Goal: Transaction & Acquisition: Book appointment/travel/reservation

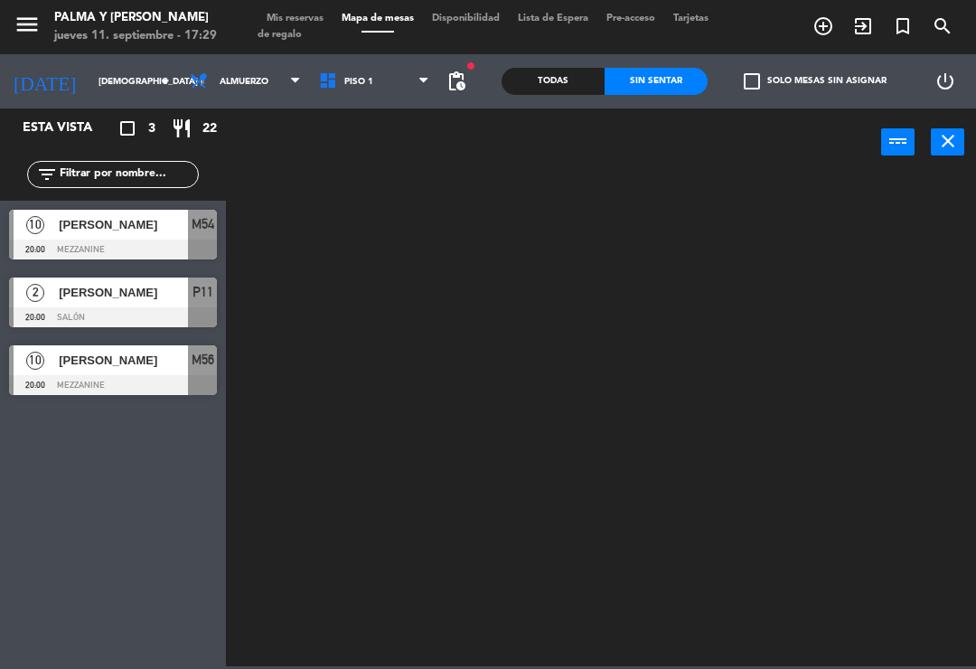
scroll to position [28, 0]
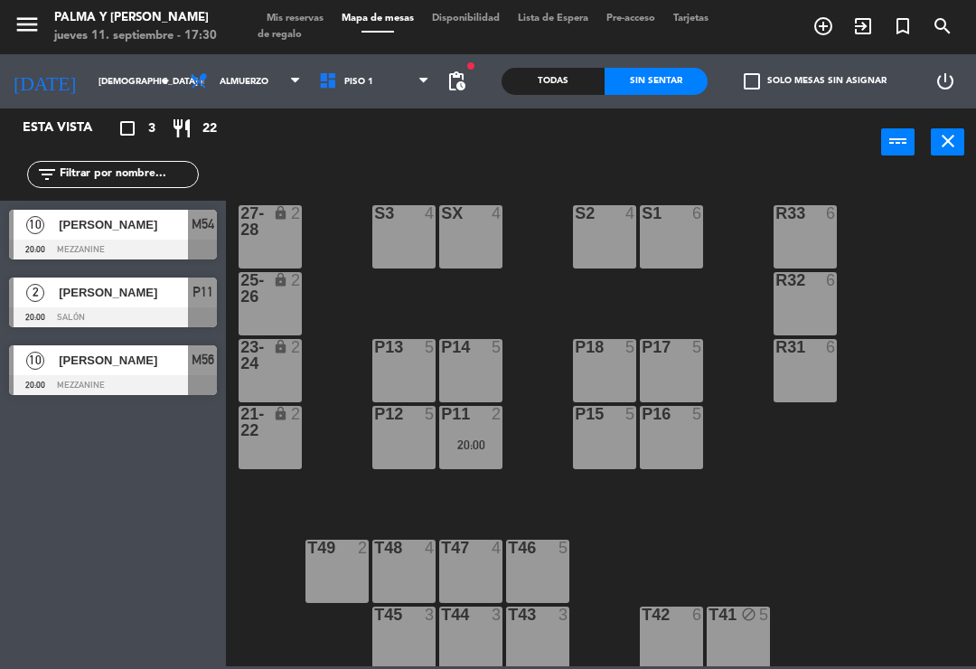
click at [91, 96] on input "[DEMOGRAPHIC_DATA] [DATE]" at bounding box center [151, 82] width 124 height 28
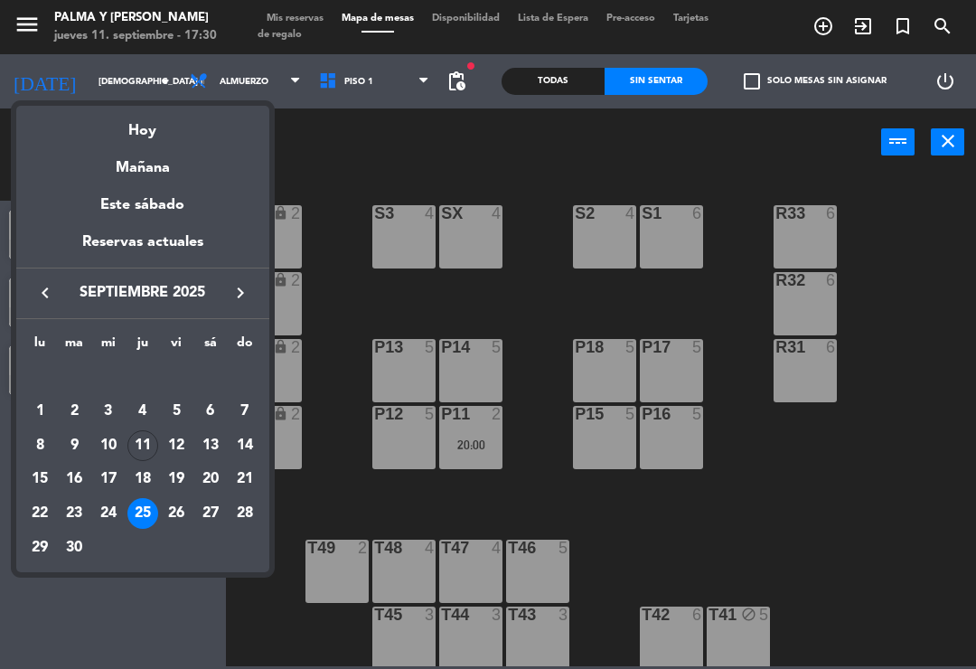
click at [177, 436] on div "12" at bounding box center [176, 445] width 31 height 31
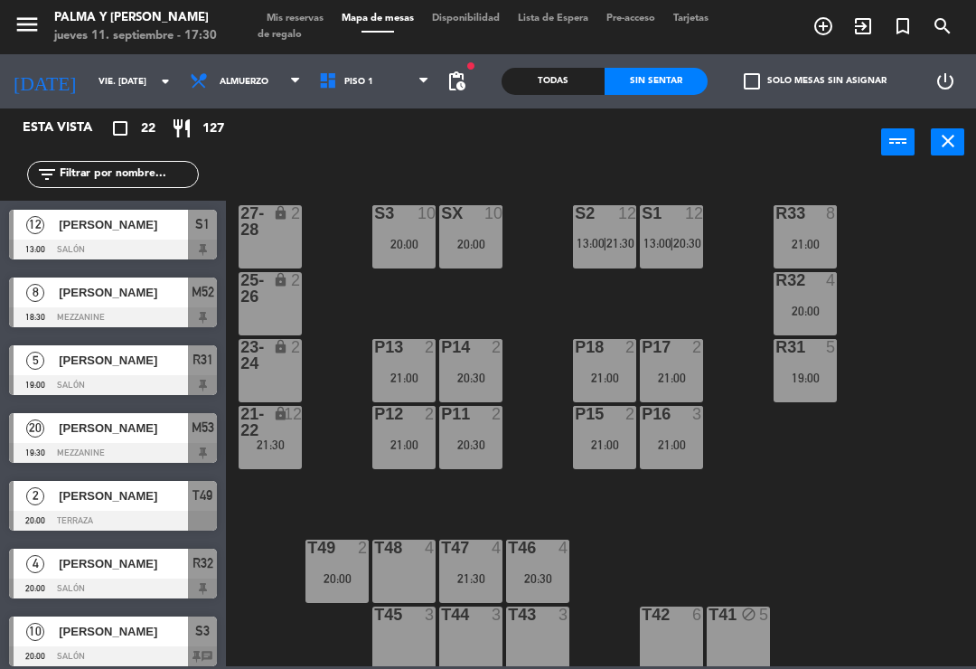
click at [390, 83] on span "Piso 1" at bounding box center [374, 81] width 129 height 40
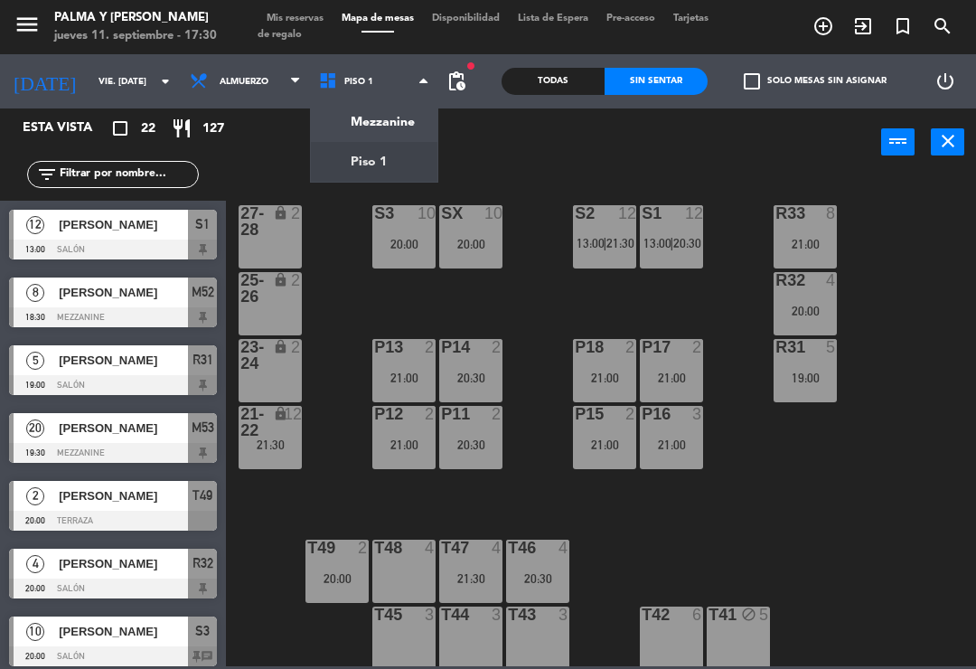
click at [396, 126] on ng-component "menu Palma y [PERSON_NAME] jueves 11. septiembre - 17:30 Mis reservas Mapa de m…" at bounding box center [488, 333] width 976 height 666
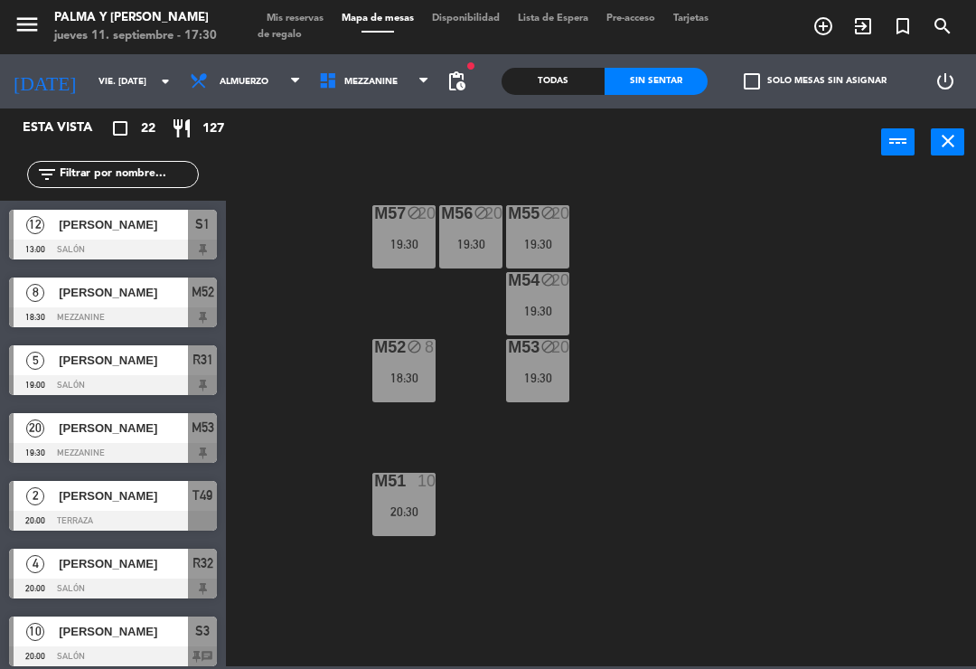
click at [143, 442] on div "[PERSON_NAME]" at bounding box center [122, 428] width 131 height 30
click at [393, 94] on span "Mezzanine" at bounding box center [374, 81] width 129 height 40
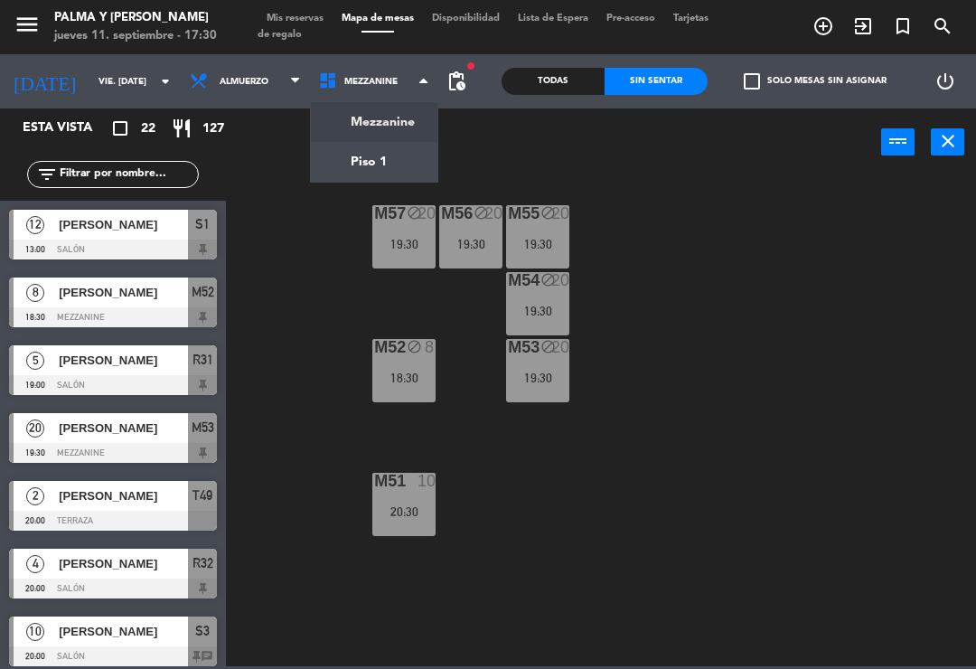
click at [577, 489] on div "M57 block 20 19:30 M56 block 20 19:30 M55 block 20 19:30 M54 block 20 19:30 M52…" at bounding box center [606, 420] width 740 height 493
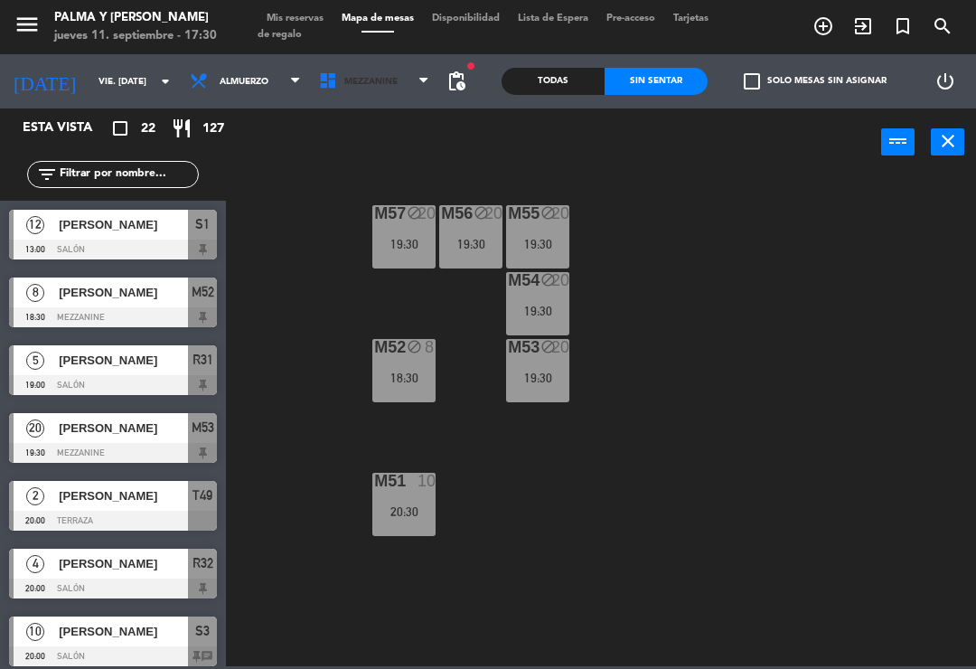
click at [386, 80] on span "Mezzanine" at bounding box center [374, 81] width 129 height 40
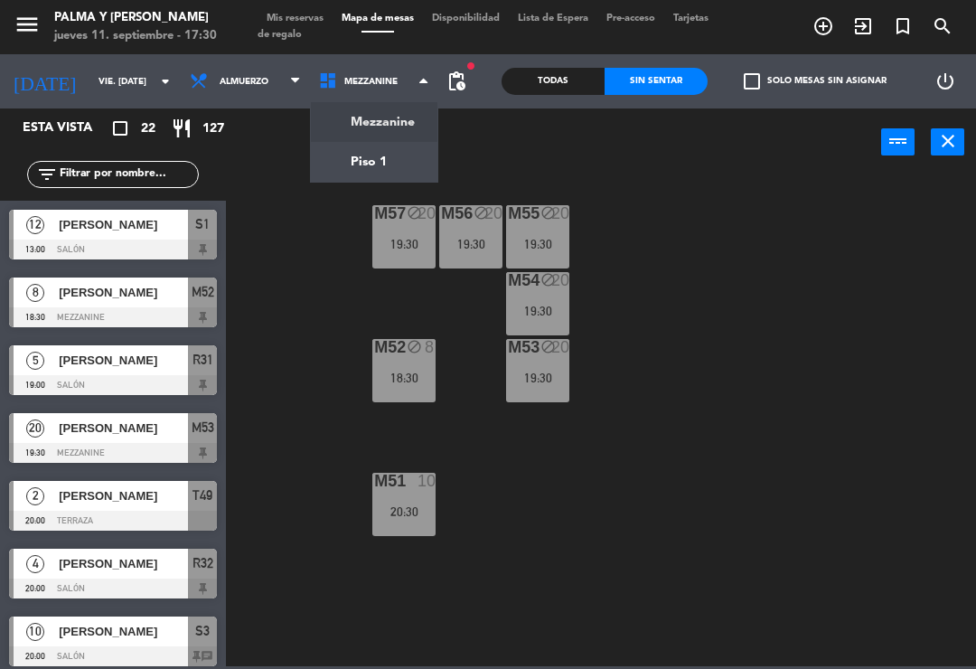
click at [393, 165] on ng-component "menu Palma y [PERSON_NAME] jueves 11. septiembre - 17:30 Mis reservas Mapa de m…" at bounding box center [488, 333] width 976 height 666
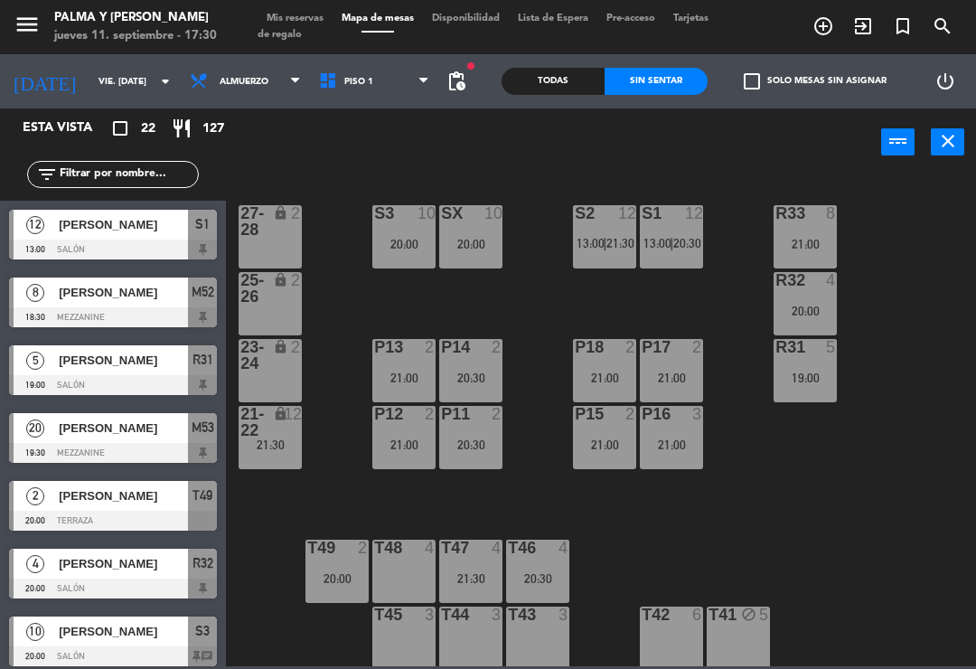
click at [751, 545] on div "R33 8 21:00 S1 12 13:00 | 20:30 S2 12 13:00 | 21:30 S3 10 20:00 SX 10 20:00 27-…" at bounding box center [606, 420] width 740 height 493
click at [653, 243] on span "13:00" at bounding box center [658, 243] width 28 height 14
click at [908, 296] on div "R33 8 21:00 S1 12 13:00 | 20:30 S2 12 13:00 | 21:30 S3 10 20:00 SX 10 20:00 27-…" at bounding box center [606, 420] width 740 height 493
click at [738, 536] on div "R33 8 21:00 S1 12 13:00 | 20:30 S2 12 13:00 | 21:30 S3 10 20:00 SX 10 20:00 27-…" at bounding box center [606, 420] width 740 height 493
click at [812, 372] on div "19:00" at bounding box center [805, 378] width 63 height 13
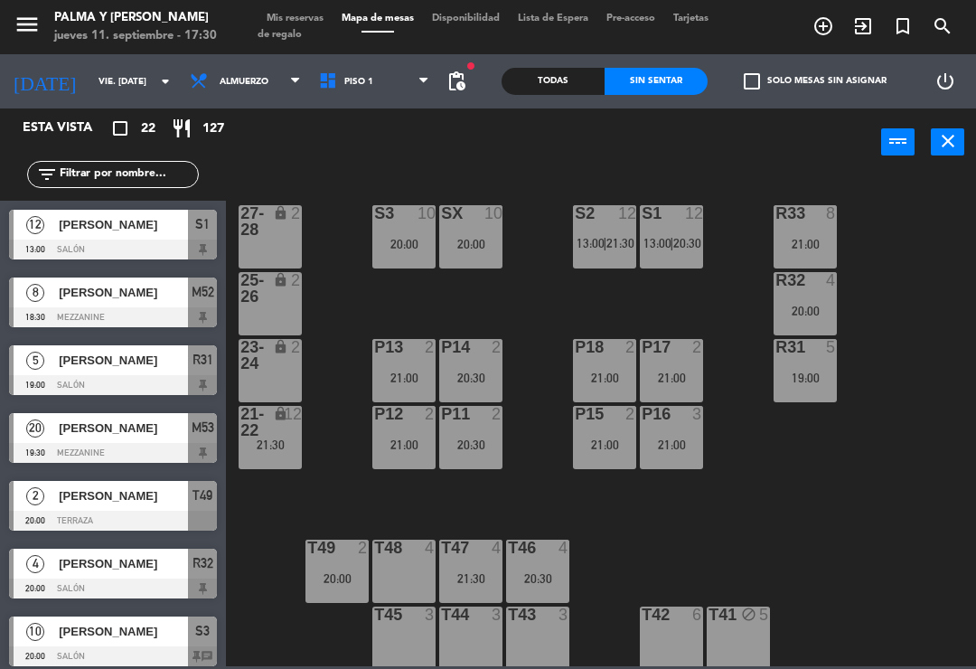
click at [913, 351] on div "R33 8 21:00 S1 12 13:00 | 20:30 S2 12 13:00 | 21:30 S3 10 20:00 SX 10 20:00 27-…" at bounding box center [606, 420] width 740 height 493
click at [804, 372] on div "19:00" at bounding box center [805, 378] width 63 height 13
click at [901, 353] on div "R33 8 21:00 S1 12 13:00 | 20:30 S2 12 13:00 | 21:30 S3 10 20:00 SX 10 20:00 27-…" at bounding box center [606, 420] width 740 height 493
click at [682, 249] on span "20:30" at bounding box center [687, 243] width 28 height 14
click at [581, 304] on div "R33 8 21:00 S1 12 13:00 | 20:30 S2 12 13:00 | 21:30 S3 10 20:00 SX 10 20:00 27-…" at bounding box center [606, 420] width 740 height 493
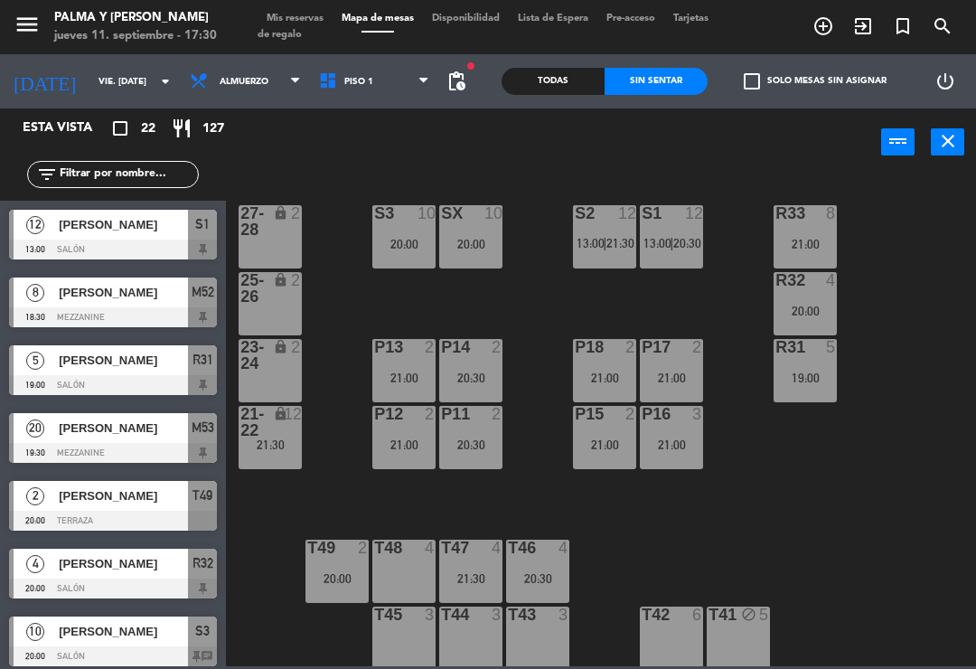
click at [607, 236] on span "|" at bounding box center [605, 243] width 4 height 14
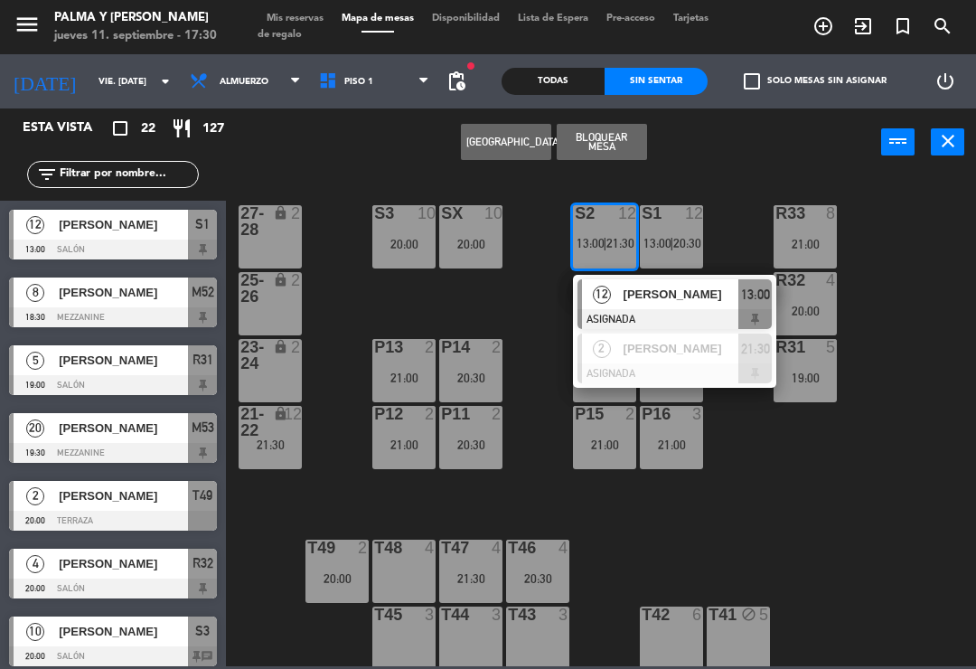
click at [719, 306] on div "[PERSON_NAME]" at bounding box center [681, 294] width 118 height 30
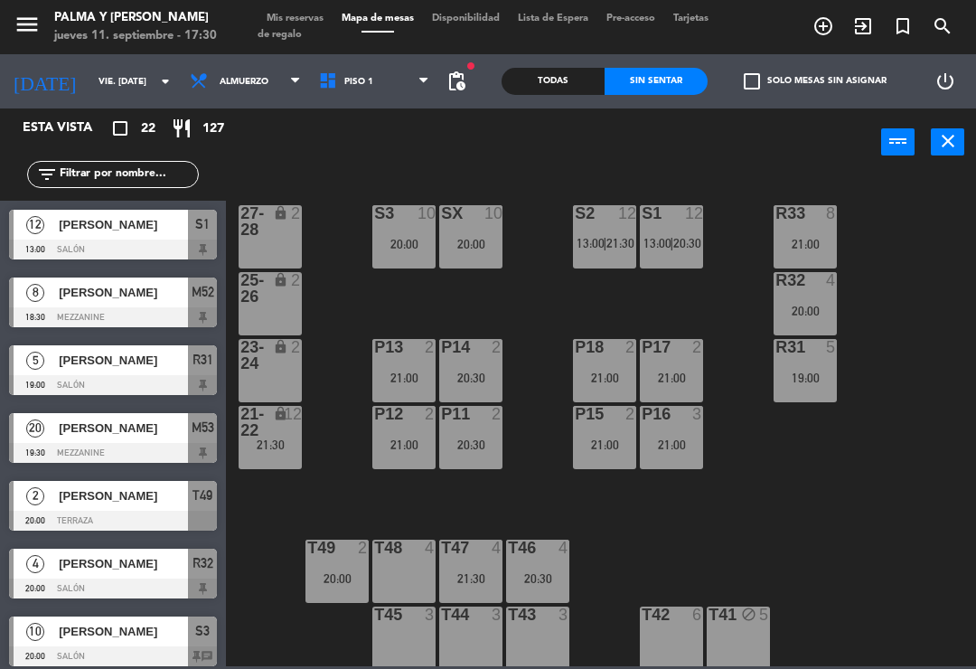
click at [289, 434] on div "12" at bounding box center [301, 422] width 30 height 33
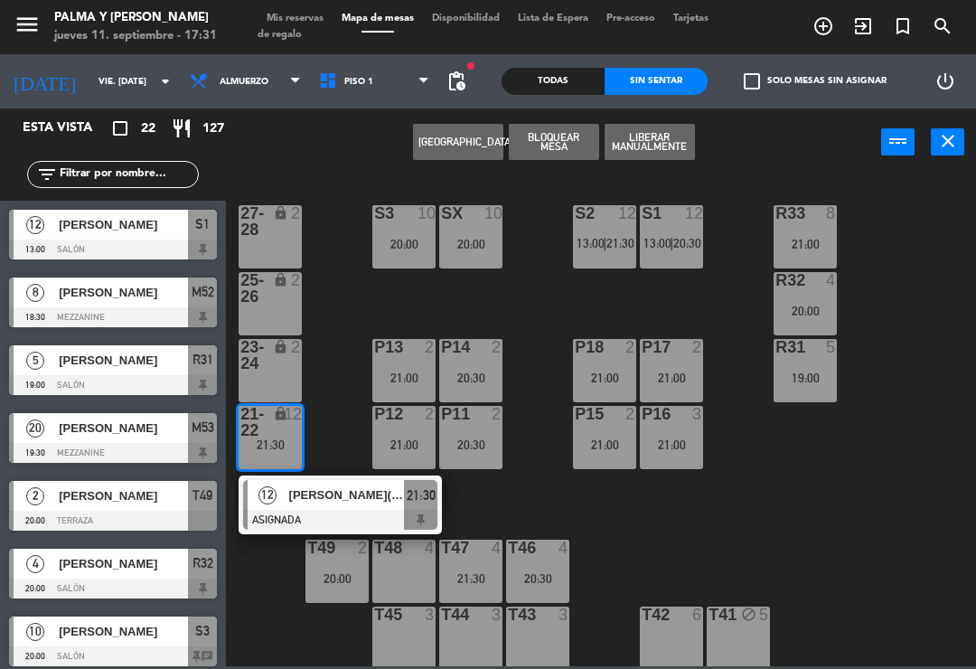
click at [342, 492] on span "[PERSON_NAME]([PERSON_NAME])" at bounding box center [347, 494] width 116 height 19
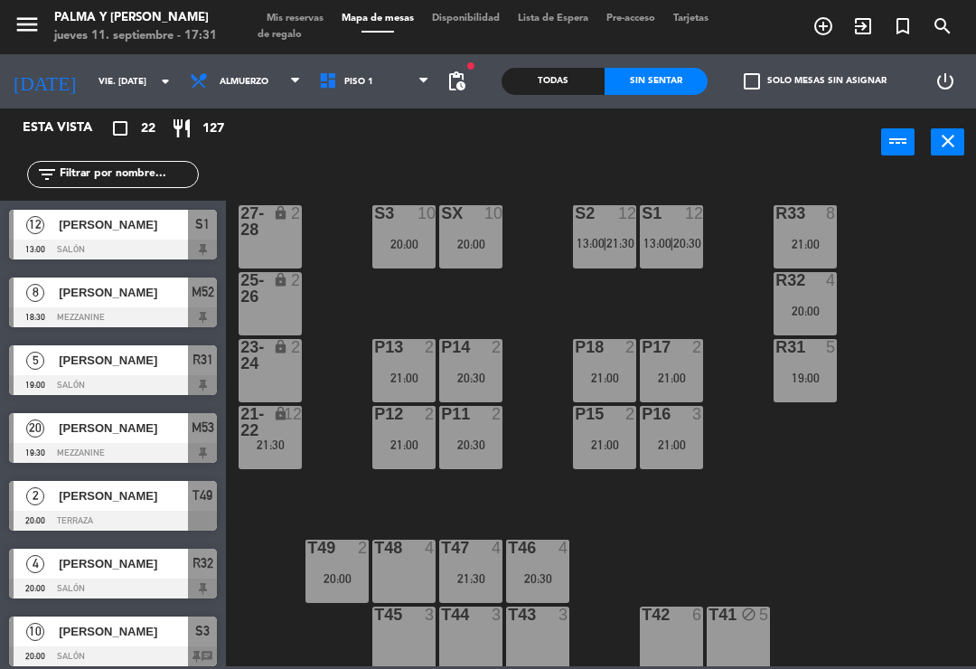
scroll to position [394, 0]
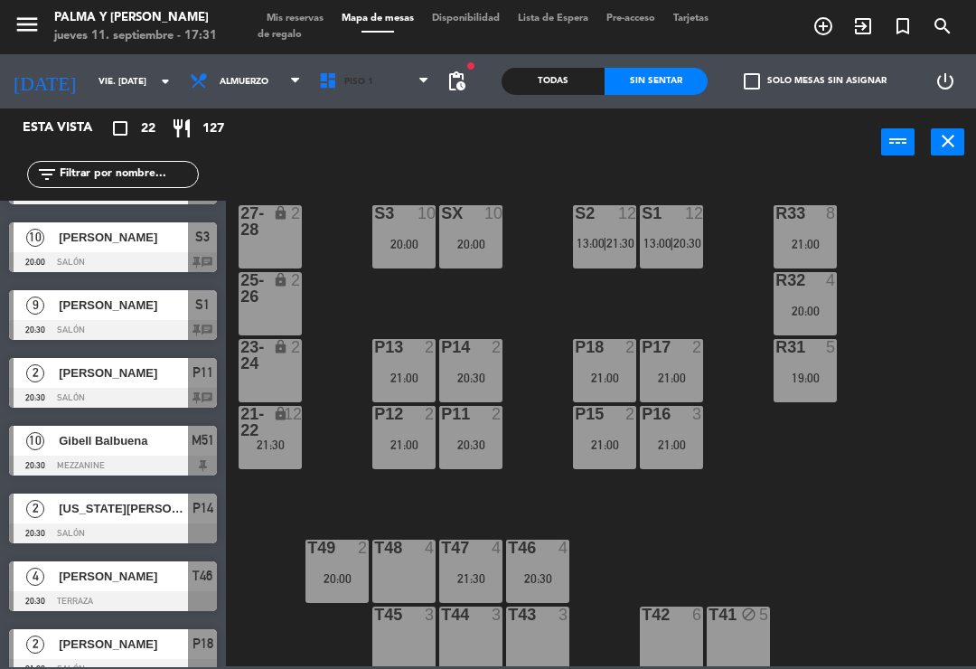
click at [409, 89] on span "Piso 1" at bounding box center [374, 81] width 129 height 40
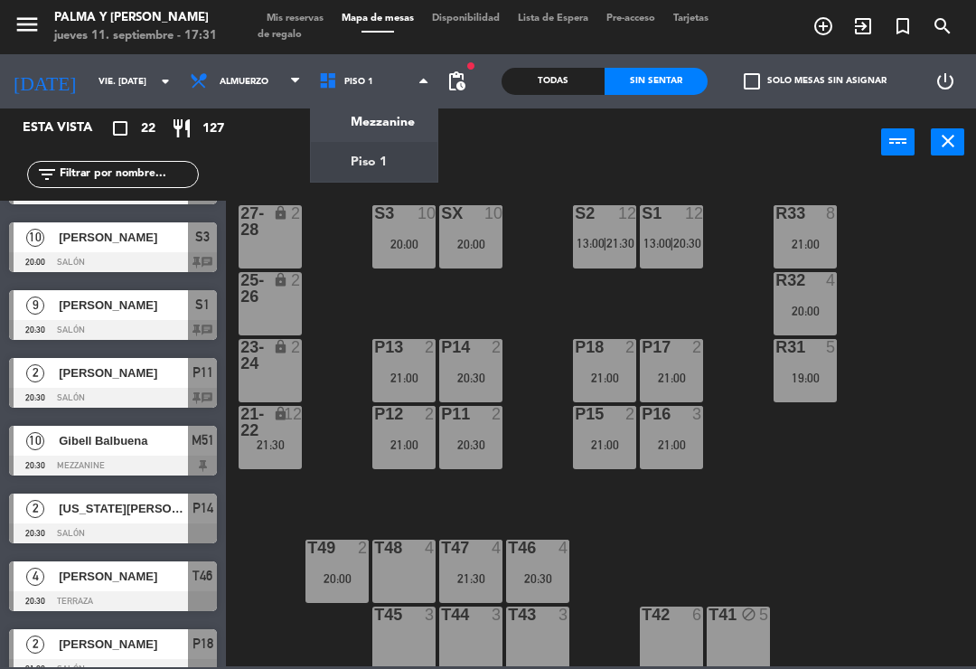
click at [387, 117] on ng-component "menu Palma y [PERSON_NAME] jueves 11. septiembre - 17:31 Mis reservas Mapa de m…" at bounding box center [488, 333] width 976 height 666
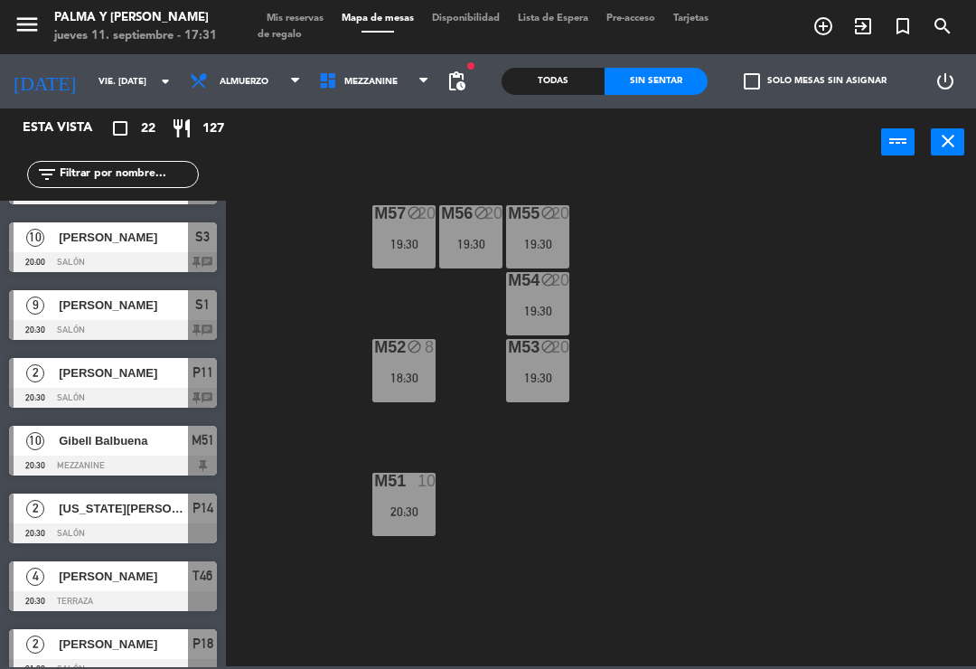
click at [420, 478] on div "10" at bounding box center [427, 481] width 18 height 16
click at [588, 522] on div "M57 block 20 19:30 M56 block 20 19:30 M55 block 20 19:30 M54 block 20 19:30 M52…" at bounding box center [606, 420] width 740 height 493
click at [406, 372] on div "18:30" at bounding box center [403, 378] width 63 height 13
click at [645, 325] on div "M57 block 20 19:30 M56 block 20 19:30 M55 block 20 19:30 M54 block 20 19:30 M52…" at bounding box center [606, 420] width 740 height 493
click at [399, 84] on span "Mezzanine" at bounding box center [374, 81] width 129 height 40
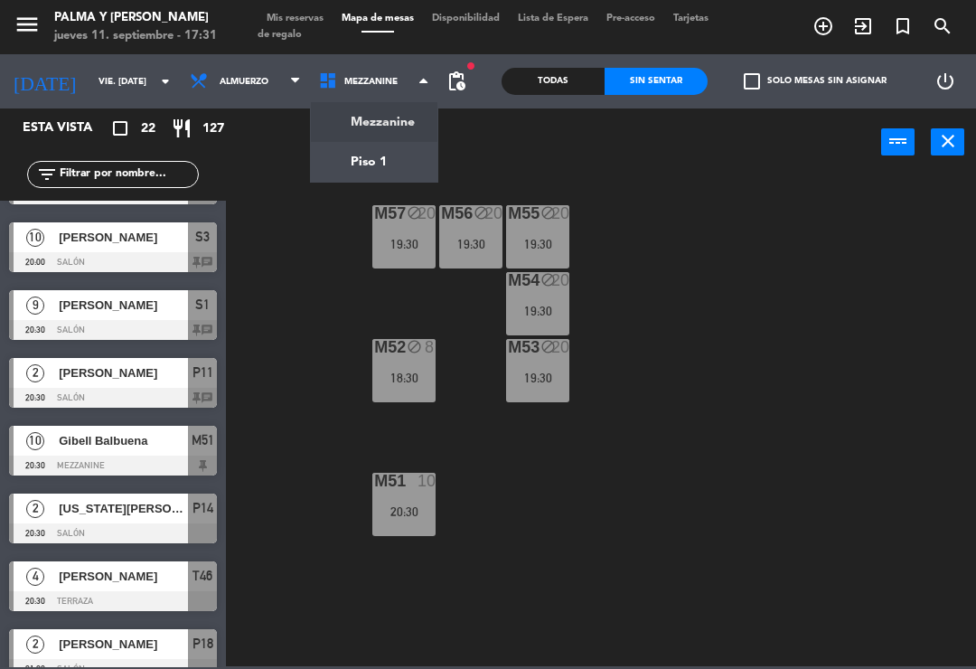
click at [404, 157] on ng-component "menu Palma y [PERSON_NAME] jueves 11. septiembre - 17:31 Mis reservas Mapa de m…" at bounding box center [488, 333] width 976 height 666
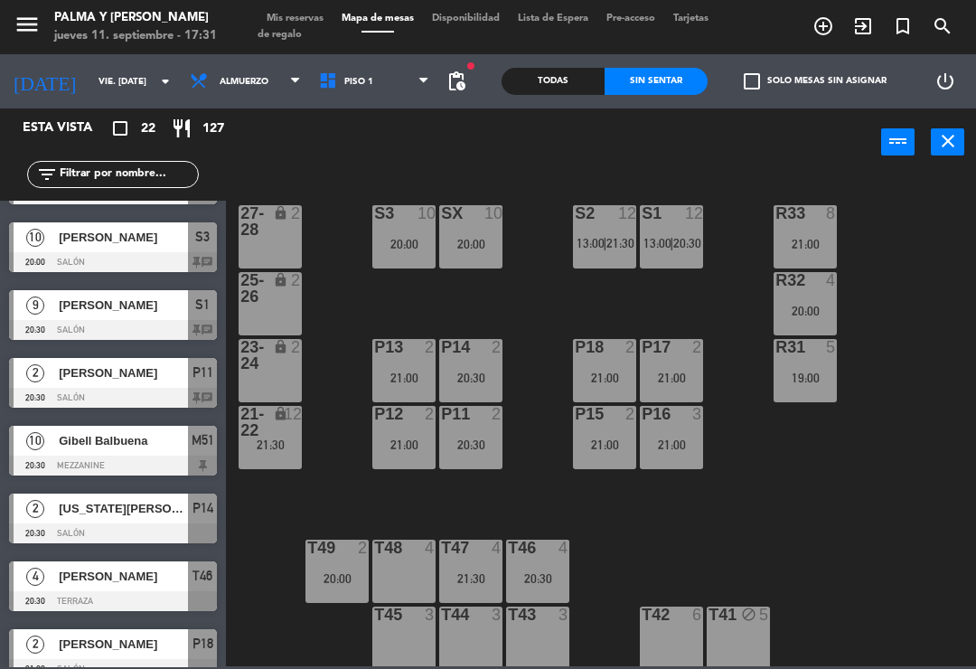
click at [644, 225] on div "S1 12 13:00 | 20:30" at bounding box center [671, 236] width 63 height 63
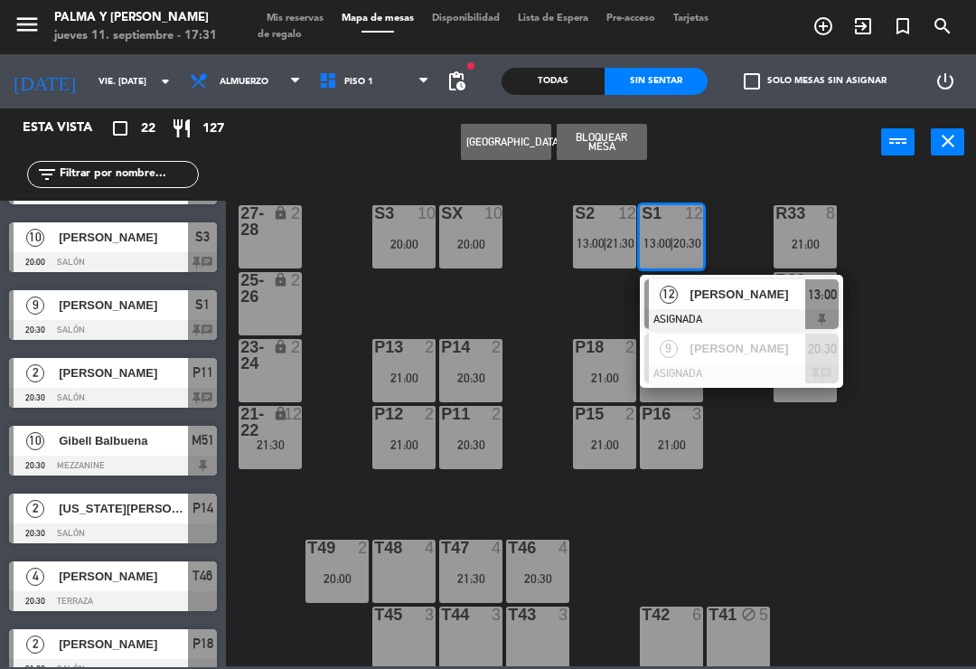
click at [750, 369] on div at bounding box center [741, 373] width 194 height 20
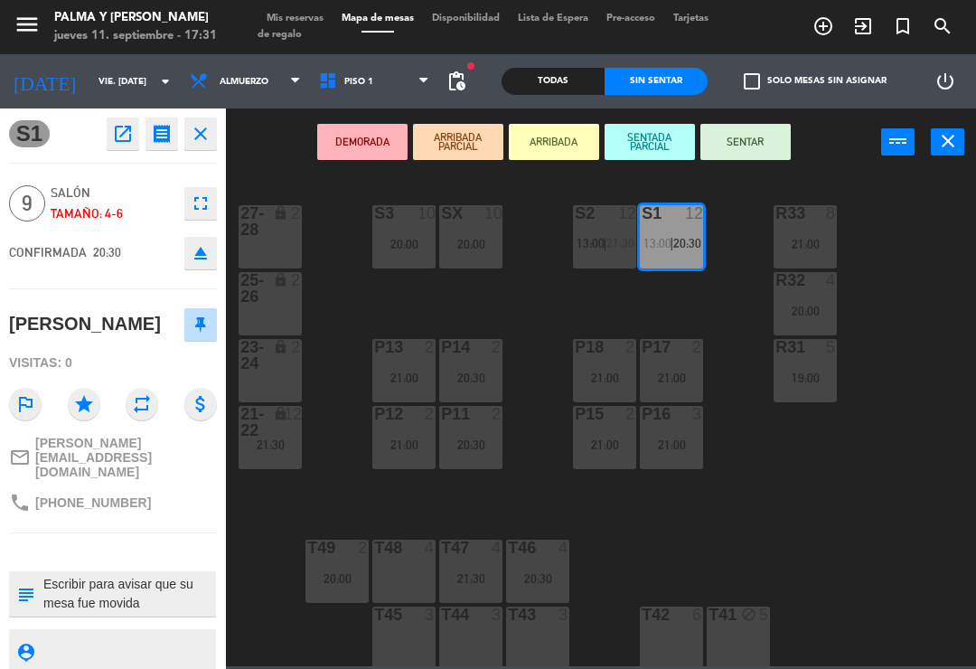
scroll to position [0, 0]
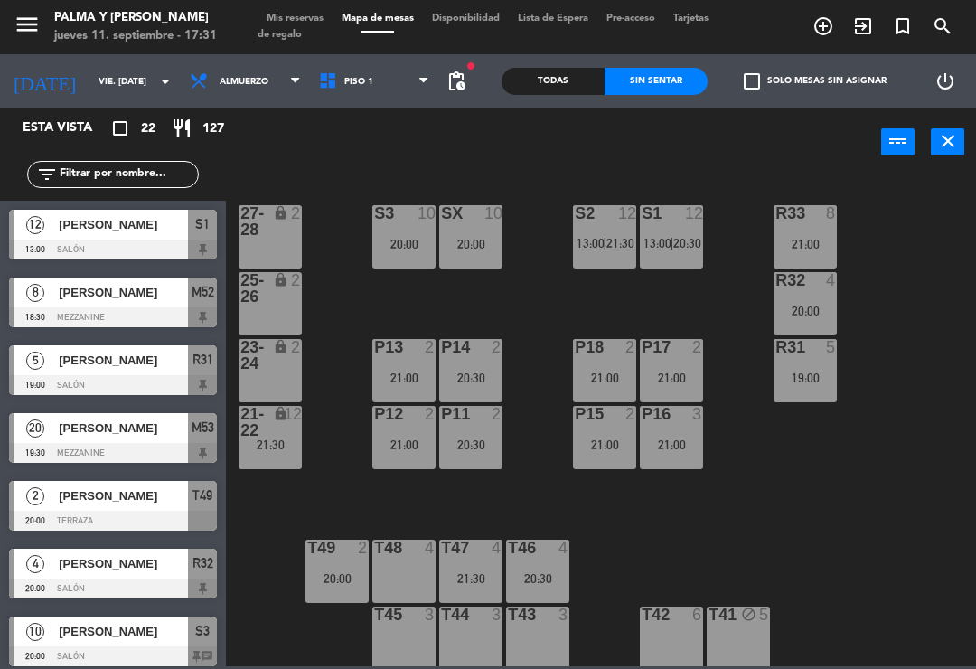
click at [812, 243] on div "21:00" at bounding box center [805, 244] width 63 height 13
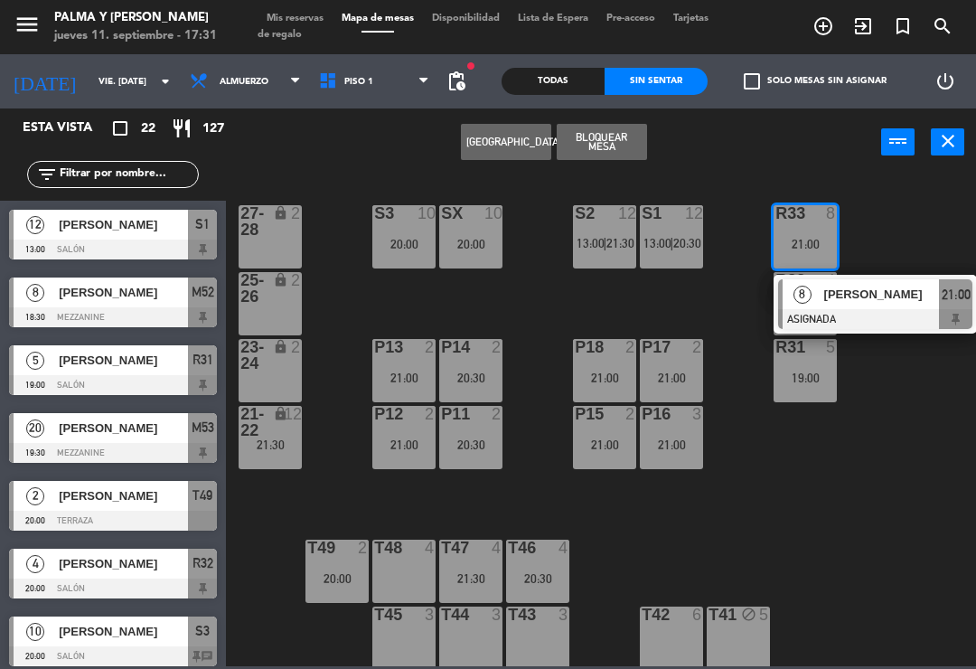
click at [889, 280] on div "[PERSON_NAME]" at bounding box center [882, 294] width 118 height 30
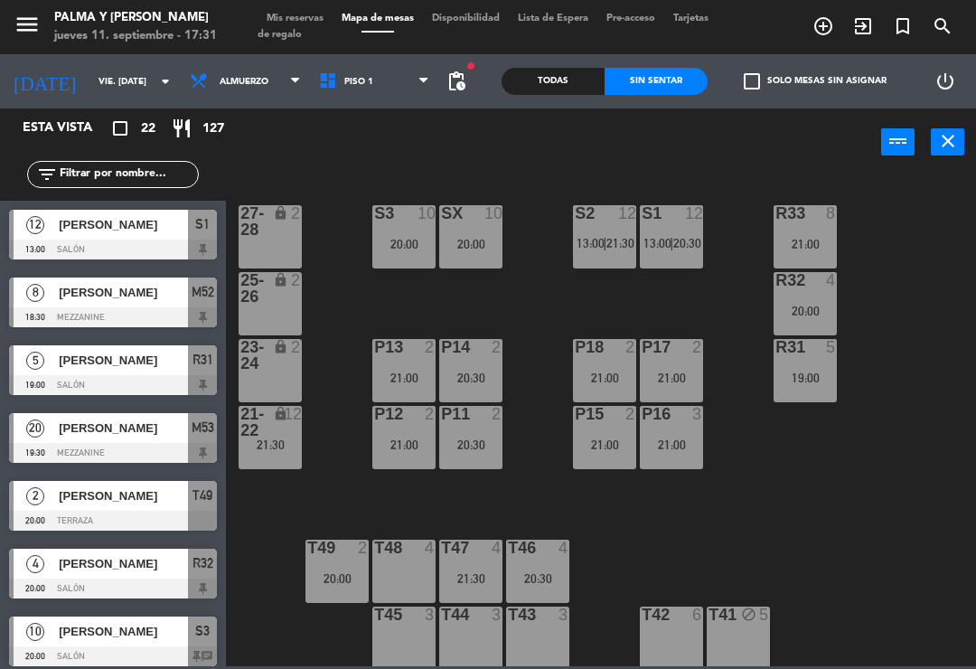
click at [830, 306] on div "20:00" at bounding box center [805, 311] width 63 height 13
click at [912, 279] on div "R33 8 21:00 S1 12 13:00 | 20:30 S2 12 13:00 | 21:30 S3 10 20:00 SX 10 20:00 27-…" at bounding box center [606, 420] width 740 height 493
click at [645, 447] on div "21:00" at bounding box center [671, 444] width 63 height 13
click at [748, 420] on div "R33 8 21:00 S1 12 13:00 | 20:30 S2 12 13:00 | 21:30 S3 10 20:00 SX 10 20:00 27-…" at bounding box center [606, 420] width 740 height 493
click at [532, 556] on div at bounding box center [538, 548] width 30 height 16
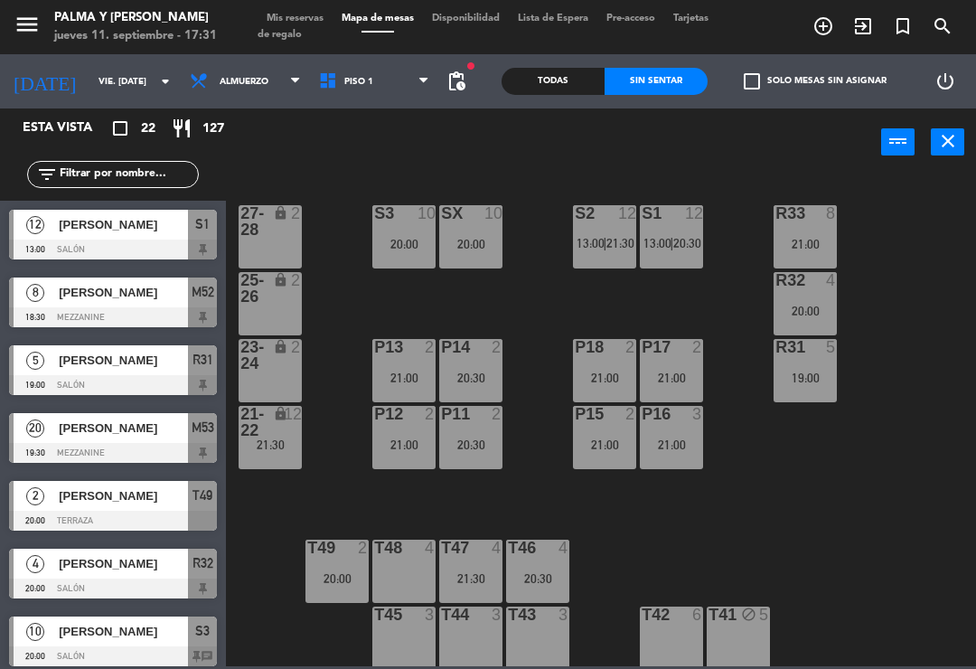
click at [533, 414] on div "R33 8 21:00 S1 12 13:00 | 20:30 S2 12 13:00 | 21:30 S3 10 20:00 SX 10 20:00 27-…" at bounding box center [606, 420] width 740 height 493
click at [488, 579] on div "21:30" at bounding box center [470, 578] width 63 height 13
click at [735, 535] on div "R33 8 21:00 S1 12 13:00 | 20:30 S2 12 13:00 | 21:30 S3 10 20:00 SX 10 20:00 27-…" at bounding box center [606, 420] width 740 height 493
click at [348, 559] on div "T49 2 20:00" at bounding box center [337, 571] width 63 height 63
click at [528, 466] on div "R33 8 21:00 S1 12 13:00 | 20:30 S2 12 13:00 | 21:30 S3 10 20:00 SX 10 20:00 27-…" at bounding box center [606, 420] width 740 height 493
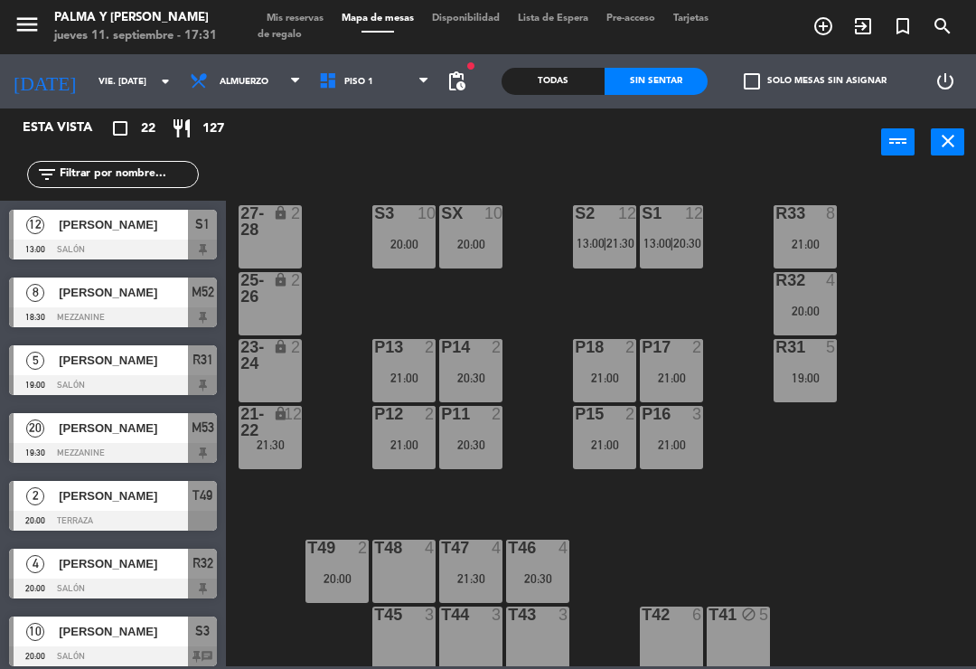
scroll to position [-1, 0]
click at [429, 93] on span "Piso 1" at bounding box center [374, 81] width 129 height 40
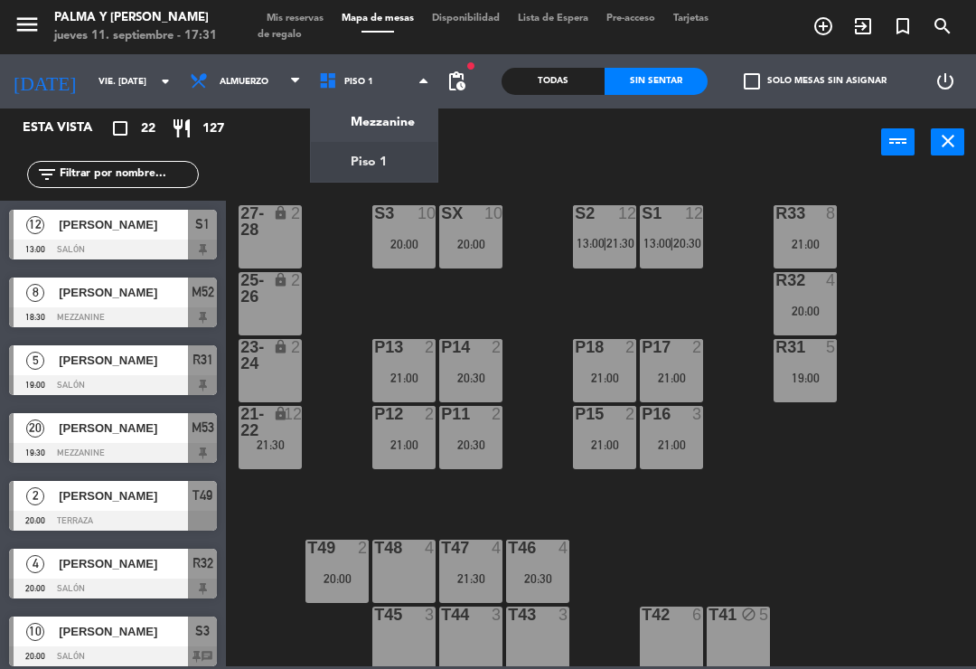
scroll to position [0, 0]
click at [411, 164] on ng-component "menu Palma y [PERSON_NAME] jueves 11. septiembre - 17:31 Mis reservas Mapa de m…" at bounding box center [488, 333] width 976 height 666
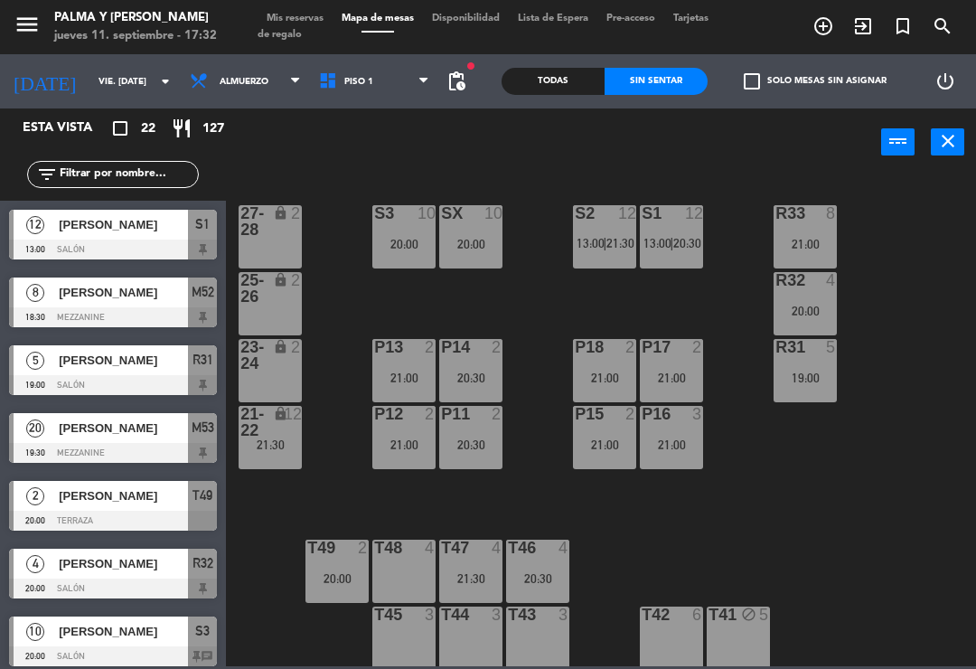
click at [114, 89] on input "vie. [DATE]" at bounding box center [151, 82] width 124 height 28
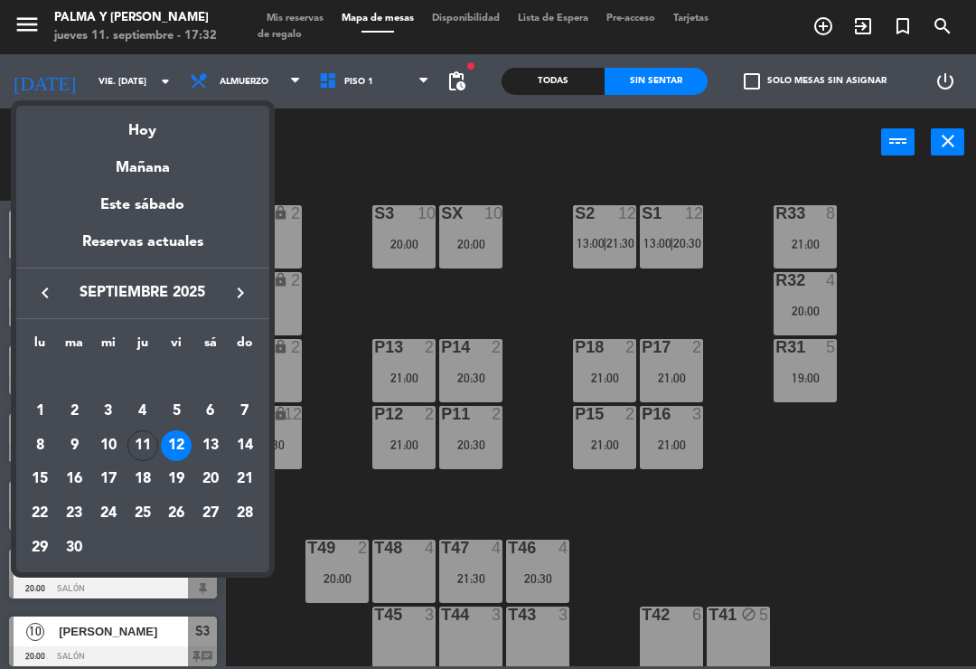
click at [183, 136] on div "Hoy" at bounding box center [142, 124] width 253 height 37
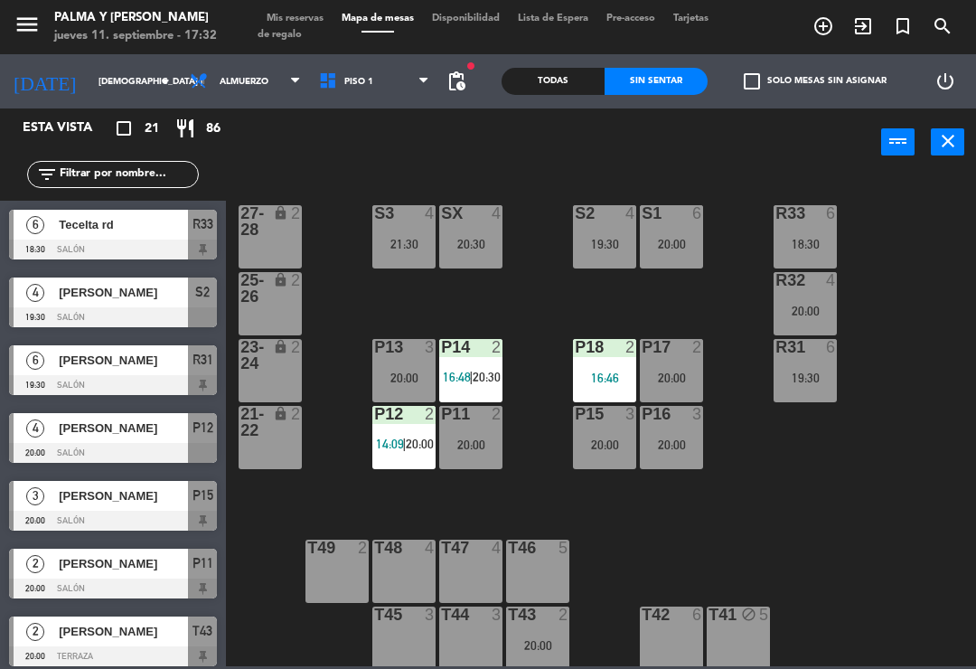
click at [808, 378] on div "19:30" at bounding box center [805, 378] width 63 height 13
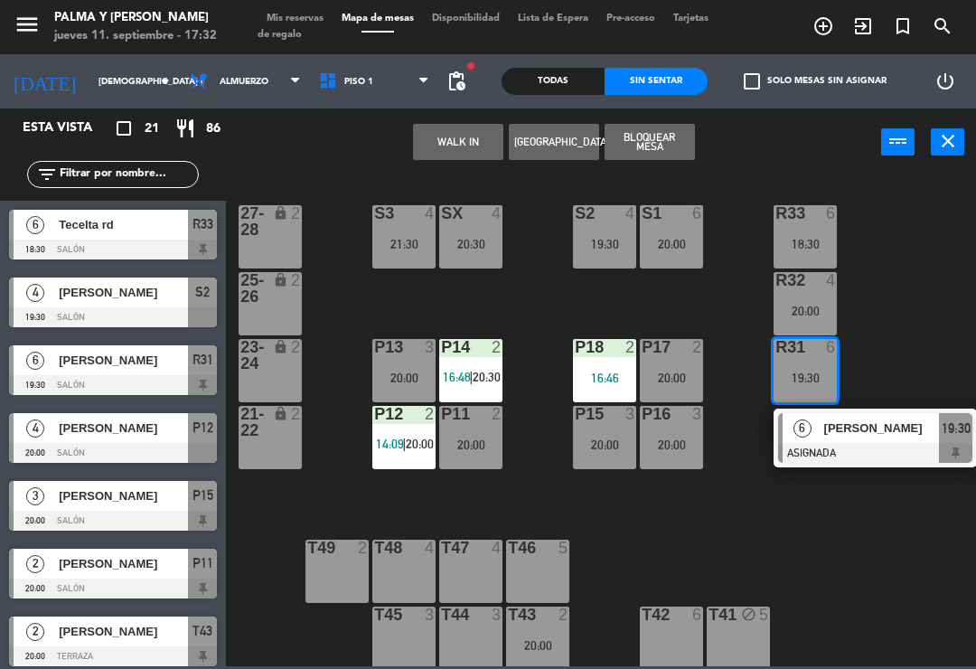
click at [834, 442] on div "[PERSON_NAME]" at bounding box center [882, 428] width 118 height 30
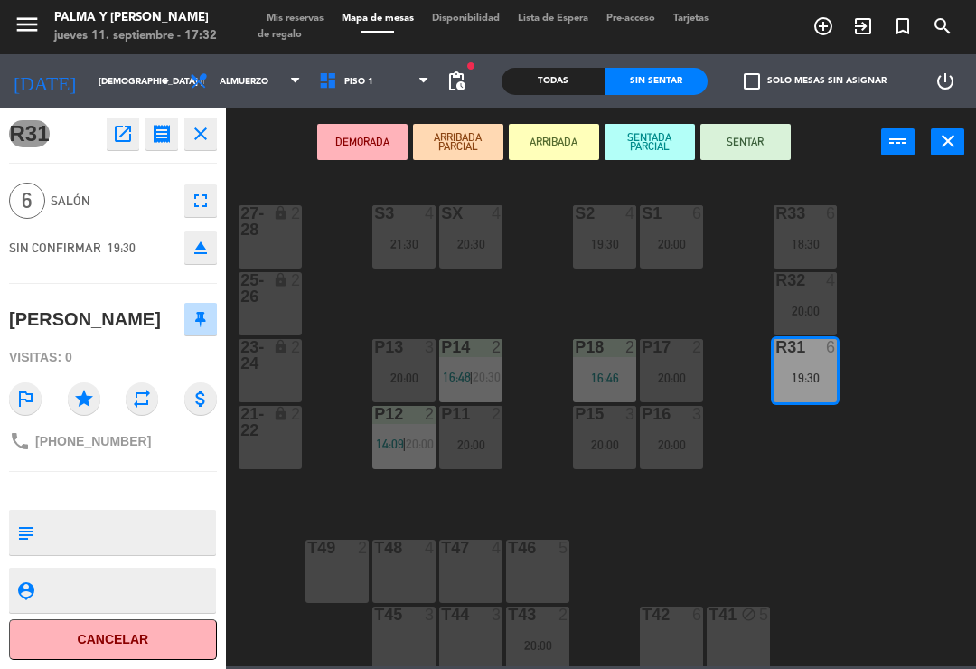
click at [128, 136] on icon "open_in_new" at bounding box center [123, 134] width 22 height 22
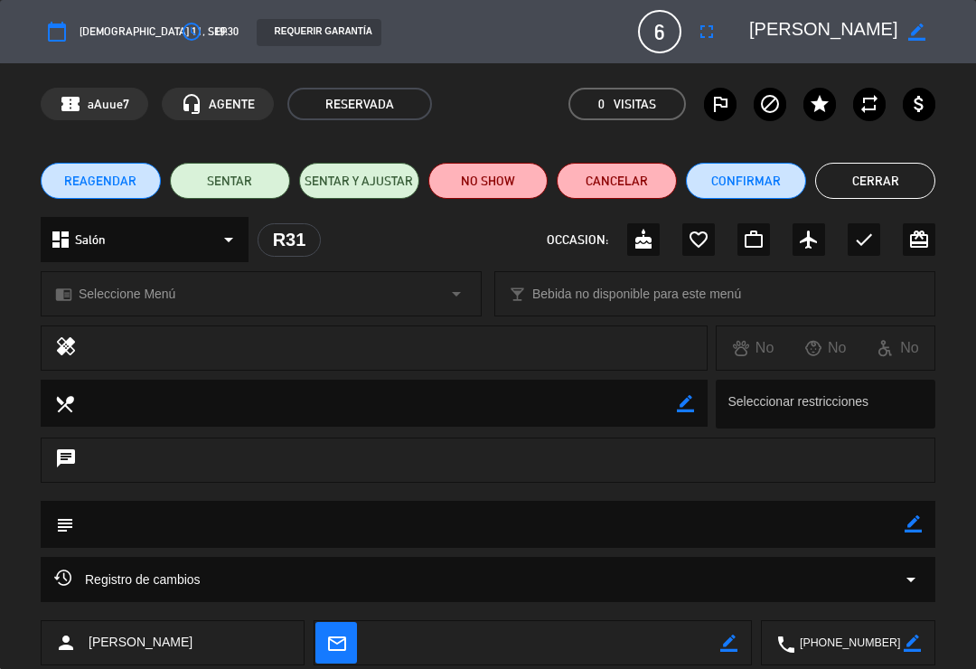
click at [181, 34] on icon "access_time" at bounding box center [192, 32] width 22 height 22
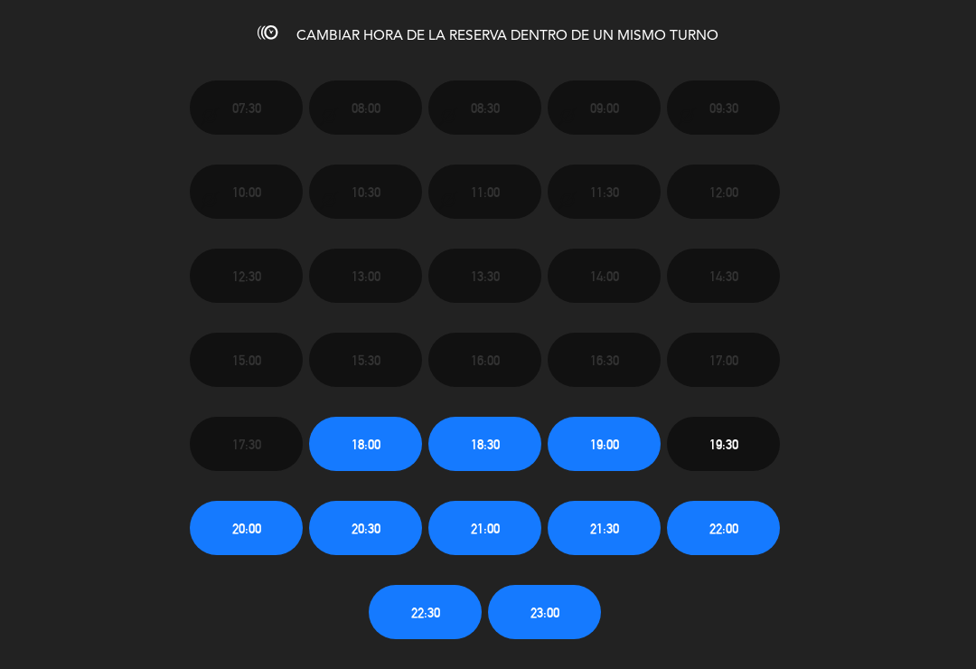
click at [244, 537] on span "20:00" at bounding box center [246, 528] width 29 height 21
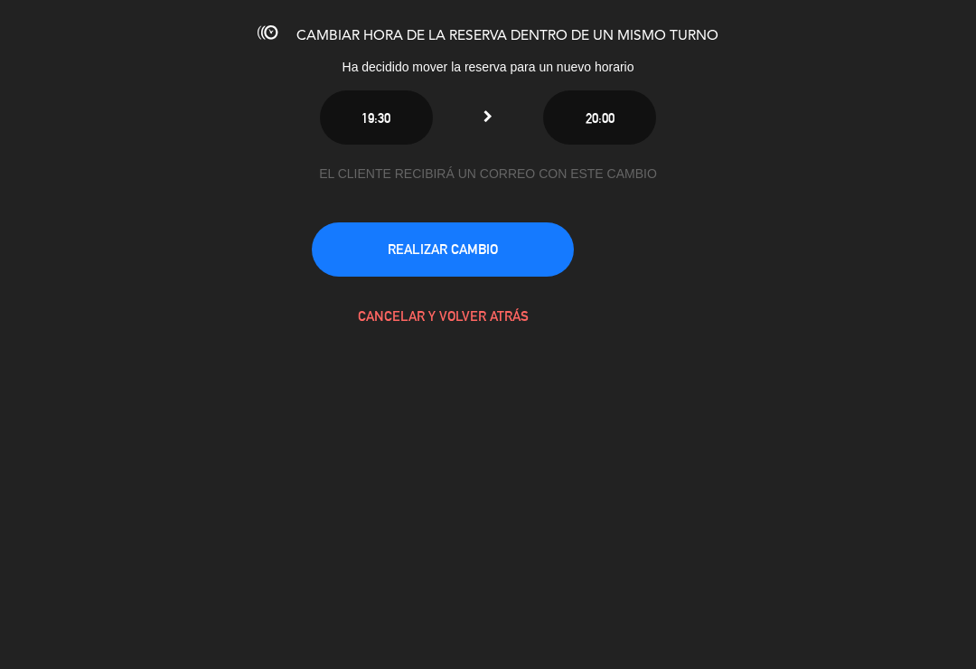
click at [513, 258] on button "REALIZAR CAMBIO" at bounding box center [443, 249] width 262 height 54
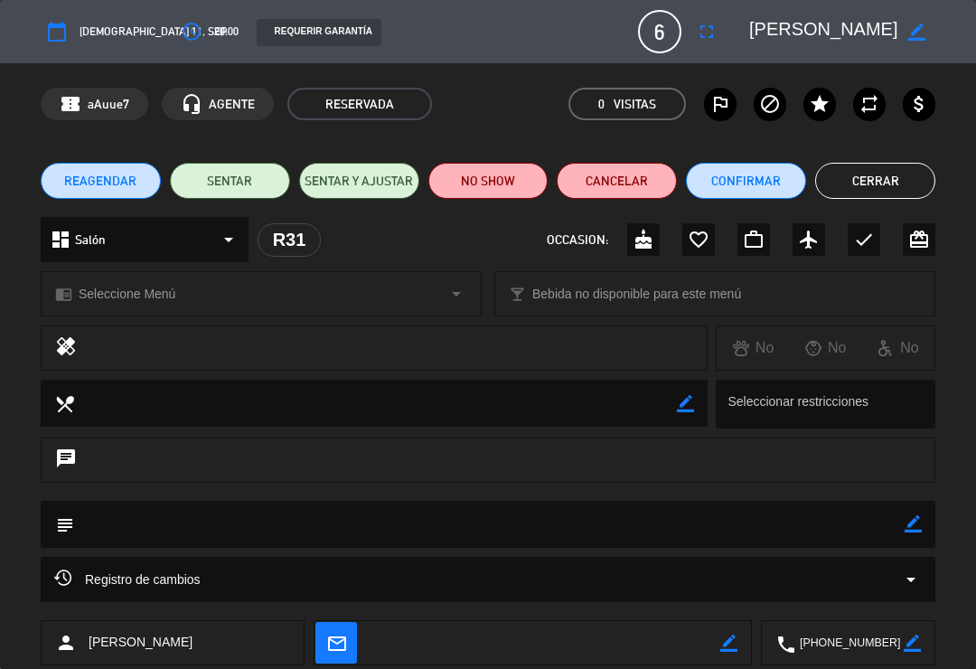
click at [757, 181] on button "Confirmar" at bounding box center [746, 181] width 120 height 36
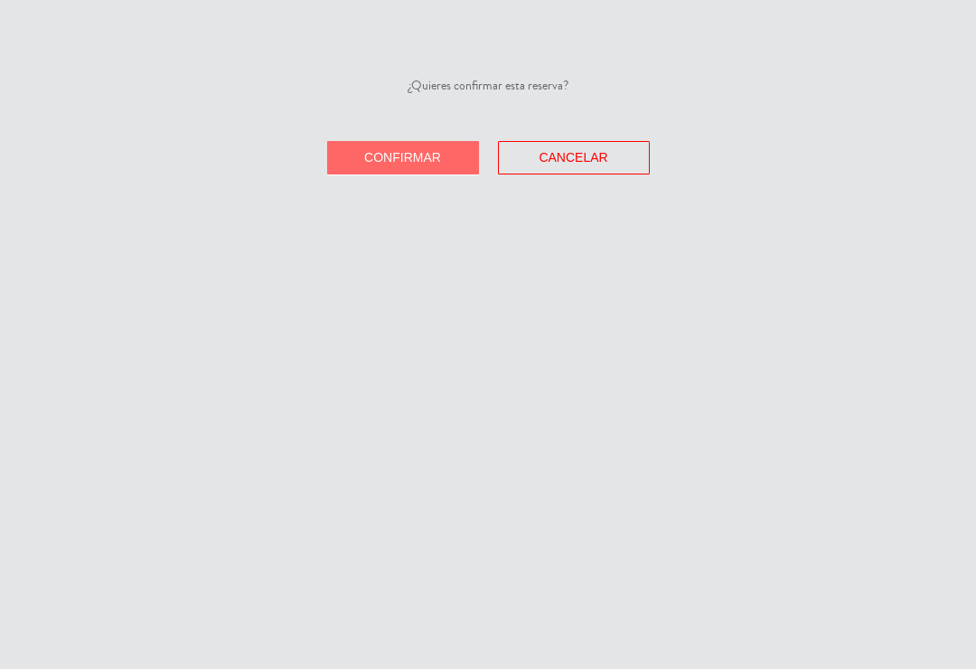
click at [436, 152] on span "Confirmar" at bounding box center [402, 157] width 77 height 14
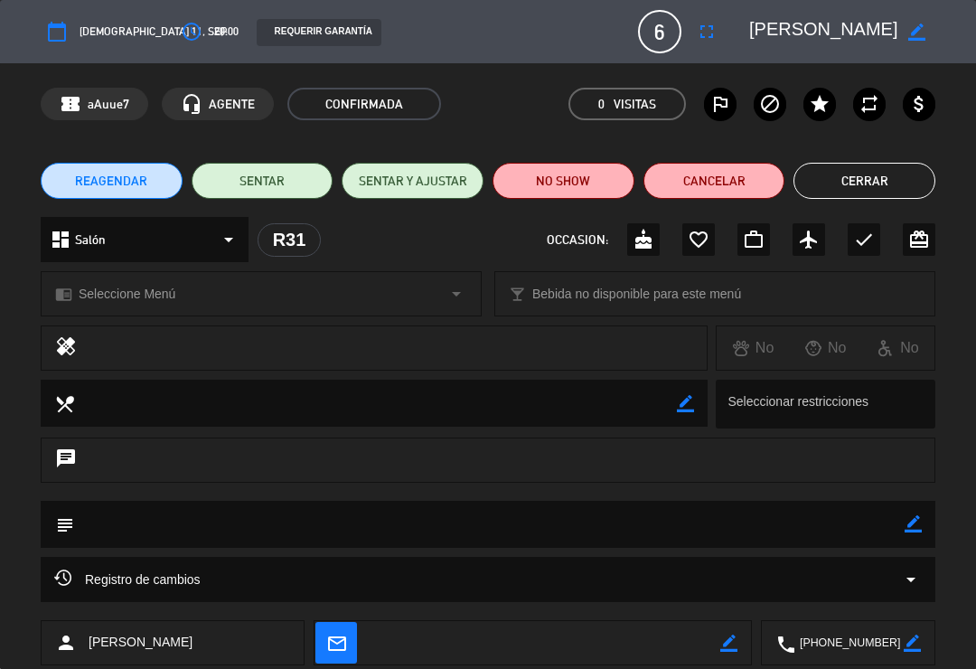
click at [885, 181] on button "Cerrar" at bounding box center [865, 181] width 142 height 36
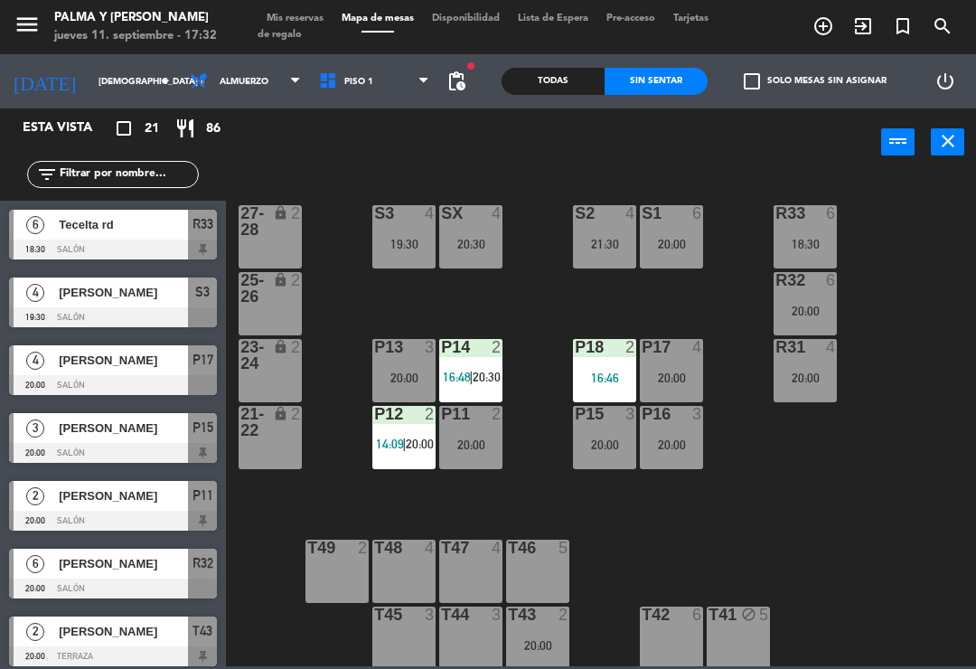
click at [890, 300] on div "R33 6 18:30 S1 6 20:00 S2 4 21:30 S3 4 19:30 SX 4 20:30 27-28 lock 2 R32 6 20:0…" at bounding box center [606, 420] width 740 height 493
click at [804, 311] on div "20:00" at bounding box center [805, 311] width 63 height 13
click at [908, 251] on div "R33 6 18:30 S1 6 20:00 S2 4 21:30 S3 4 19:30 SX 4 20:30 27-28 lock 2 R32 6 20:0…" at bounding box center [606, 420] width 740 height 493
click at [114, 81] on input "[DEMOGRAPHIC_DATA] [DATE]" at bounding box center [151, 82] width 124 height 28
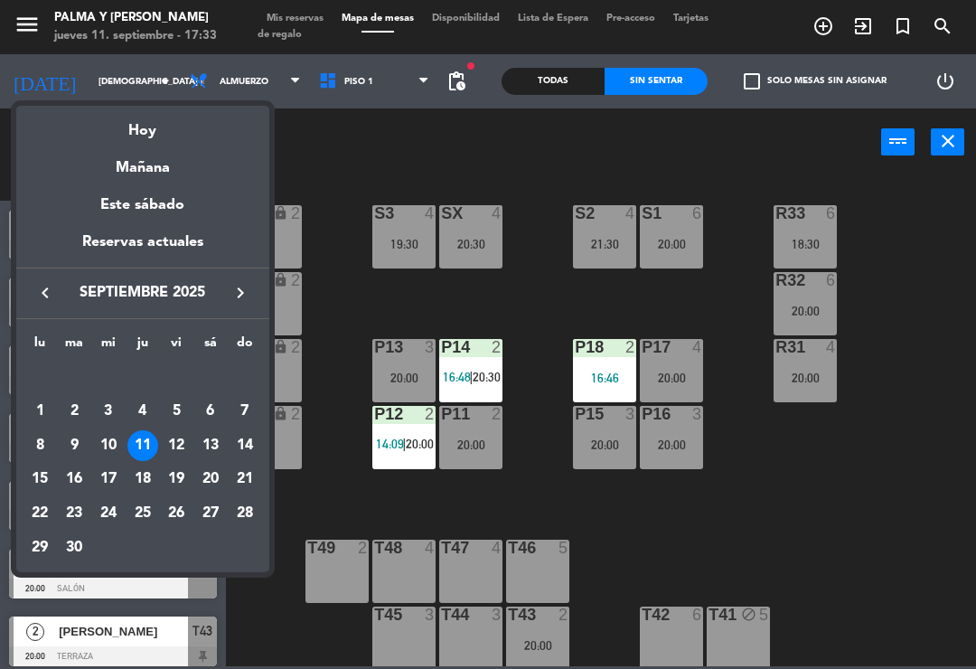
click at [215, 449] on div "13" at bounding box center [210, 445] width 31 height 31
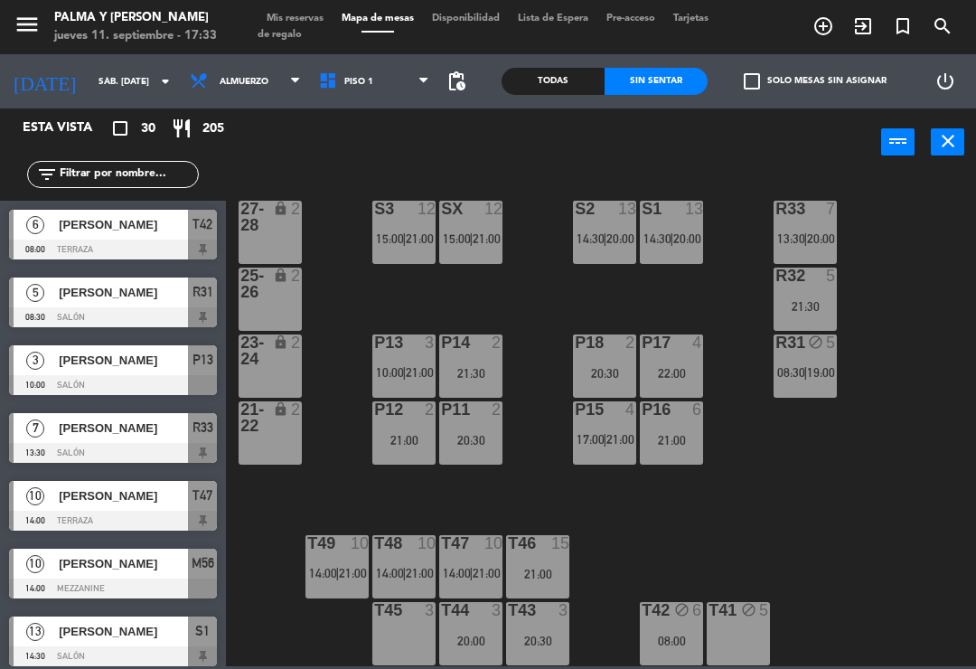
scroll to position [5, 0]
click at [480, 555] on div "T47 10 14:00 | 21:00" at bounding box center [470, 566] width 63 height 63
click at [548, 395] on div "R33 7 13:30 | 20:00 S1 13 14:30 | 20:00 S2 13 14:30 | 20:00 S3 12 15:00 | 21:00…" at bounding box center [606, 420] width 740 height 493
click at [89, 93] on input "sáb. [DATE]" at bounding box center [151, 82] width 124 height 28
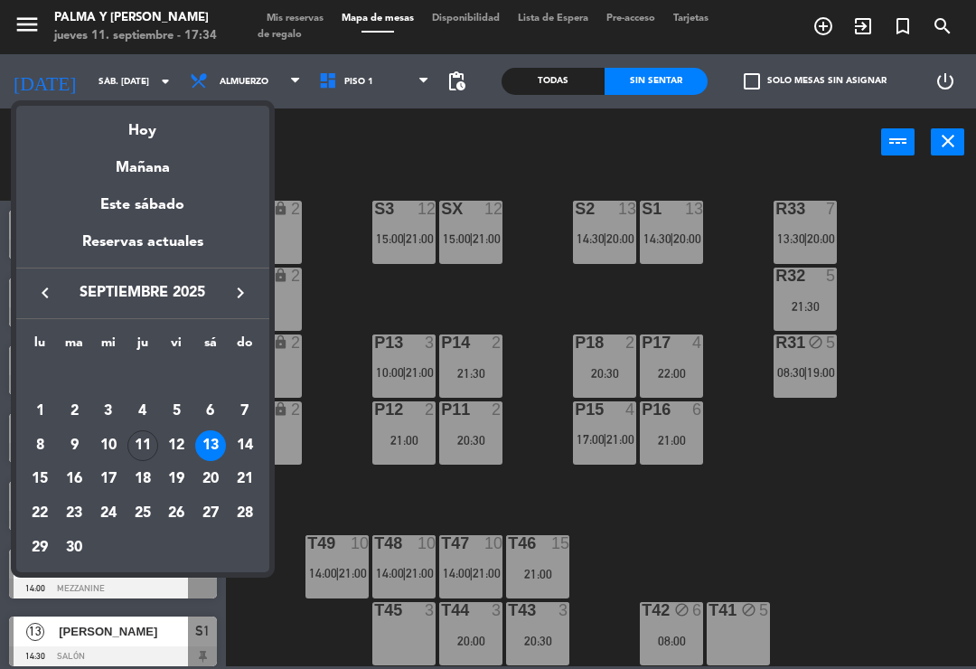
click at [47, 555] on div "29" at bounding box center [39, 547] width 31 height 31
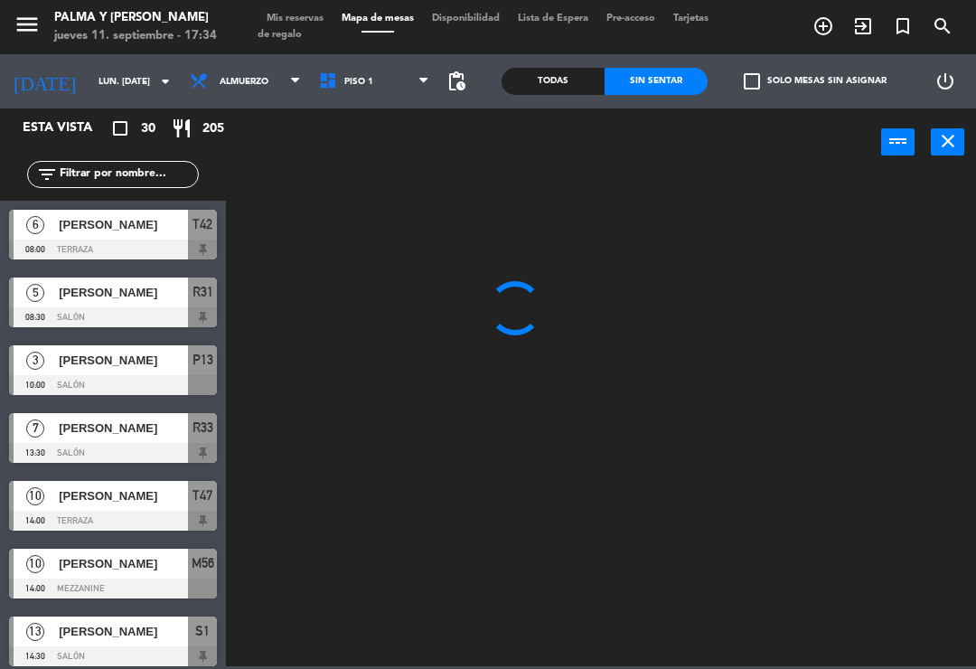
scroll to position [0, 0]
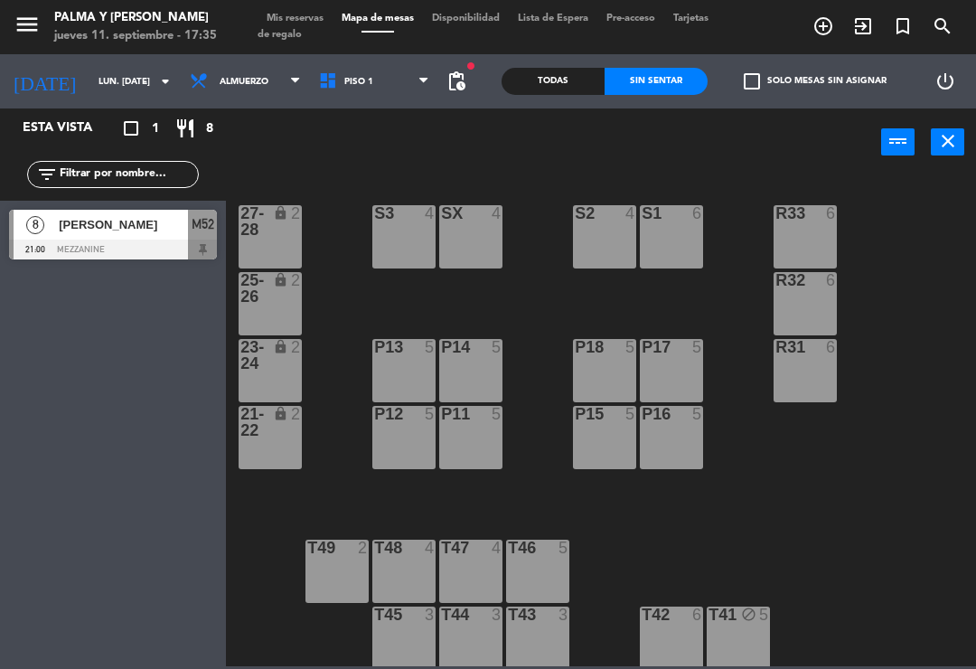
click at [126, 70] on input "lun. [DATE]" at bounding box center [151, 82] width 124 height 28
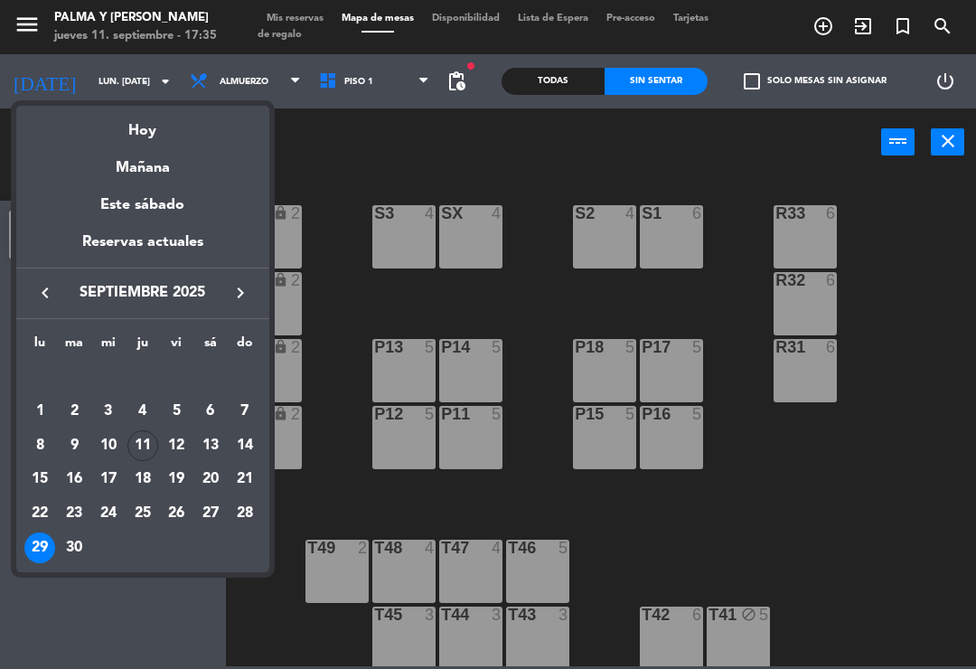
click at [183, 445] on div "12" at bounding box center [176, 445] width 31 height 31
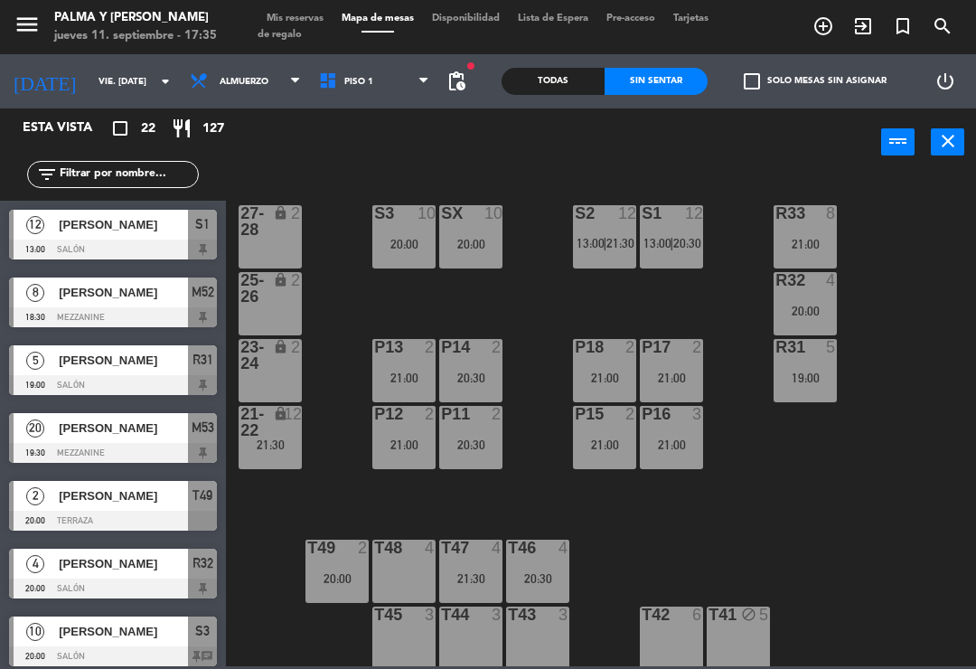
click at [356, 110] on div "power_input close" at bounding box center [553, 142] width 655 height 69
click at [376, 95] on span "Piso 1" at bounding box center [374, 81] width 129 height 40
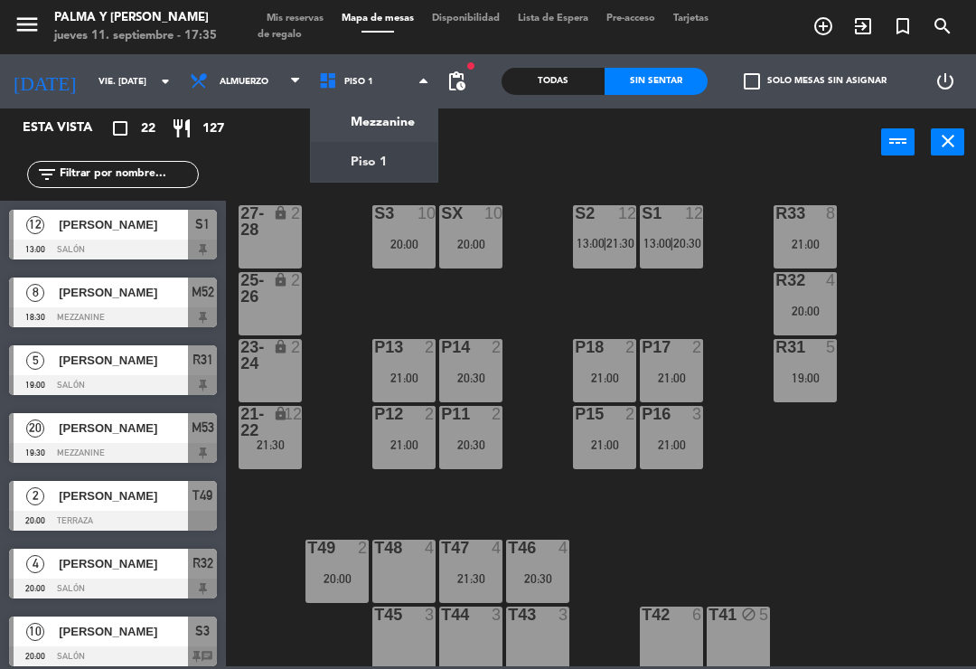
click at [623, 541] on div "R33 8 21:00 S1 12 13:00 | 20:30 S2 12 13:00 | 21:30 S3 10 20:00 SX 10 20:00 27-…" at bounding box center [606, 420] width 740 height 493
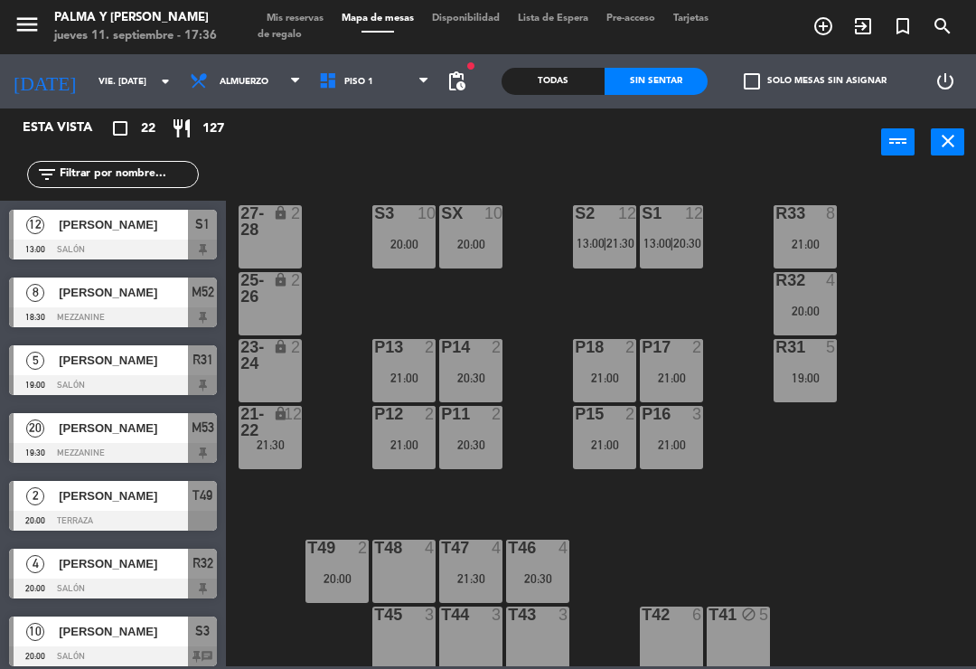
click at [942, 276] on div "R33 8 21:00 S1 12 13:00 | 20:30 S2 12 13:00 | 21:30 S3 10 20:00 SX 10 20:00 27-…" at bounding box center [606, 420] width 740 height 493
click at [92, 77] on input "vie. [DATE]" at bounding box center [151, 82] width 124 height 28
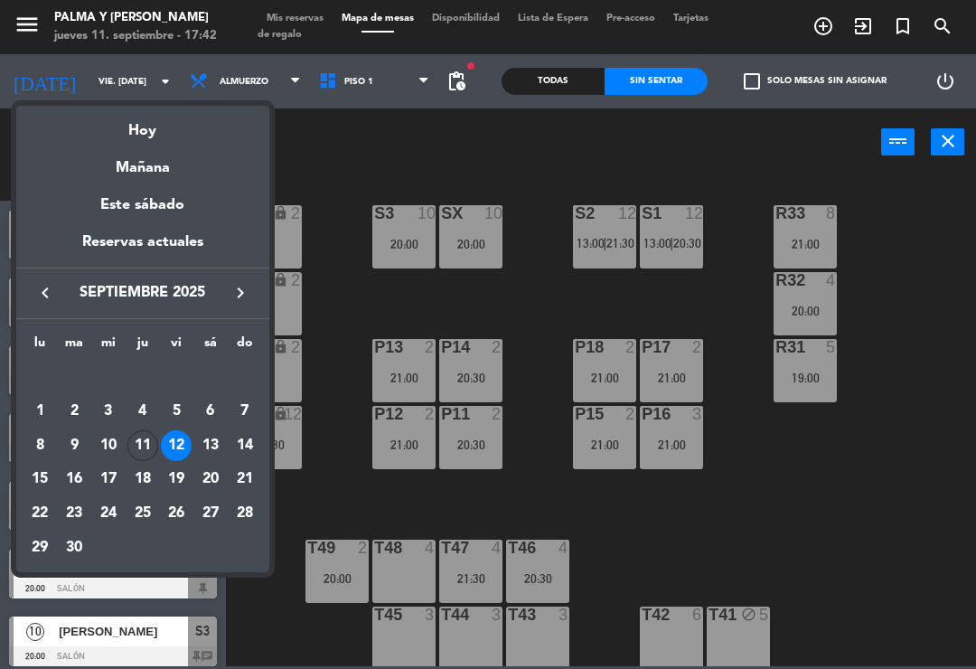
click at [843, 492] on div at bounding box center [488, 334] width 976 height 669
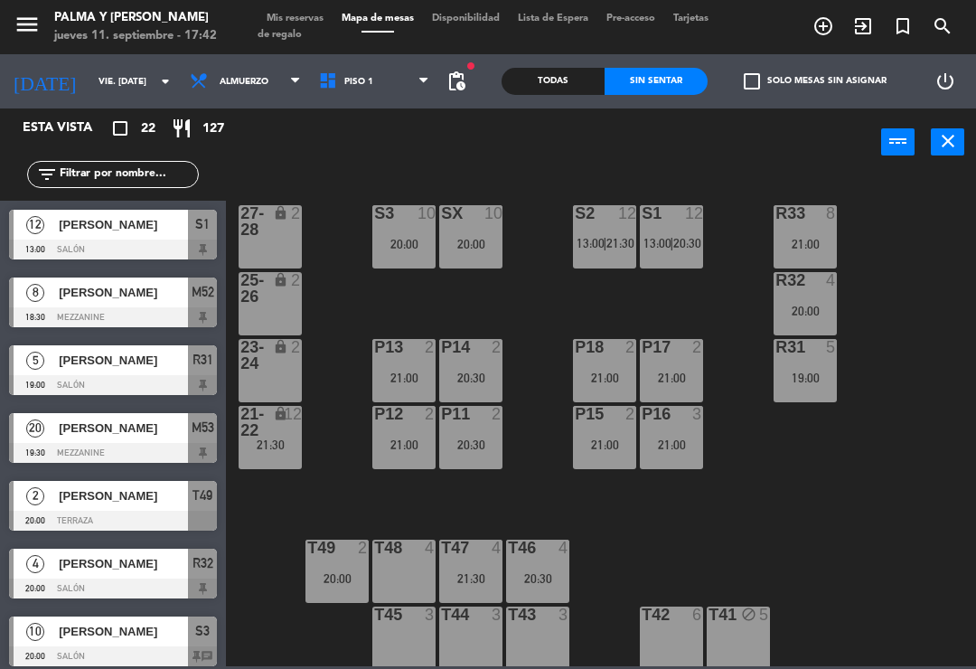
click at [42, 80] on icon "[DATE]" at bounding box center [44, 81] width 89 height 38
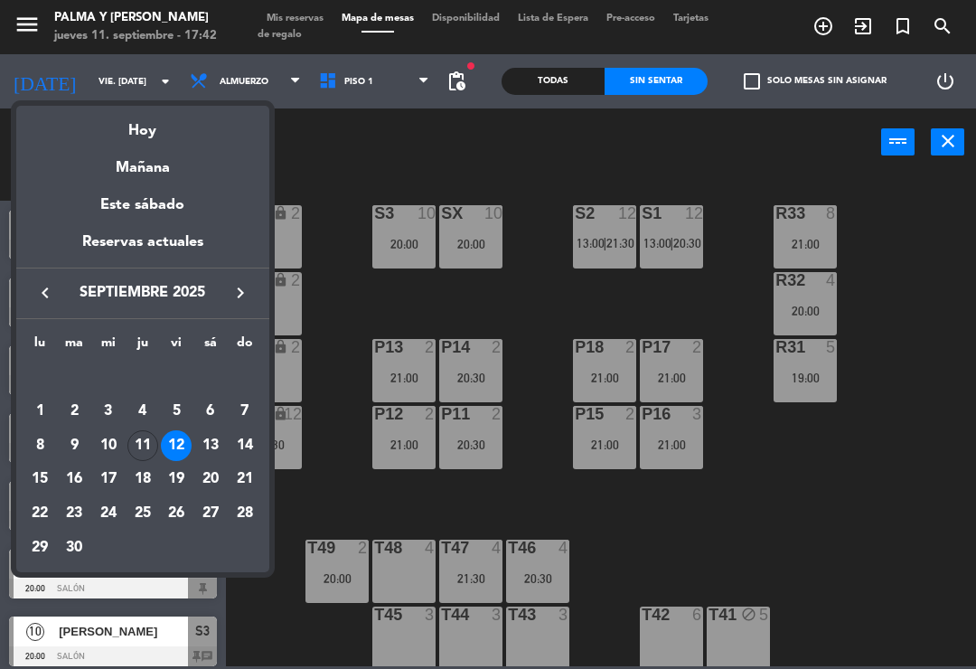
click at [123, 121] on div "Hoy" at bounding box center [142, 124] width 253 height 37
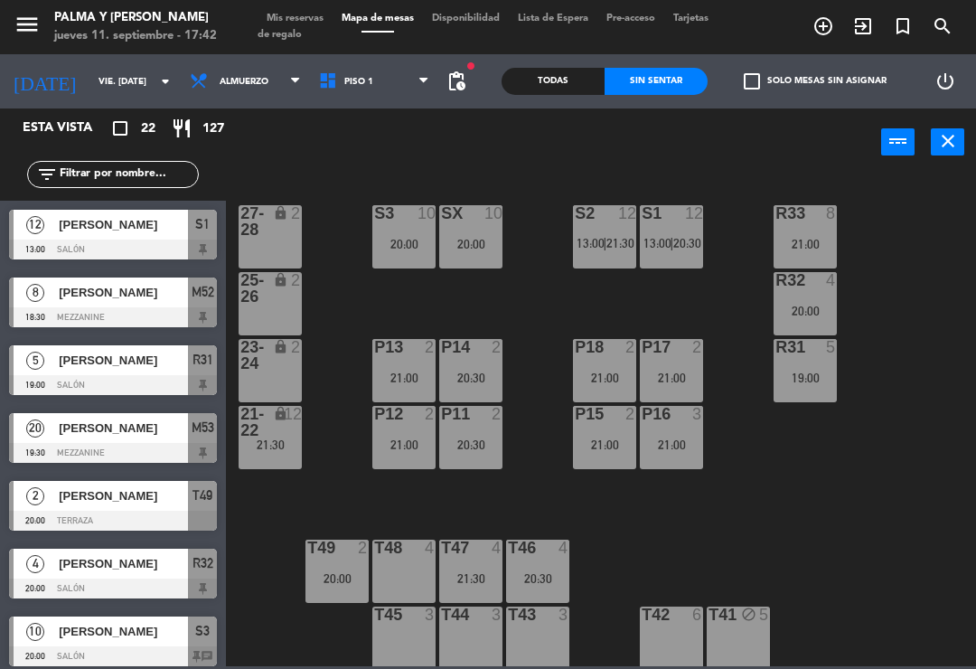
type input "[DEMOGRAPHIC_DATA] [DATE]"
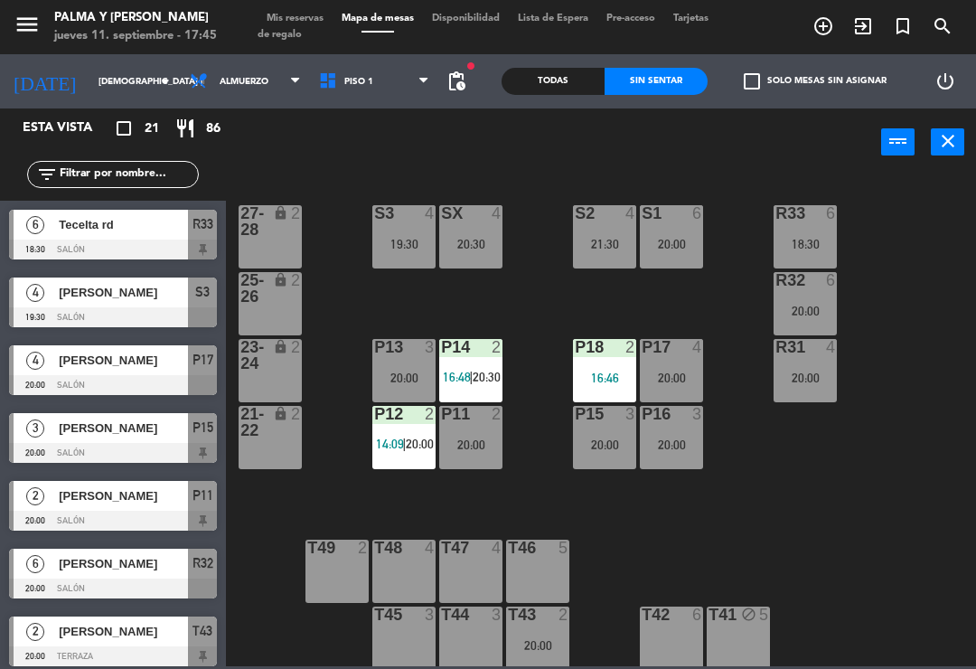
click at [529, 298] on div "R33 6 18:30 S1 6 20:00 S2 4 21:30 S3 4 19:30 SX 4 20:30 27-28 lock 2 R32 6 20:0…" at bounding box center [606, 420] width 740 height 493
click at [353, 77] on span "Piso 1" at bounding box center [358, 82] width 29 height 10
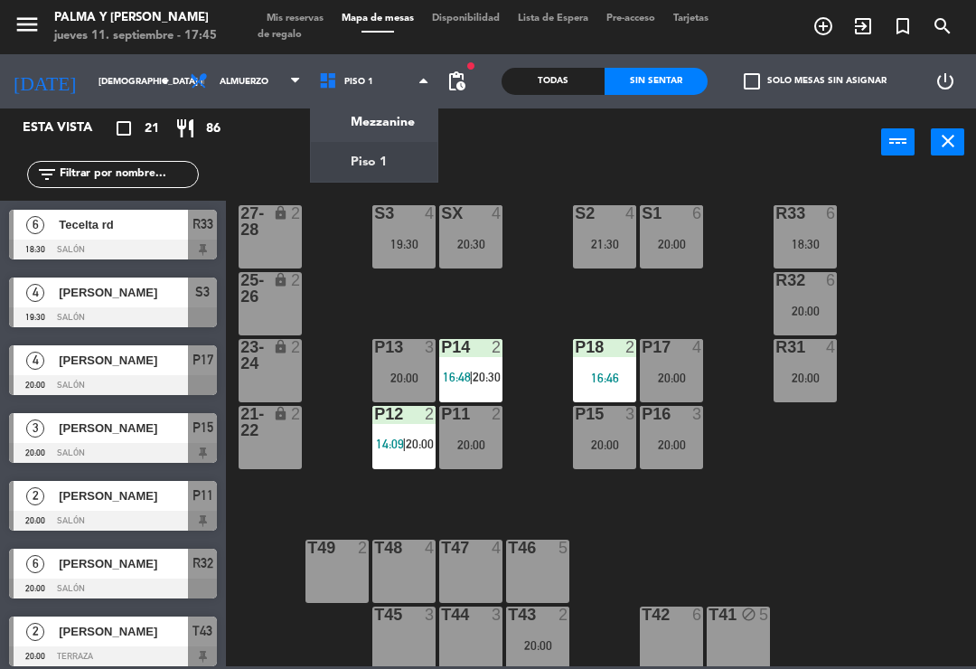
click at [397, 121] on ng-component "menu Palma y [PERSON_NAME] jueves 11. septiembre - 17:45 Mis reservas Mapa de m…" at bounding box center [488, 333] width 976 height 666
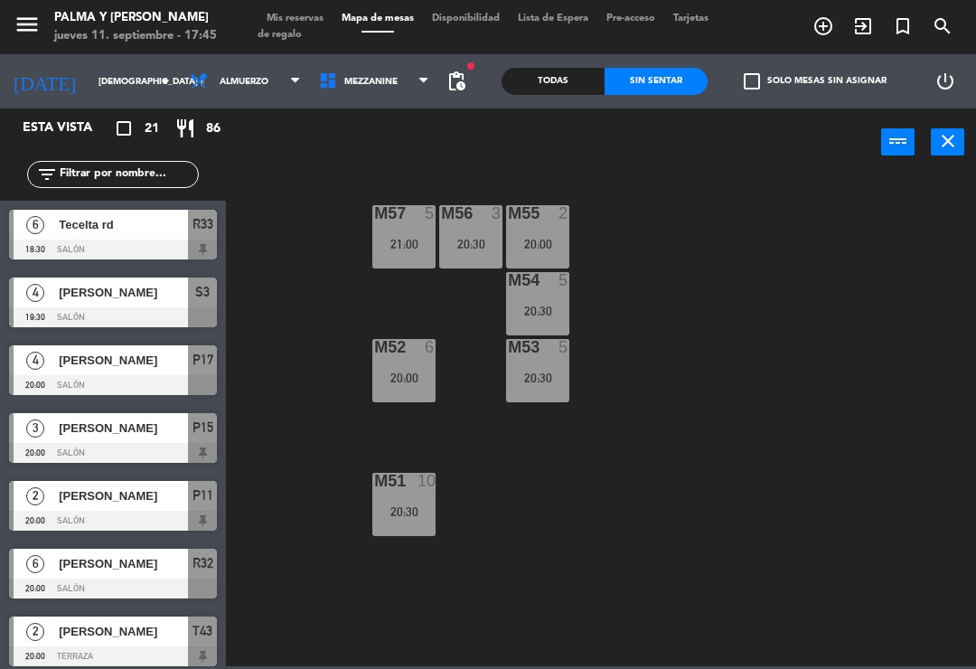
click at [716, 429] on div "M57 5 21:00 M56 3 20:30 M55 2 20:00 M54 5 20:30 M52 6 20:00 M53 5 20:30 M51 10 …" at bounding box center [606, 420] width 740 height 493
click at [476, 248] on div "20:30" at bounding box center [470, 244] width 63 height 13
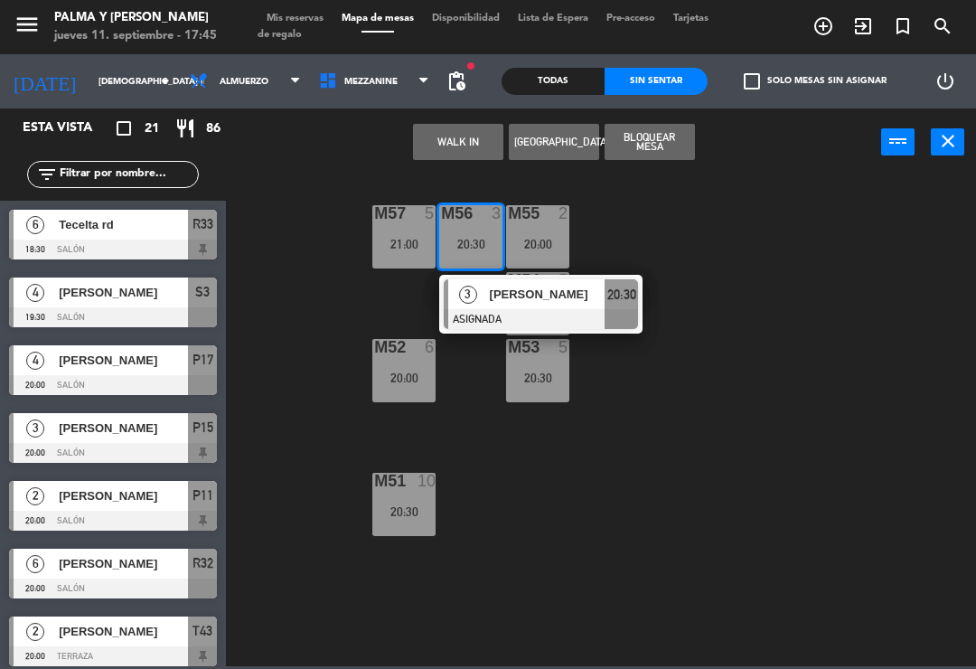
click at [673, 238] on div "M57 5 21:00 M56 3 20:30 3 [PERSON_NAME] ASIGNADA 20:30 M55 2 20:00 M54 5 20:30 …" at bounding box center [606, 420] width 740 height 493
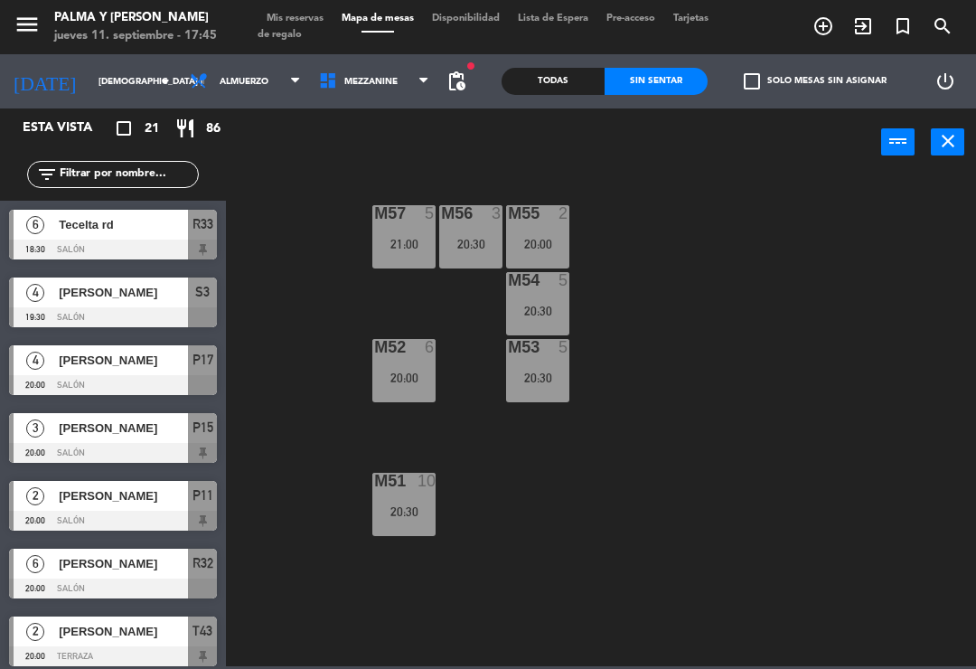
click at [544, 315] on div "20:30" at bounding box center [537, 311] width 63 height 13
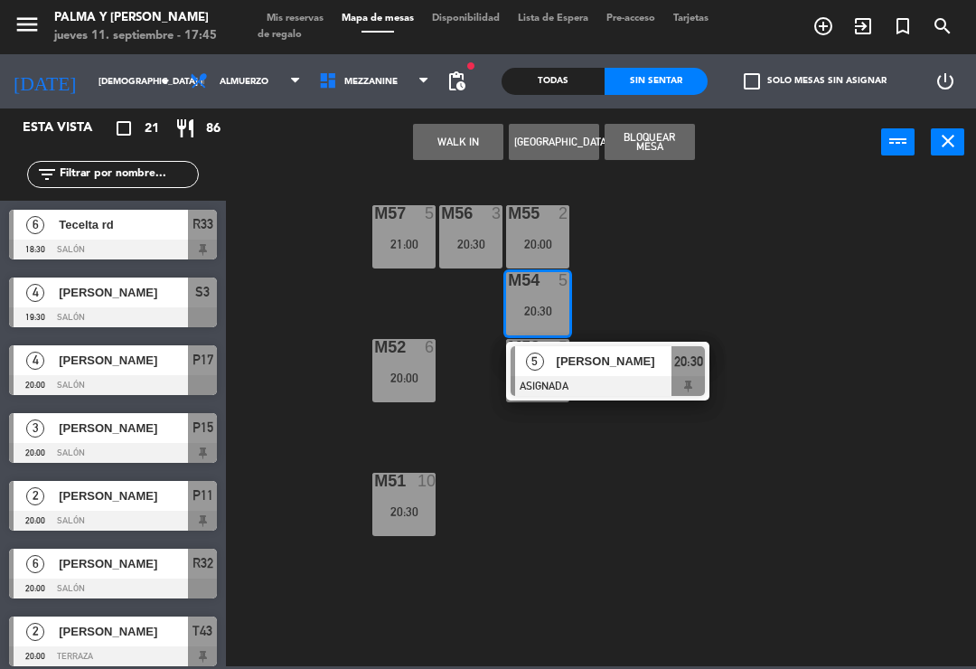
click at [640, 378] on div at bounding box center [608, 386] width 194 height 20
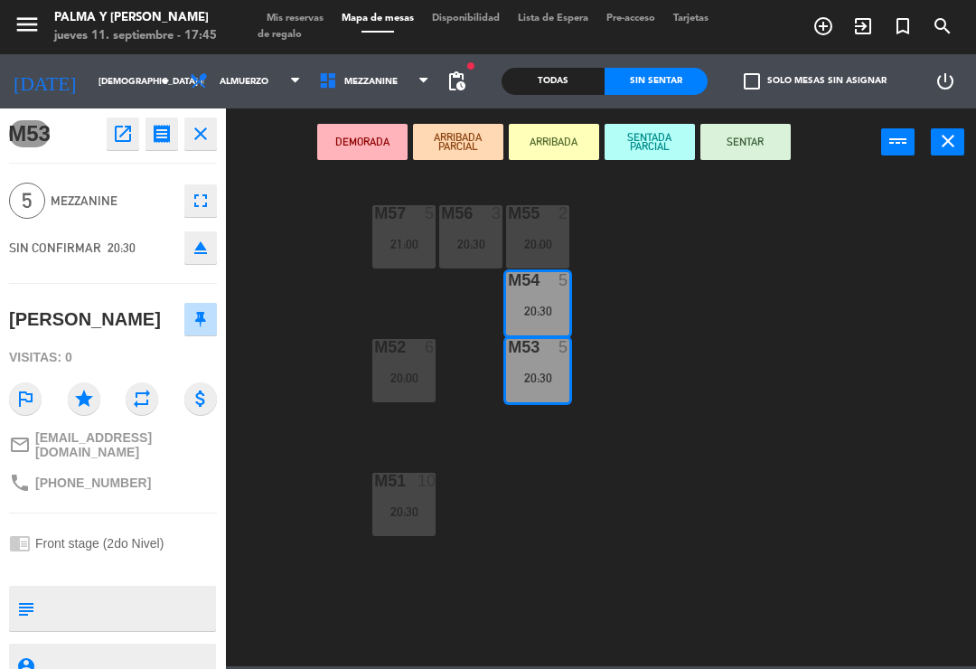
click at [409, 358] on div "M52 6 20:00" at bounding box center [403, 370] width 63 height 63
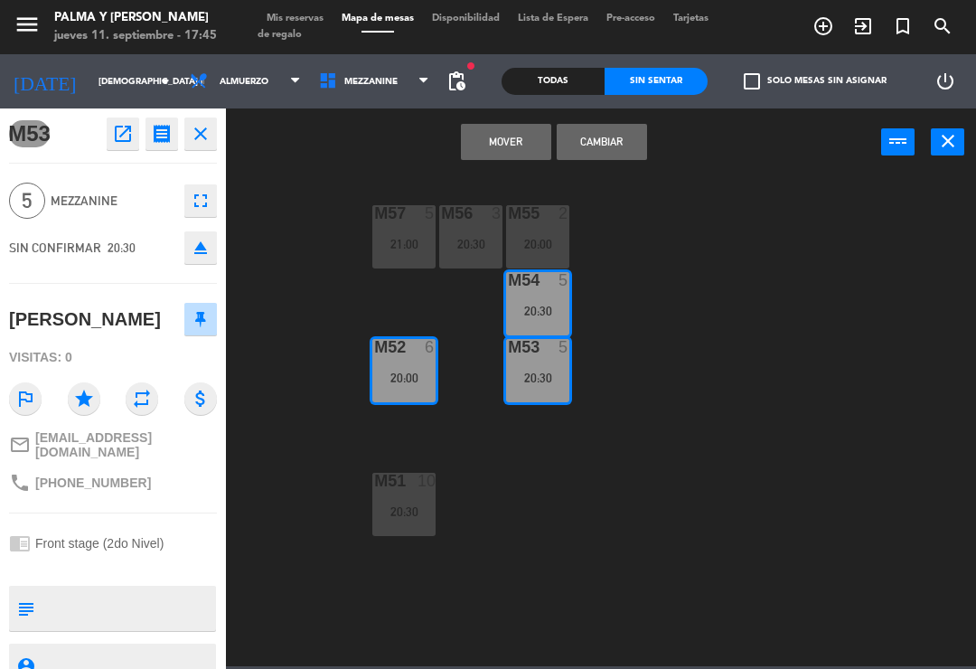
click at [509, 144] on button "Mover" at bounding box center [506, 142] width 90 height 36
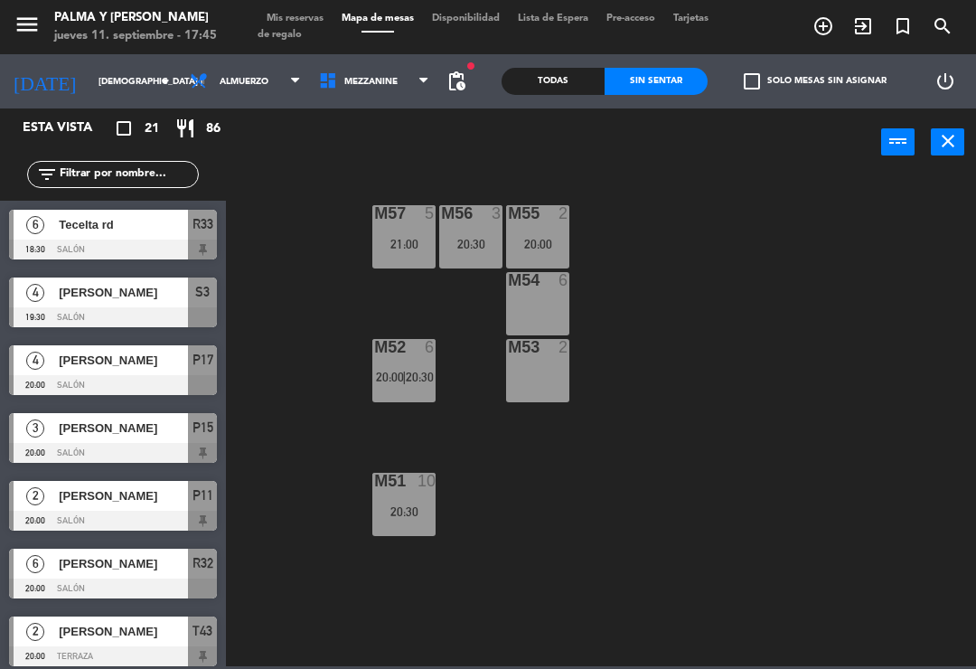
scroll to position [303, 0]
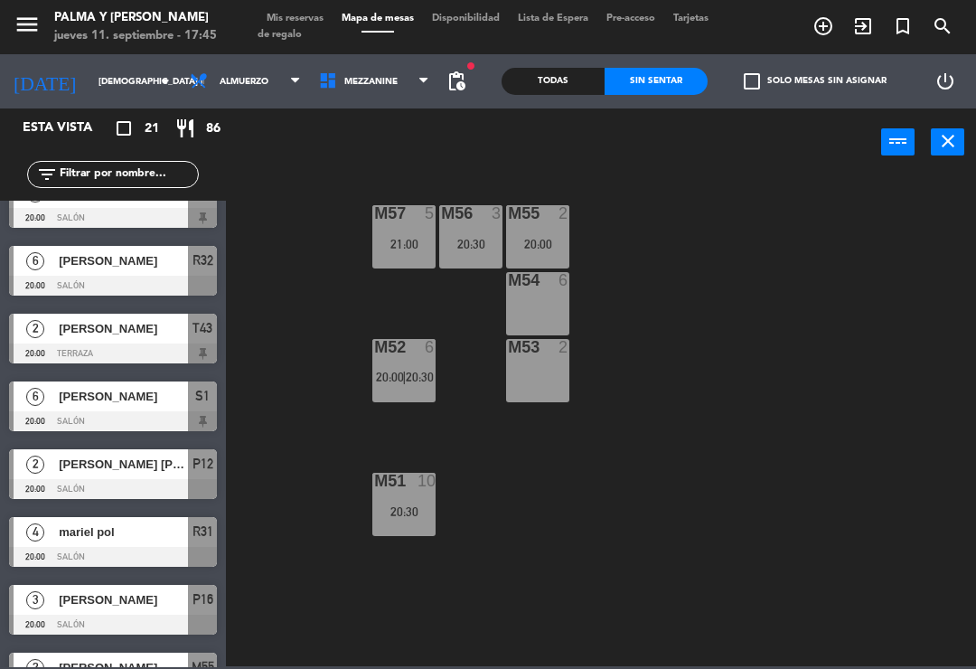
click at [416, 380] on span "20:30" at bounding box center [420, 377] width 28 height 14
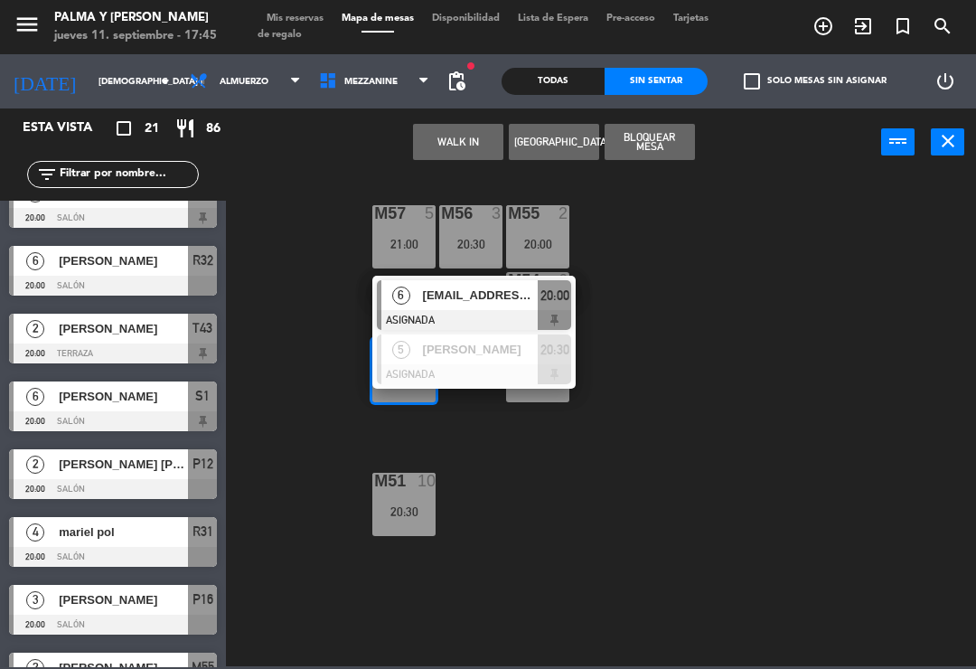
click at [510, 361] on div "[PERSON_NAME]" at bounding box center [480, 349] width 118 height 30
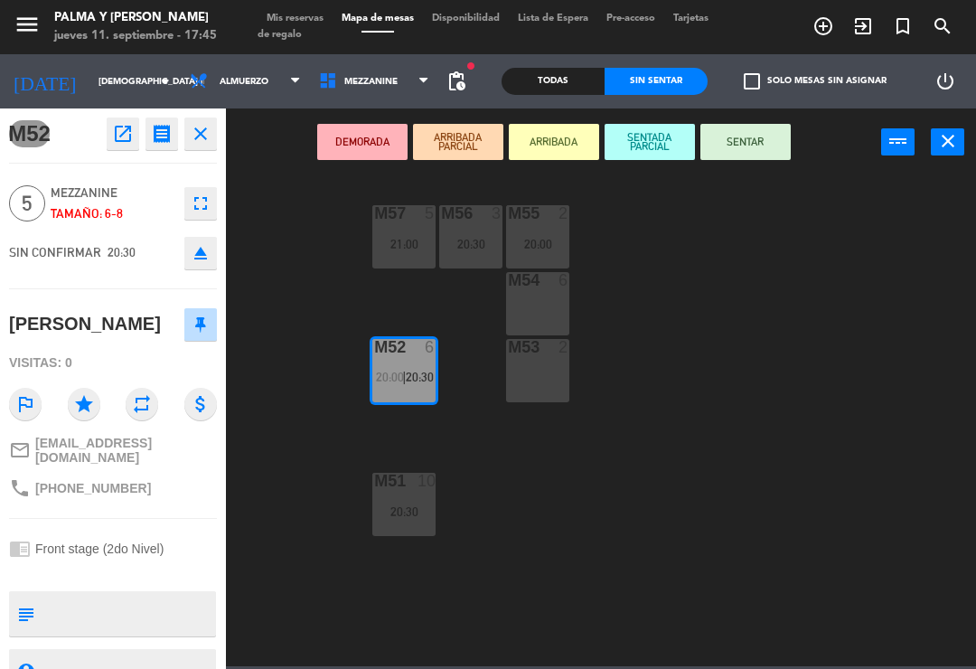
click at [537, 306] on div "M54 6" at bounding box center [537, 303] width 63 height 63
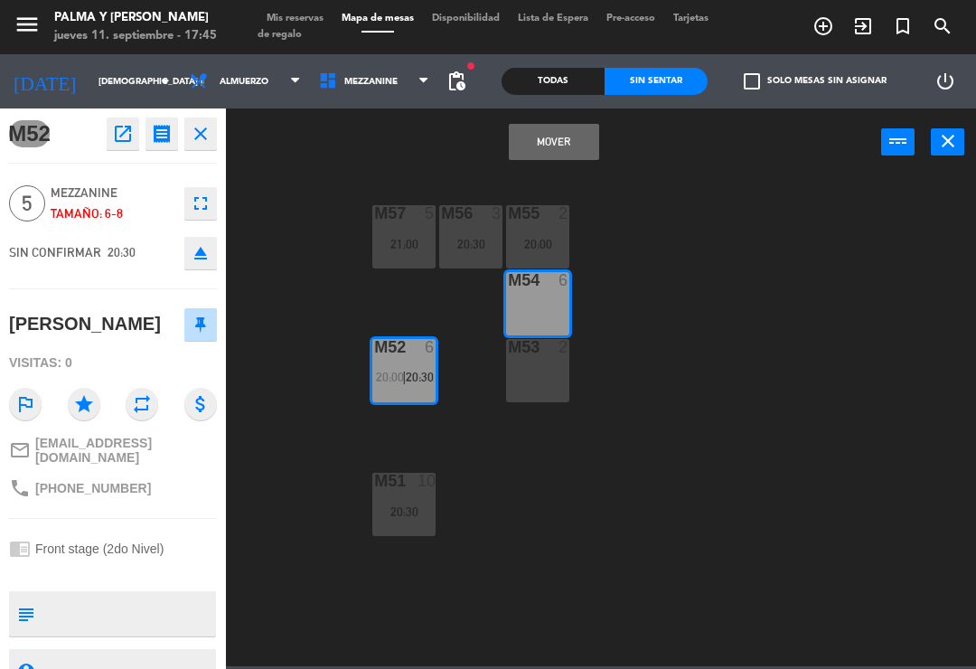
click at [549, 140] on button "Mover" at bounding box center [554, 142] width 90 height 36
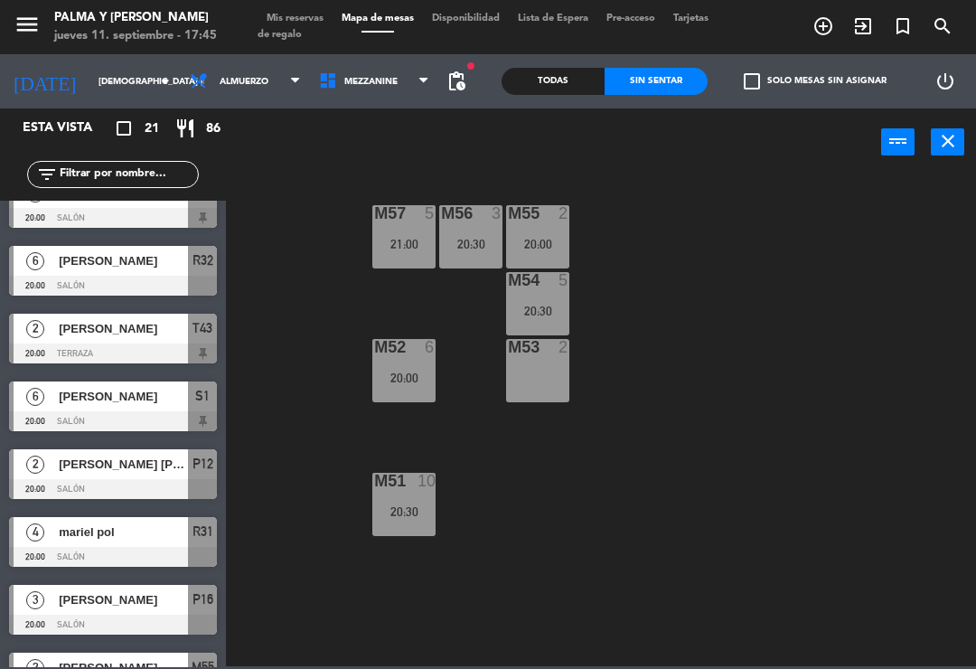
click at [542, 377] on div "M53 2" at bounding box center [537, 370] width 63 height 63
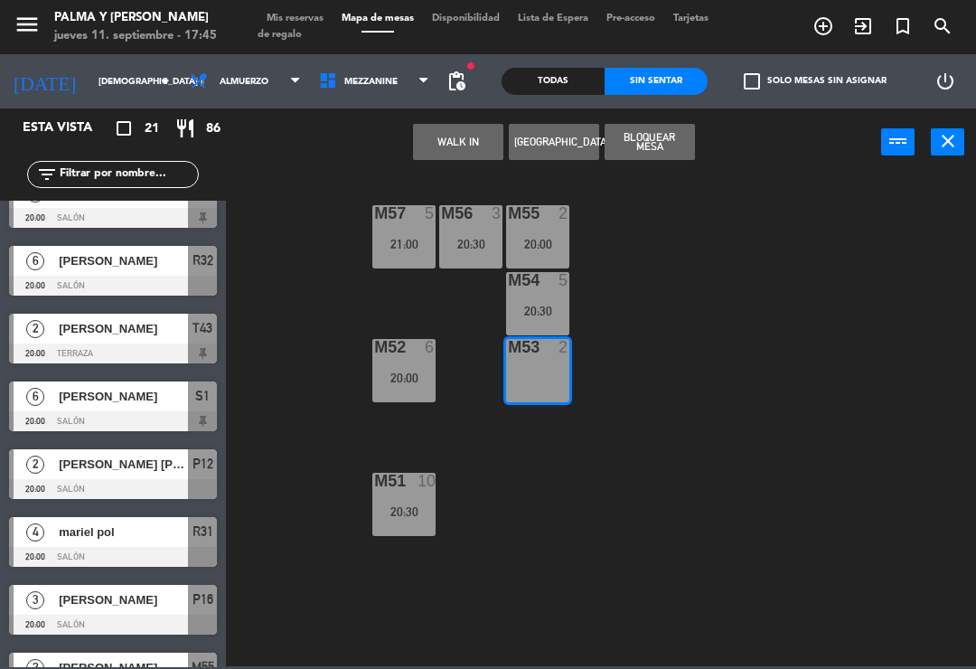
click at [667, 136] on button "Bloquear Mesa" at bounding box center [650, 142] width 90 height 36
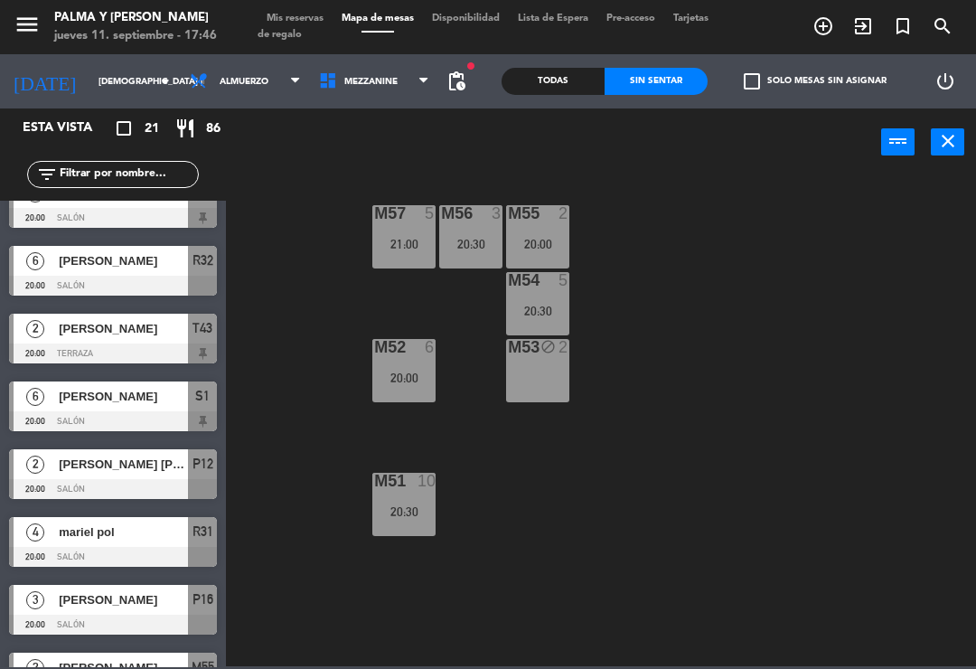
click at [539, 384] on div "M53 block 2" at bounding box center [537, 370] width 63 height 63
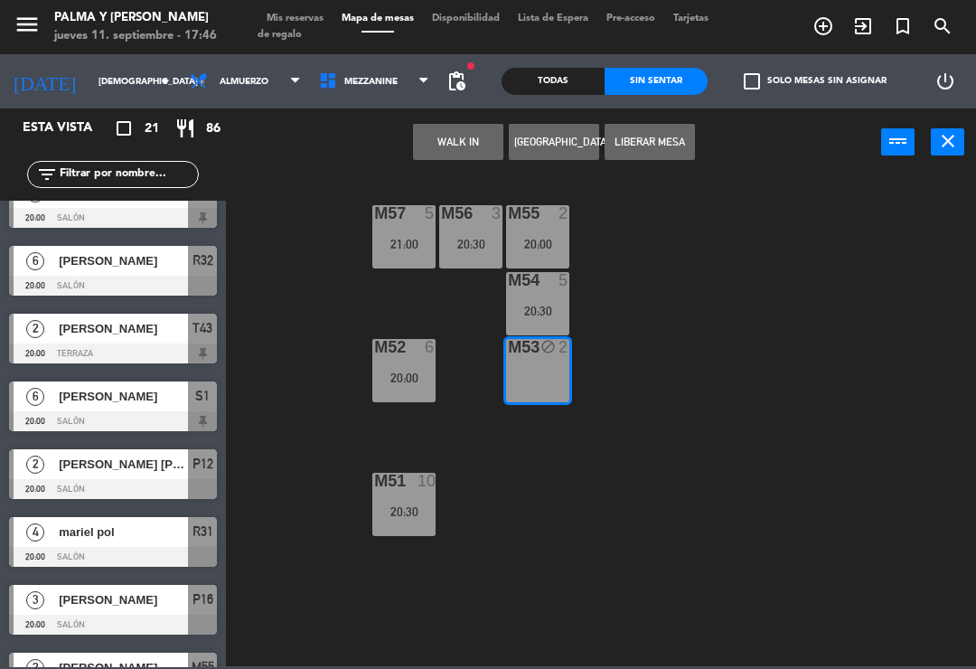
click at [536, 137] on button "[GEOGRAPHIC_DATA]" at bounding box center [554, 142] width 90 height 36
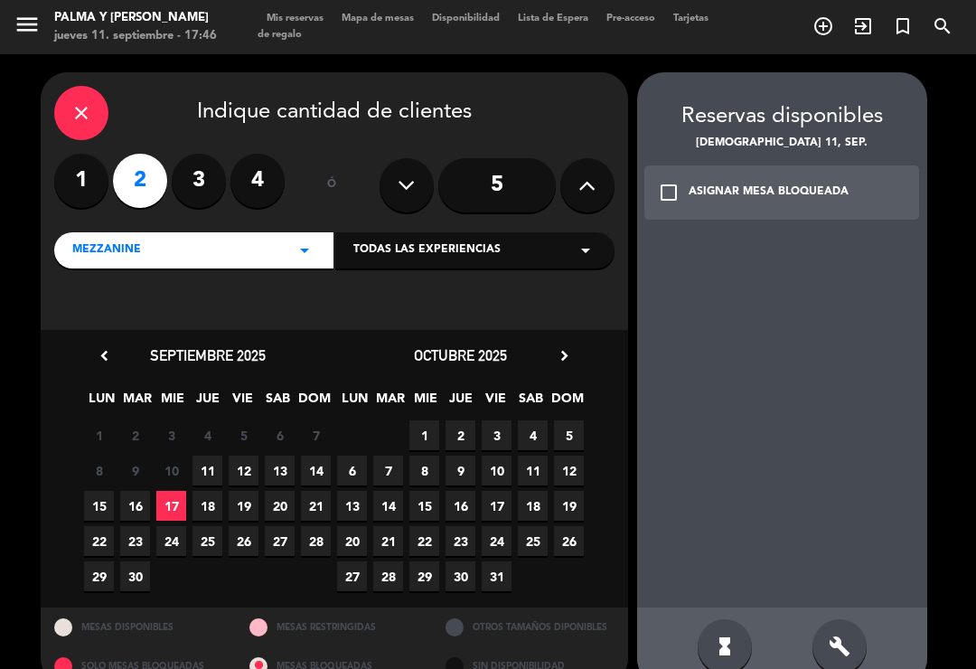
click at [195, 456] on span "11" at bounding box center [208, 471] width 30 height 30
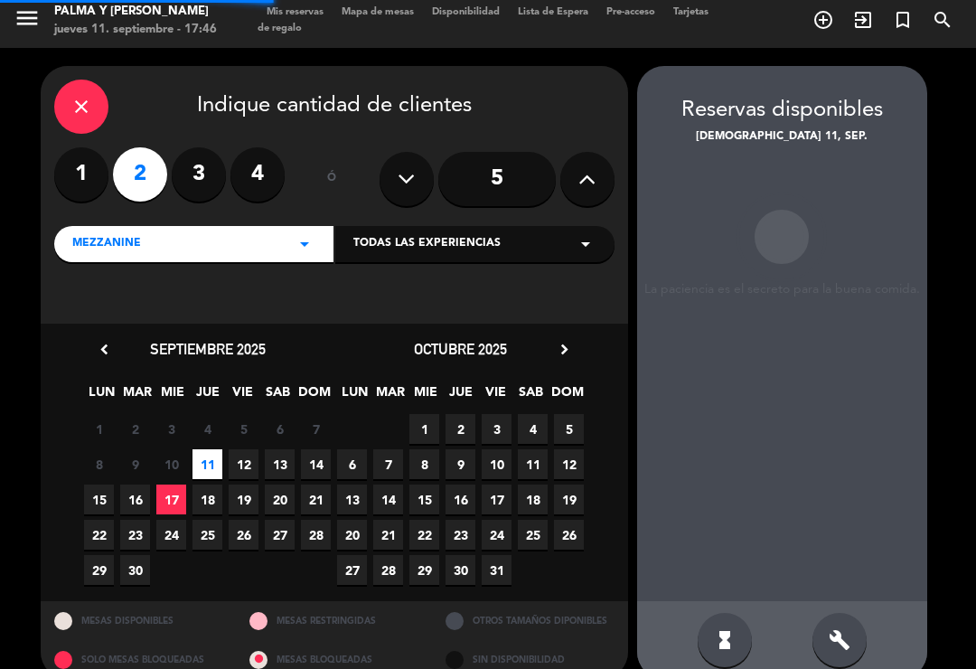
scroll to position [6, 0]
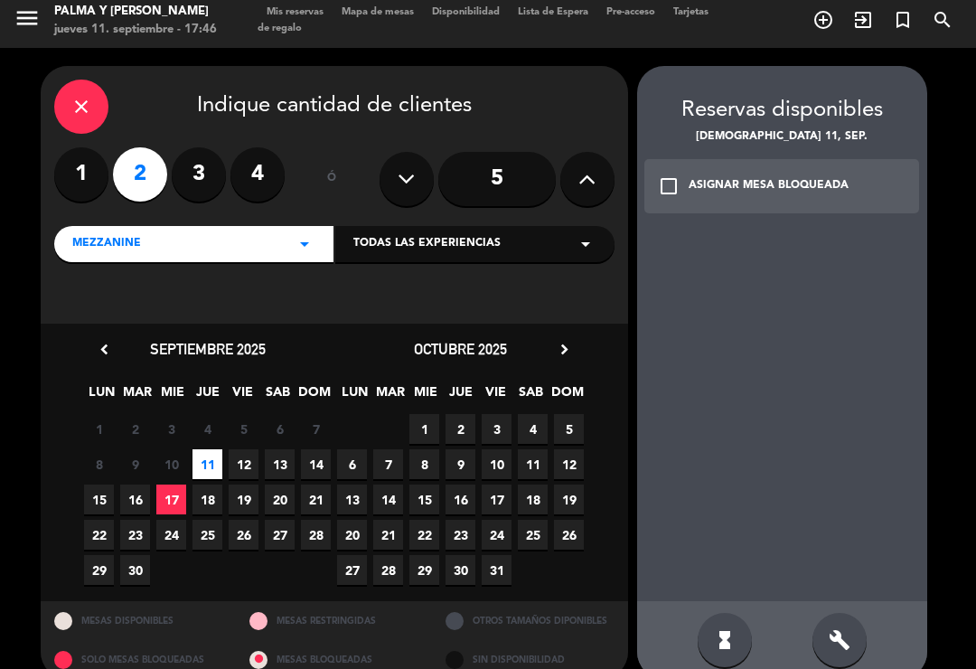
click at [851, 625] on div "build" at bounding box center [840, 640] width 54 height 54
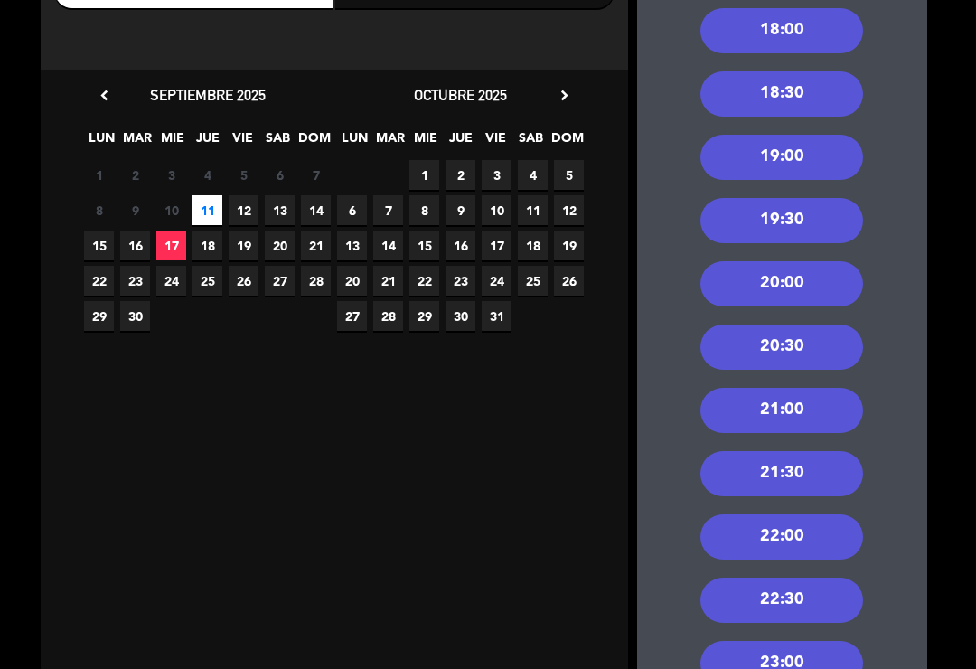
scroll to position [260, 0]
click at [795, 261] on div "20:00" at bounding box center [782, 283] width 163 height 45
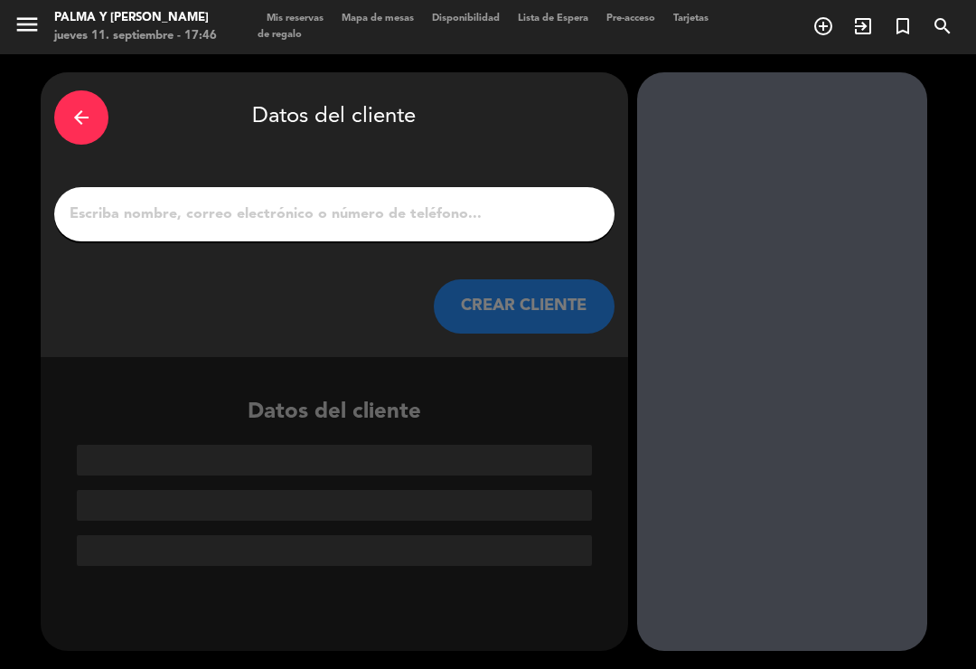
click at [374, 202] on input "1" at bounding box center [334, 214] width 533 height 25
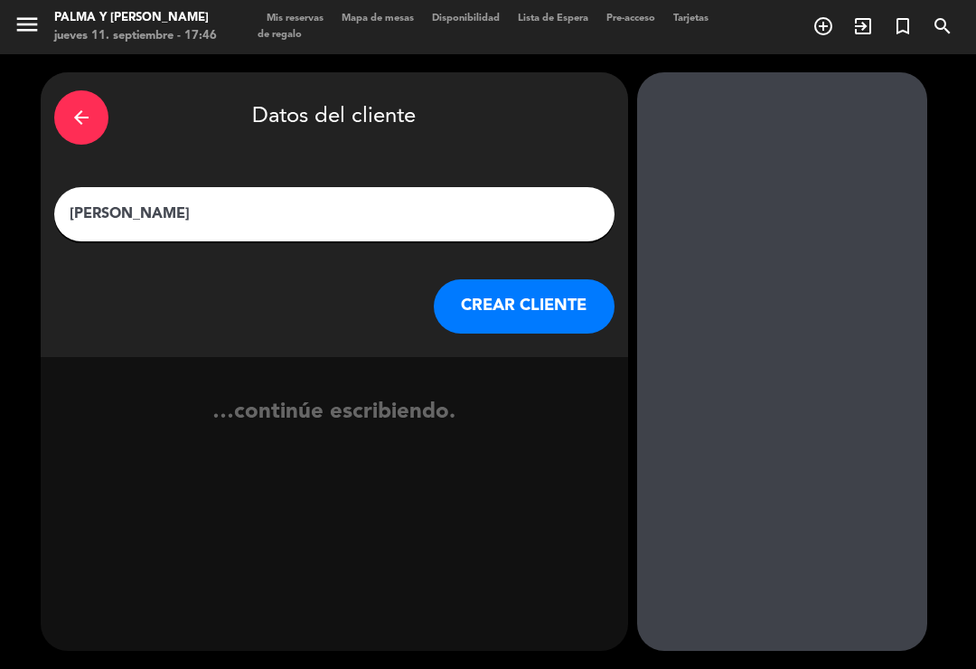
type input "[PERSON_NAME]"
click at [554, 279] on button "CREAR CLIENTE" at bounding box center [524, 306] width 181 height 54
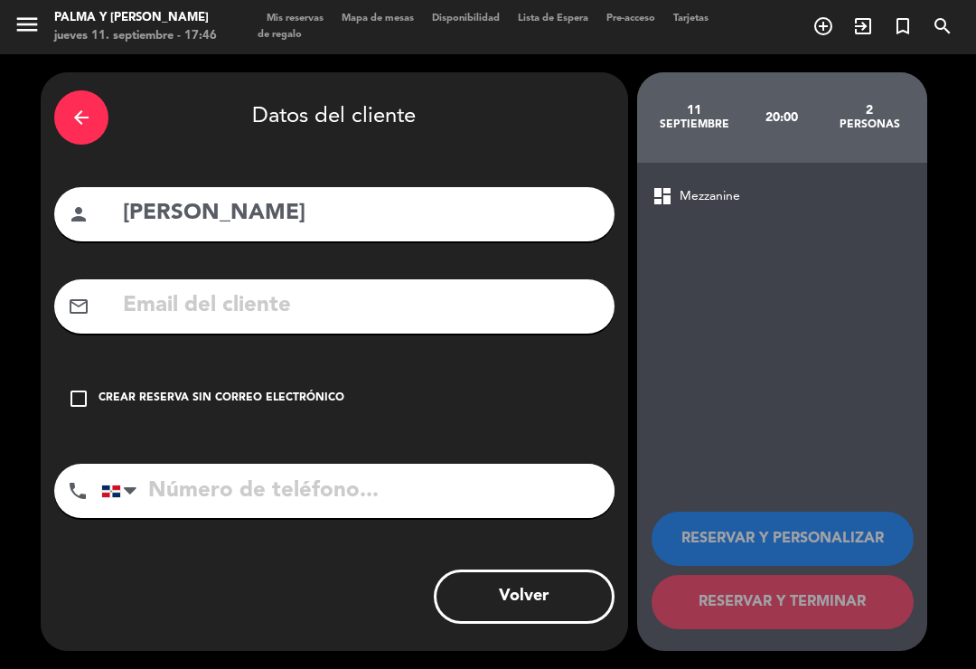
click at [225, 372] on div "check_box_outline_blank Crear reserva sin correo electrónico" at bounding box center [334, 399] width 560 height 54
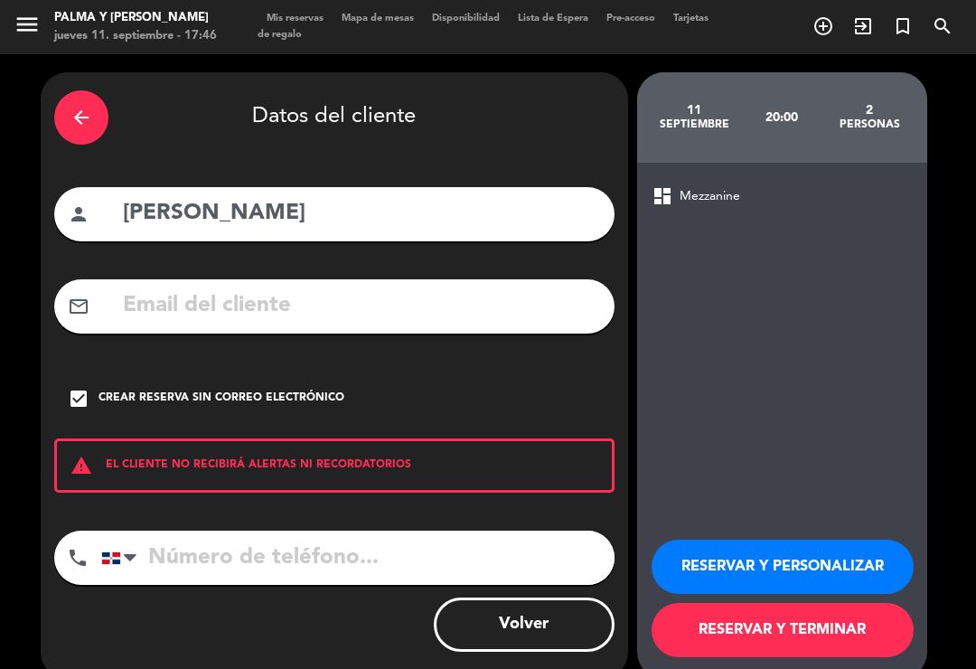
click at [238, 531] on input "tel" at bounding box center [357, 558] width 513 height 54
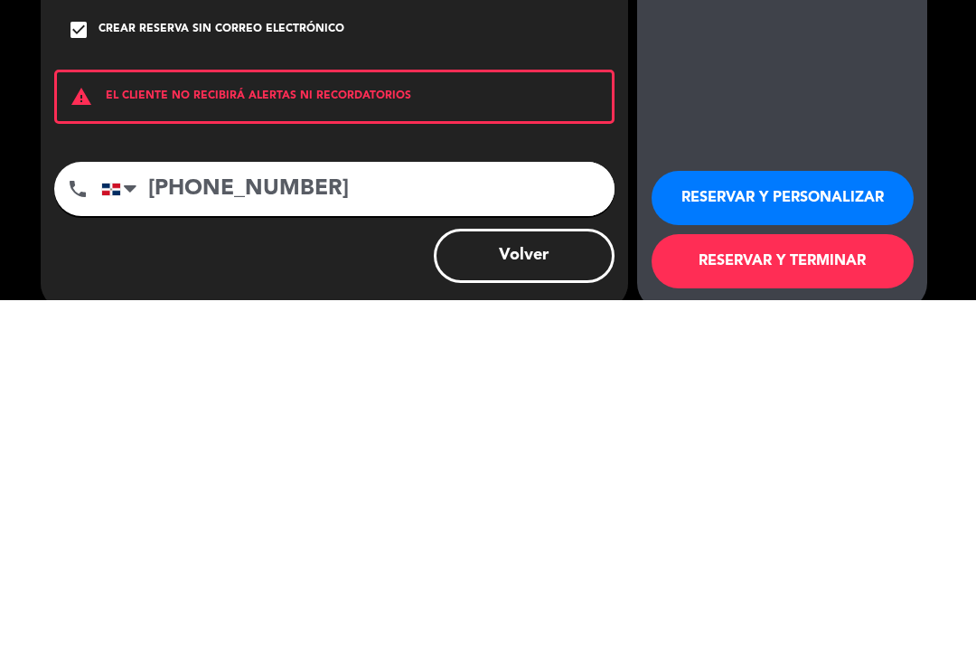
type input "[PHONE_NUMBER]"
click at [757, 603] on button "RESERVAR Y TERMINAR" at bounding box center [783, 630] width 262 height 54
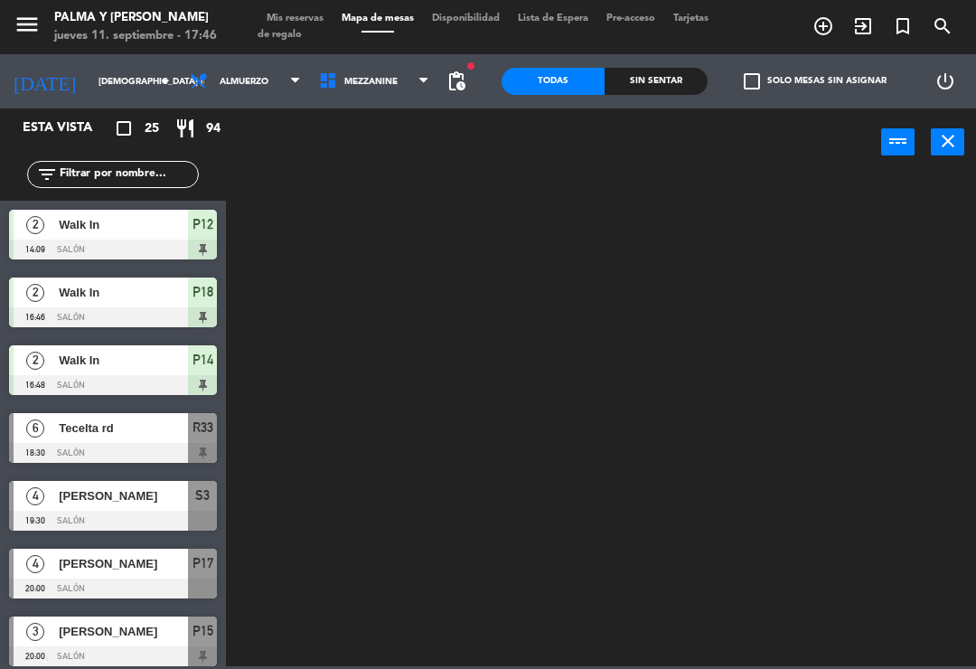
click at [402, 81] on span "Mezzanine" at bounding box center [374, 81] width 129 height 40
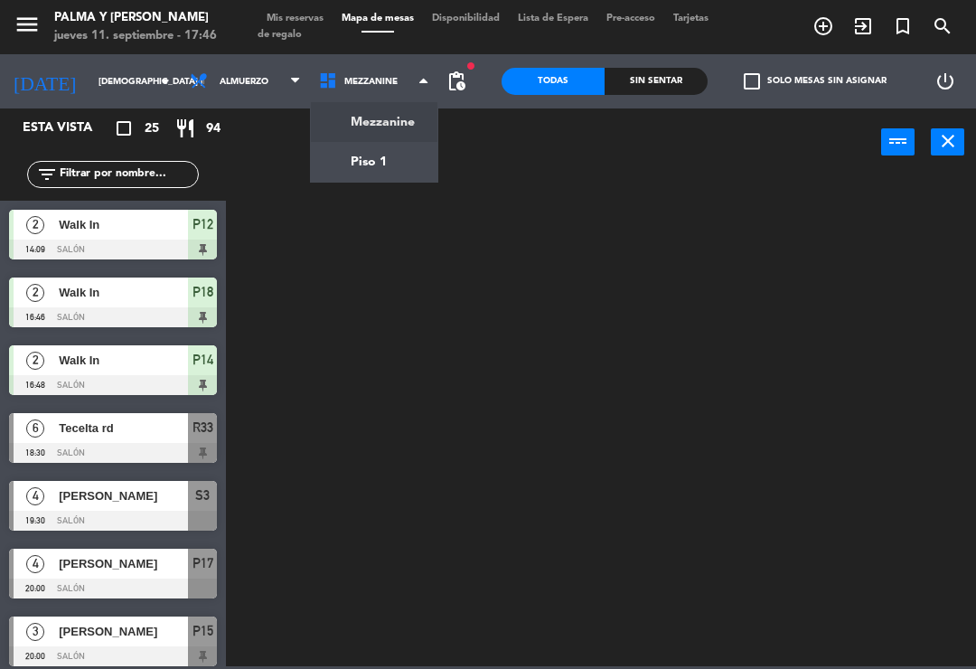
click at [400, 164] on ng-component "menu Palma y [PERSON_NAME] jueves 11. septiembre - 17:46 Mis reservas Mapa de m…" at bounding box center [488, 333] width 976 height 666
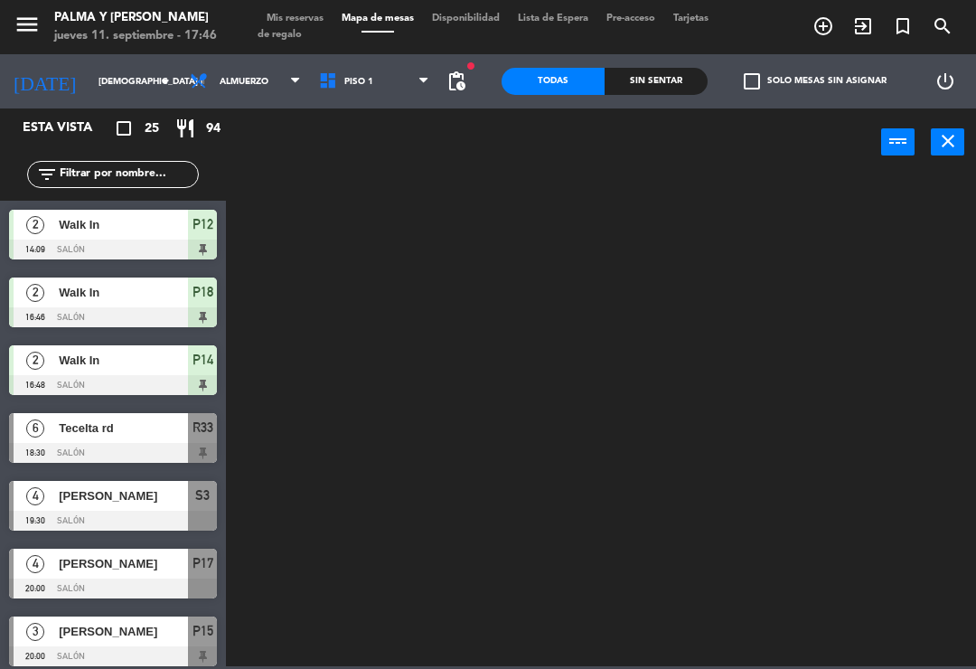
click at [387, 85] on span "Piso 1" at bounding box center [374, 81] width 129 height 40
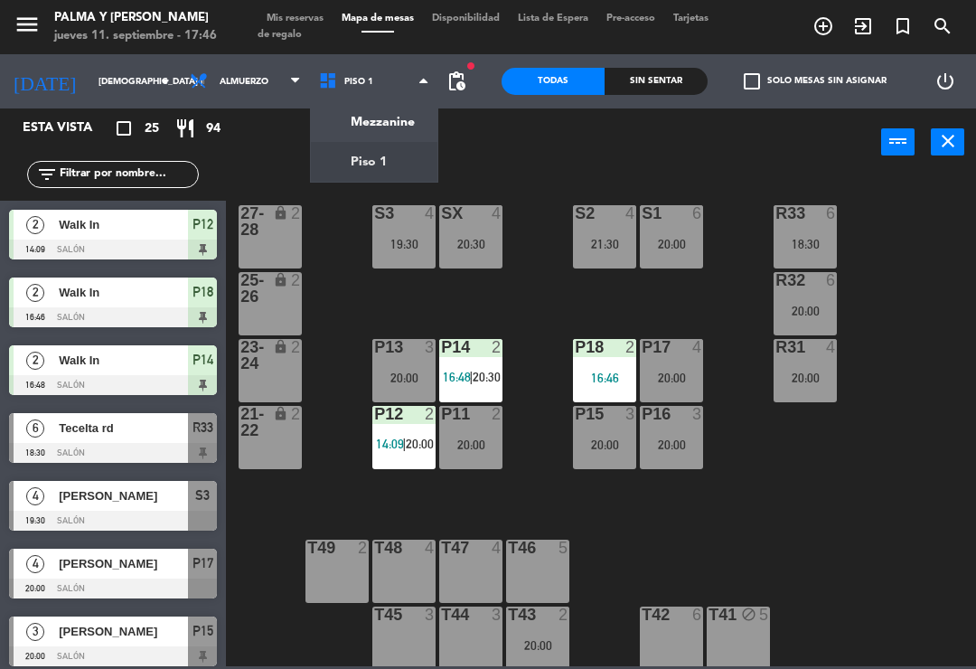
click at [403, 122] on ng-component "menu Palma y [PERSON_NAME] jueves 11. septiembre - 17:46 Mis reservas Mapa de m…" at bounding box center [488, 333] width 976 height 666
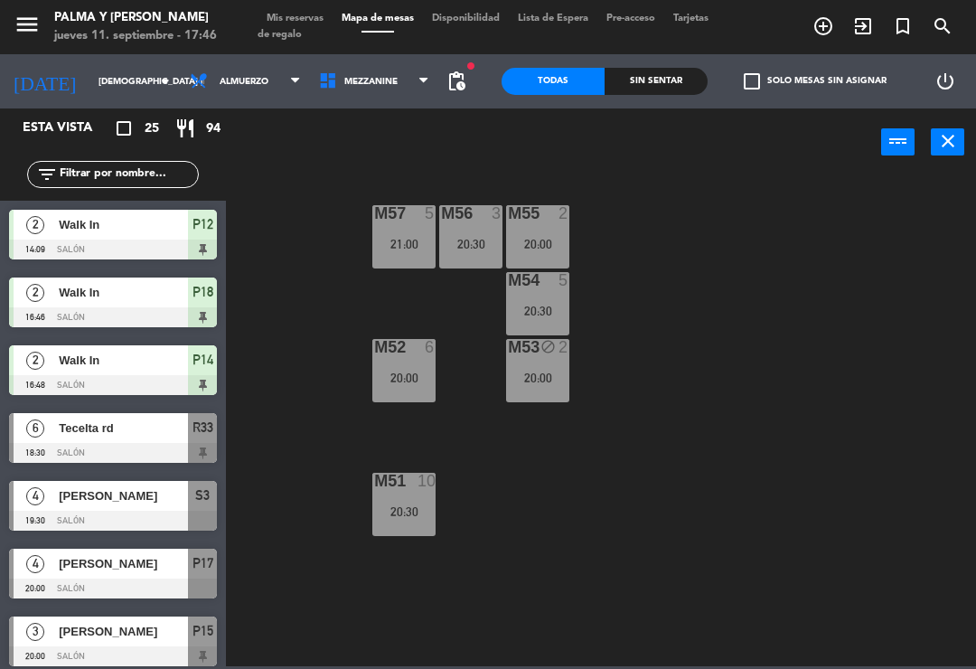
click at [534, 391] on div "M53 block 2 20:00" at bounding box center [537, 370] width 63 height 63
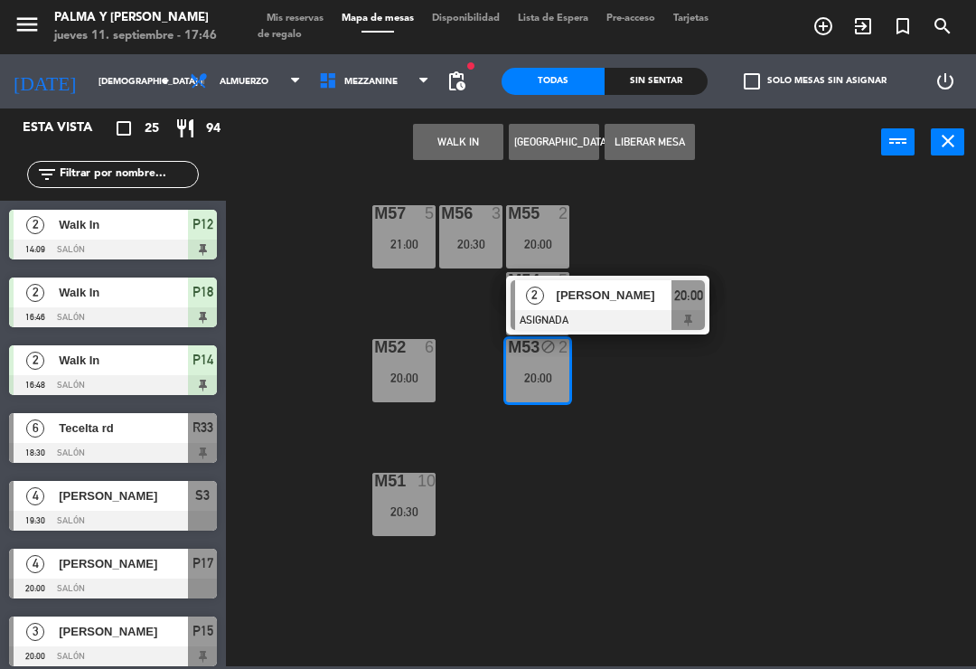
click at [642, 311] on div at bounding box center [608, 320] width 194 height 20
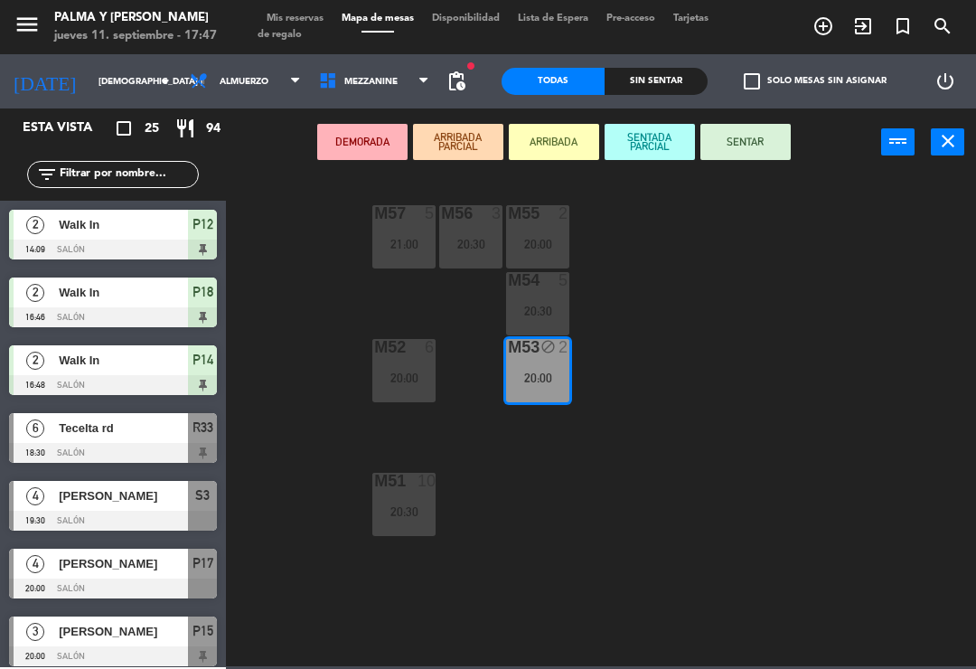
click at [537, 232] on div "M55 2 20:00" at bounding box center [537, 236] width 63 height 63
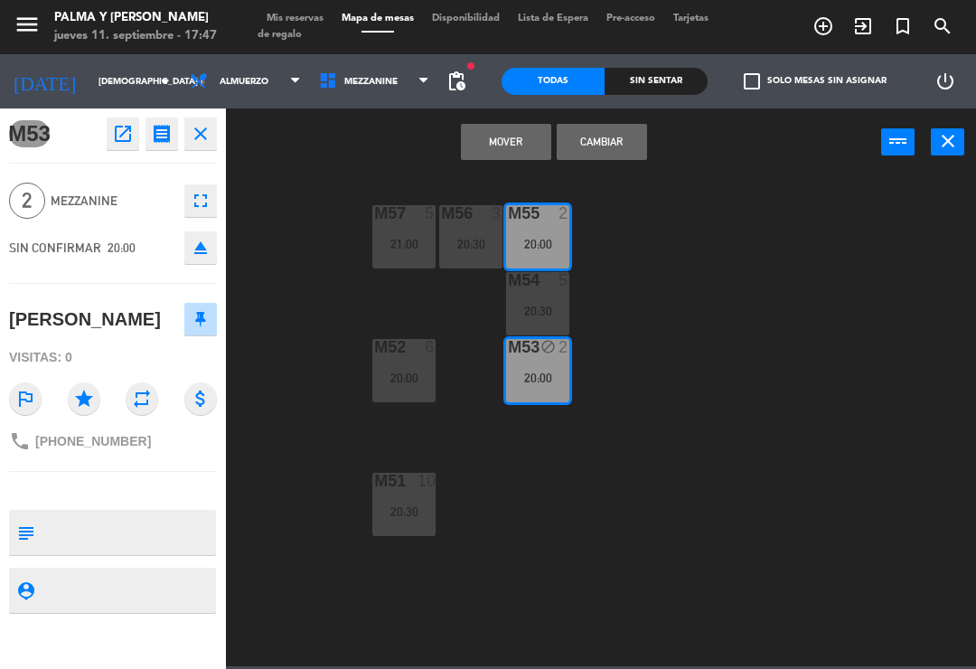
click at [609, 137] on button "Cambiar" at bounding box center [602, 142] width 90 height 36
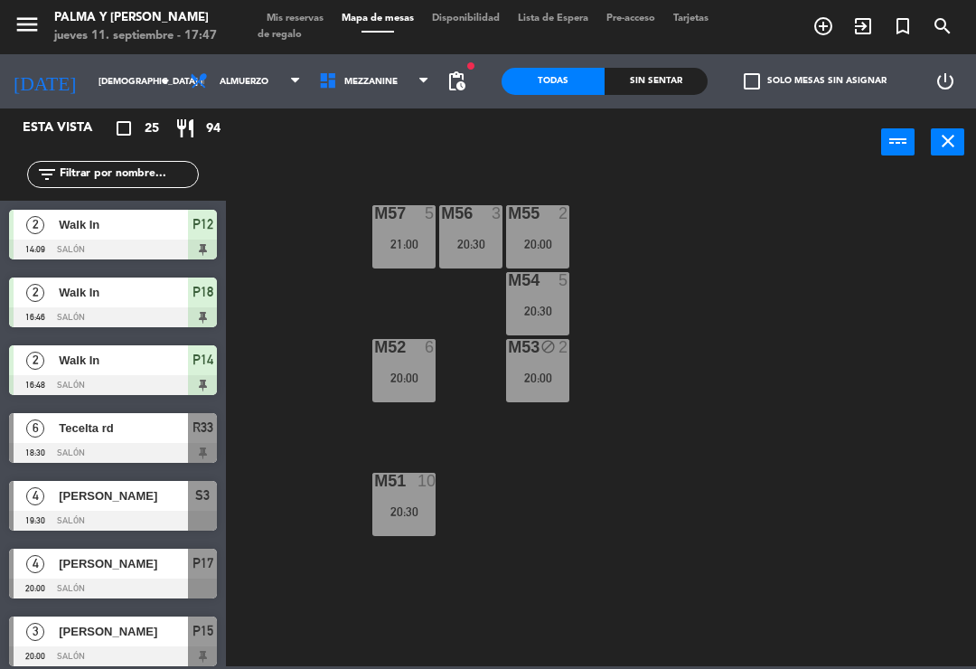
click at [555, 371] on div "20:00" at bounding box center [537, 378] width 63 height 14
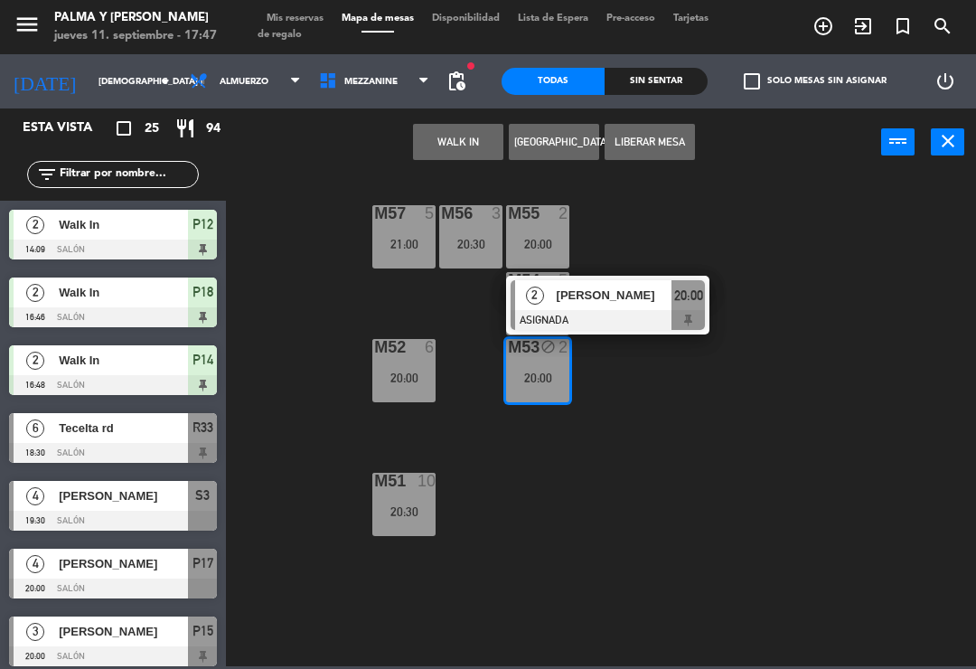
click at [606, 310] on div at bounding box center [608, 320] width 194 height 20
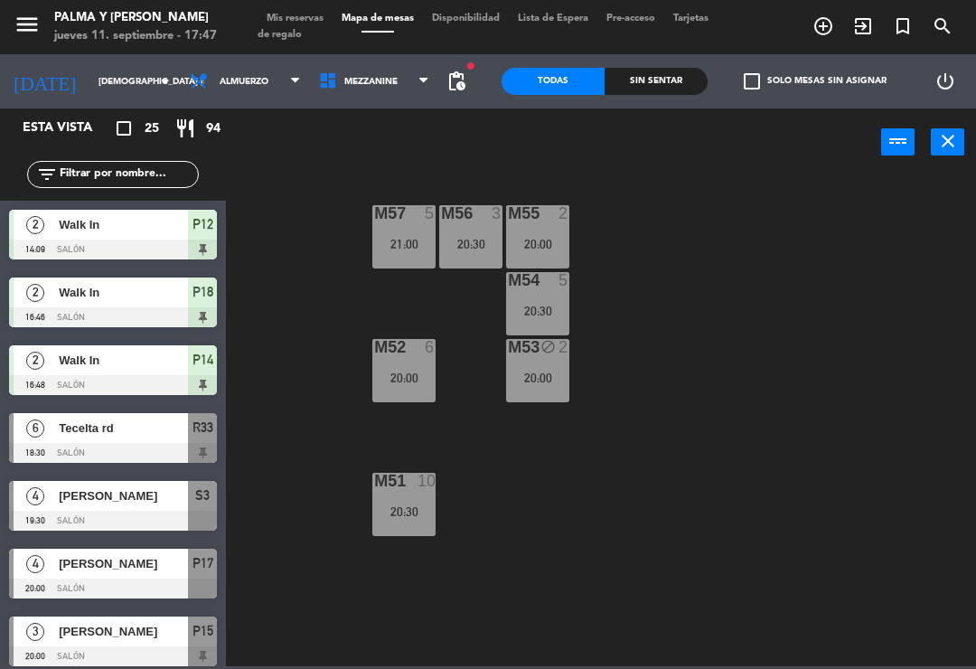
click at [476, 172] on div "power_input close" at bounding box center [553, 142] width 655 height 69
click at [434, 234] on div "M57 5 21:00" at bounding box center [403, 236] width 63 height 63
click at [664, 243] on div "M57 5 21:00 M56 3 20:30 M55 2 20:00 M54 5 20:30 M52 6 20:00 M53 block 2 20:00 M…" at bounding box center [606, 420] width 740 height 493
click at [428, 361] on div "M52 6 20:00" at bounding box center [403, 370] width 63 height 63
click at [666, 297] on div "M57 5 21:00 M56 3 20:30 M55 2 20:00 M54 5 20:30 M52 6 20:00 M53 block 2 20:00 M…" at bounding box center [606, 420] width 740 height 493
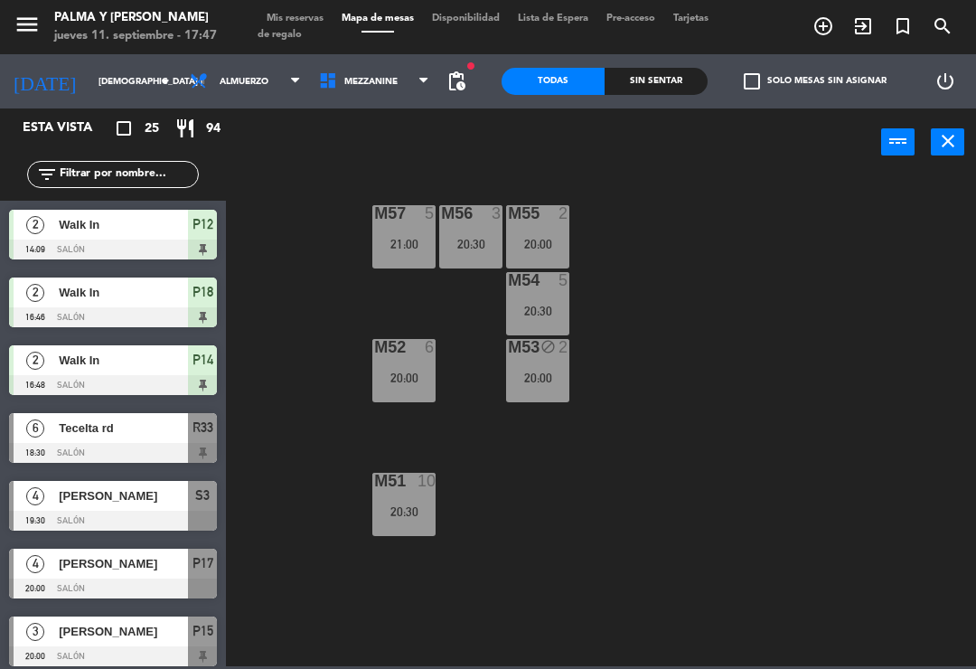
click at [399, 505] on div "20:30" at bounding box center [403, 511] width 63 height 13
click at [592, 510] on div "M57 5 21:00 M56 3 20:30 M55 2 20:00 M54 5 20:30 M52 6 20:00 M53 block 2 20:00 M…" at bounding box center [606, 420] width 740 height 493
click at [474, 239] on div "20:30" at bounding box center [470, 244] width 63 height 13
click at [705, 241] on div "M57 5 21:00 M56 3 20:30 M55 2 20:00 M54 5 20:30 M52 6 20:00 M53 block 2 20:00 M…" at bounding box center [606, 420] width 740 height 493
click at [729, 319] on div "M57 5 21:00 M56 3 20:30 M55 2 20:00 M54 5 20:30 M52 6 20:00 M53 block 2 20:00 M…" at bounding box center [606, 420] width 740 height 493
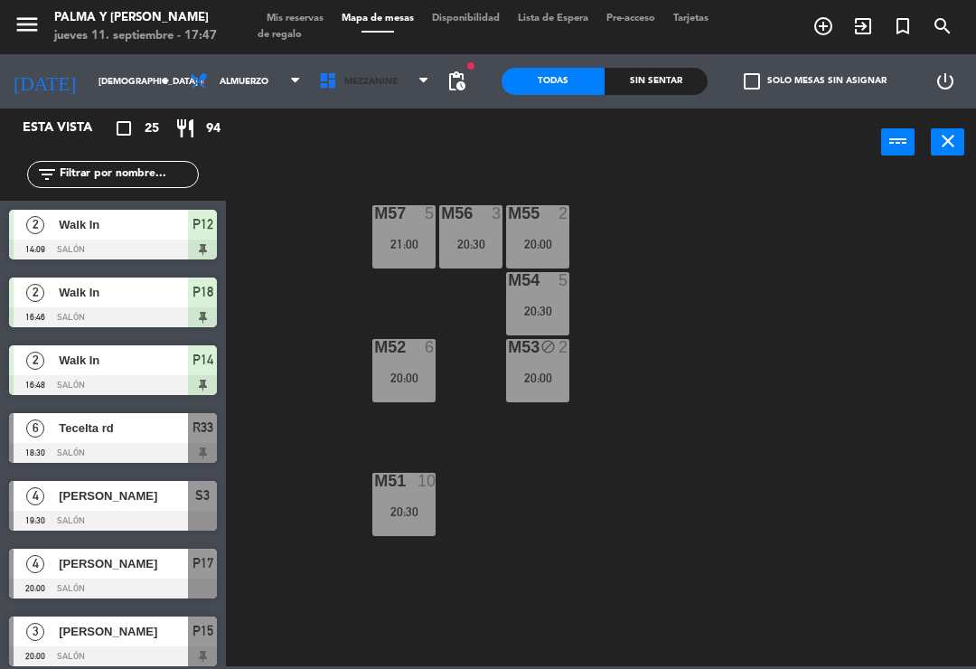
click at [365, 90] on span "Mezzanine" at bounding box center [374, 81] width 129 height 40
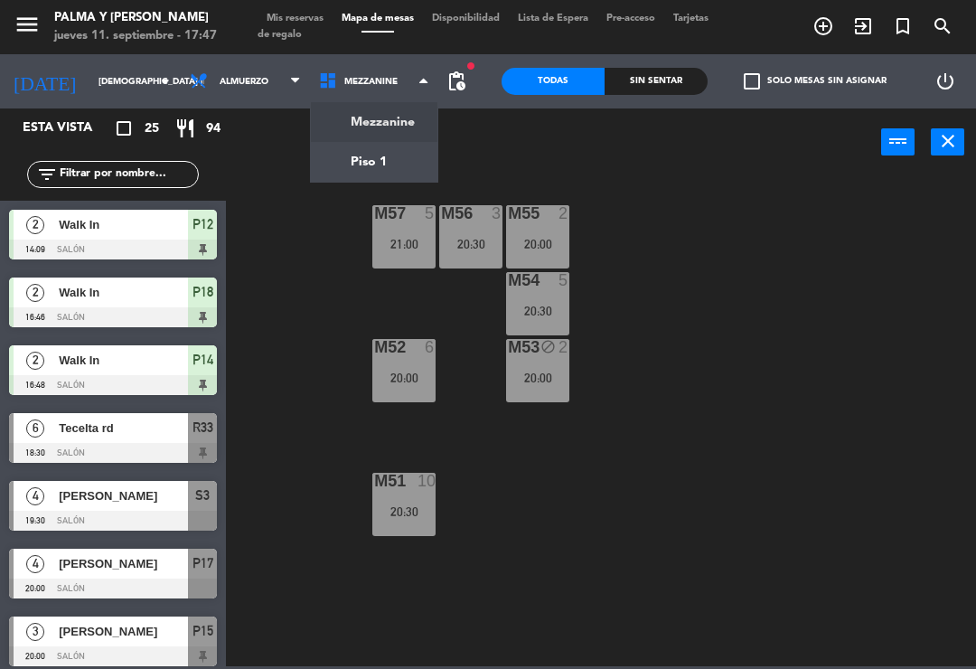
click at [385, 150] on ng-component "menu Palma y [PERSON_NAME] jueves 11. septiembre - 17:47 Mis reservas Mapa de m…" at bounding box center [488, 333] width 976 height 666
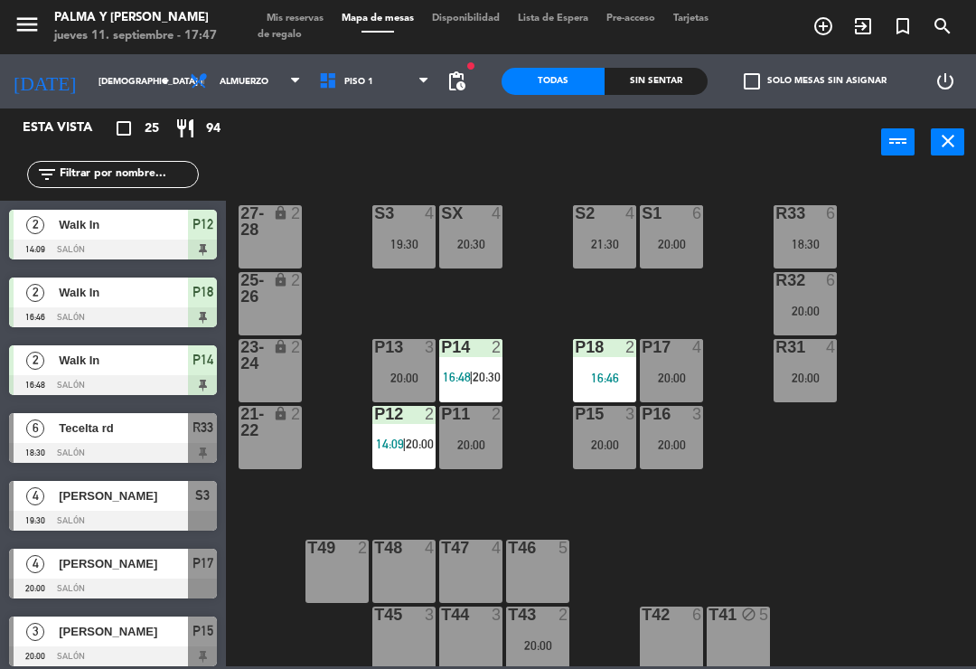
click at [125, 76] on input "[DEMOGRAPHIC_DATA] [DATE]" at bounding box center [151, 82] width 124 height 28
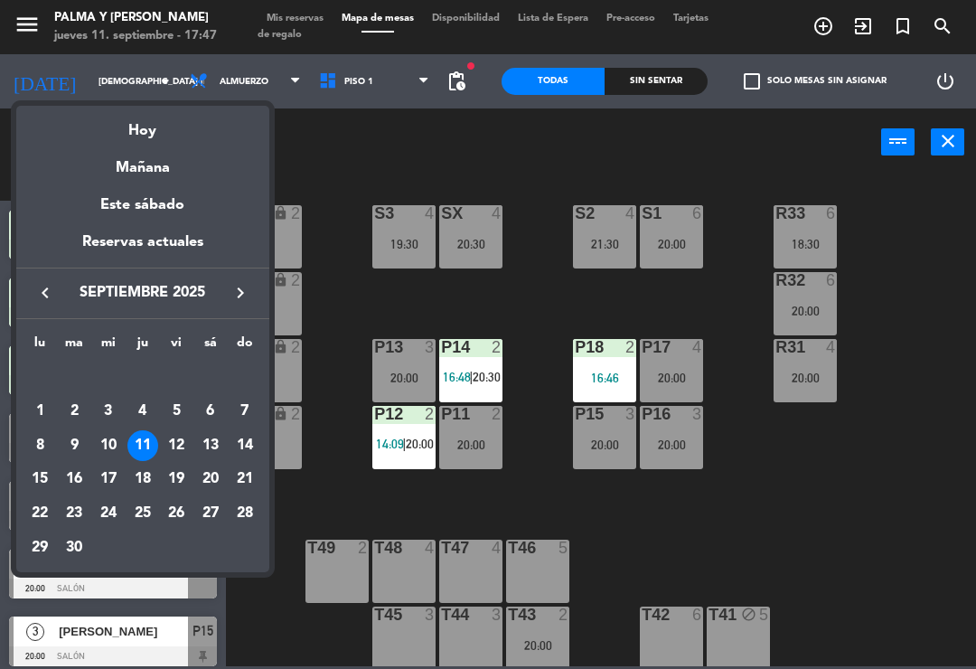
click at [176, 445] on div "12" at bounding box center [176, 445] width 31 height 31
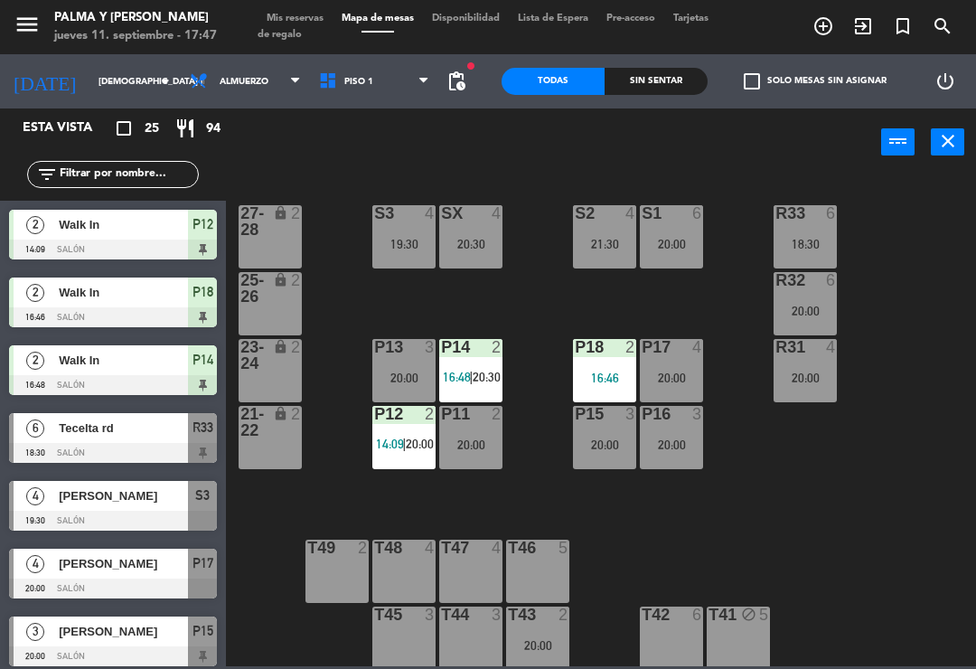
type input "vie. [DATE]"
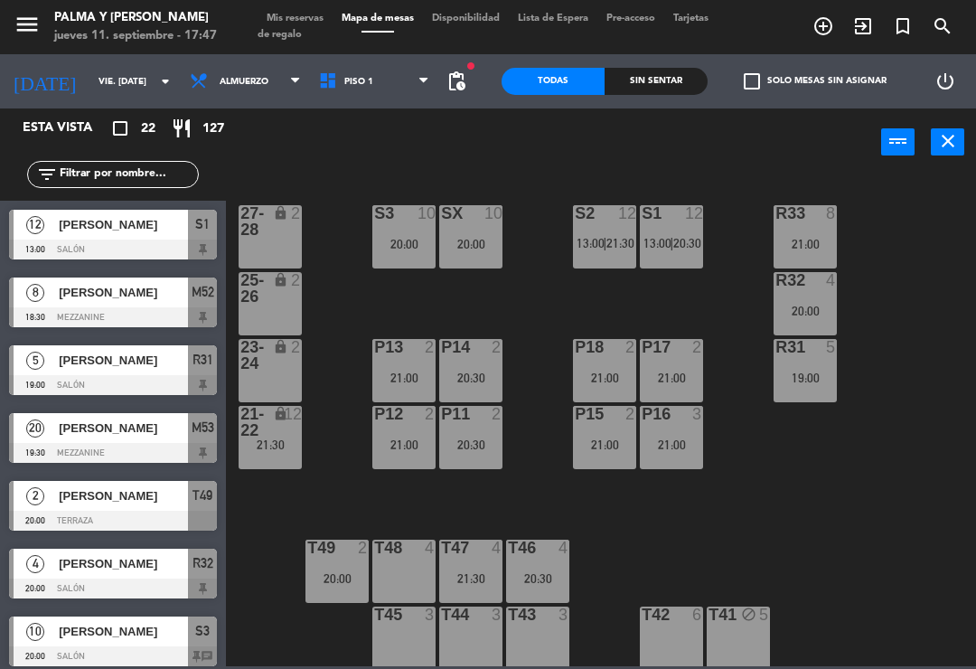
click at [537, 644] on div "T43 3" at bounding box center [537, 638] width 63 height 63
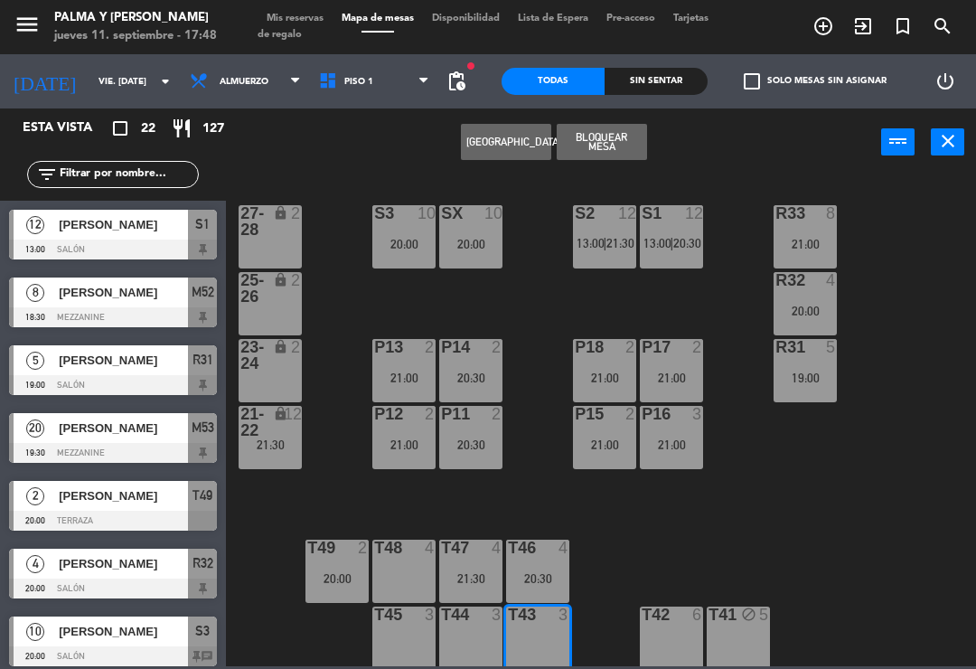
click at [512, 140] on button "[GEOGRAPHIC_DATA]" at bounding box center [506, 142] width 90 height 36
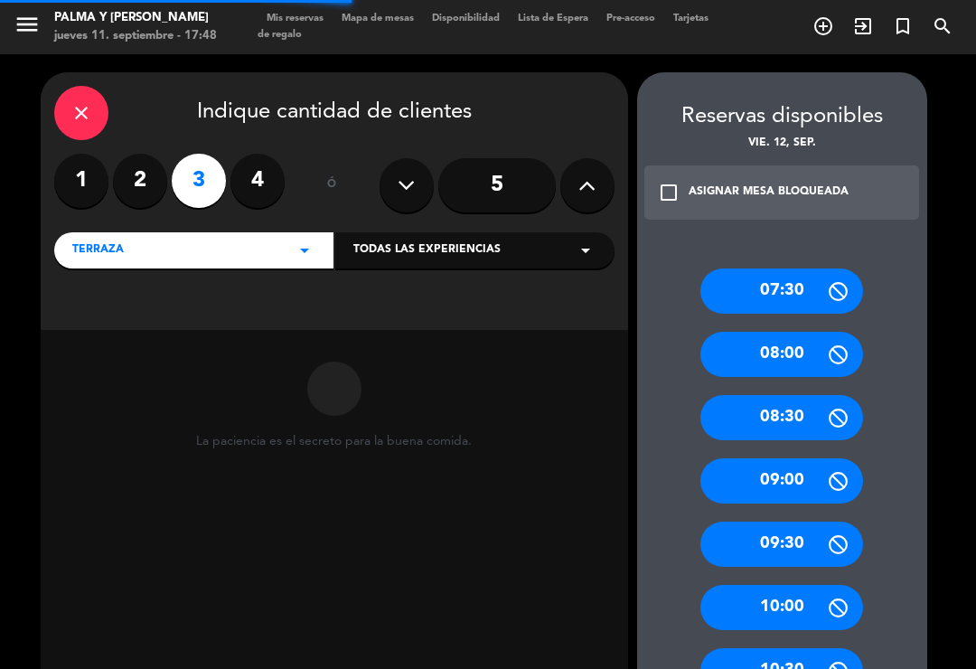
click at [146, 157] on label "2" at bounding box center [140, 181] width 54 height 54
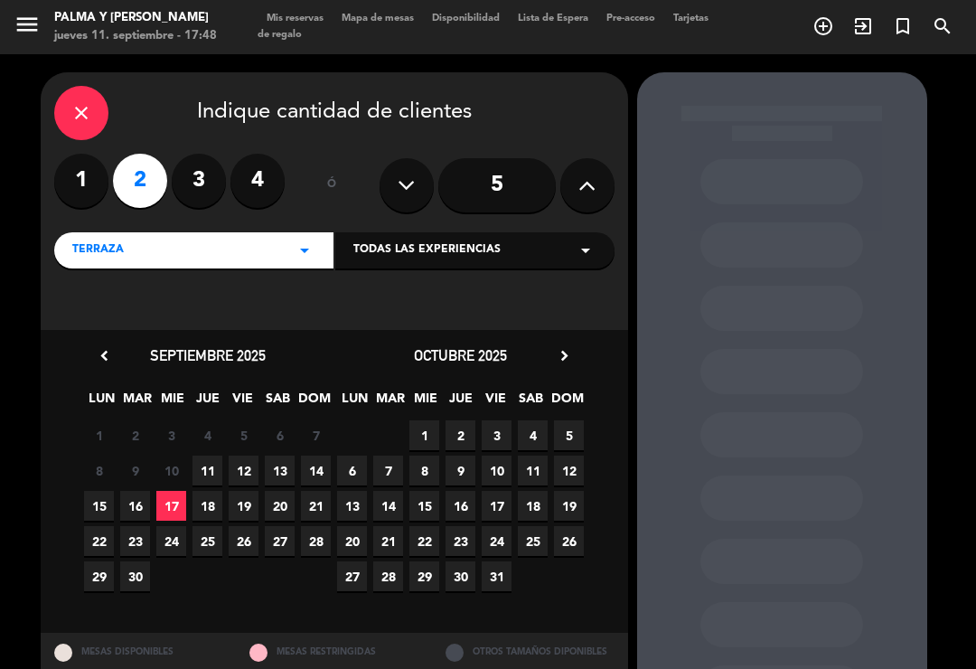
click at [214, 456] on span "11" at bounding box center [208, 471] width 30 height 30
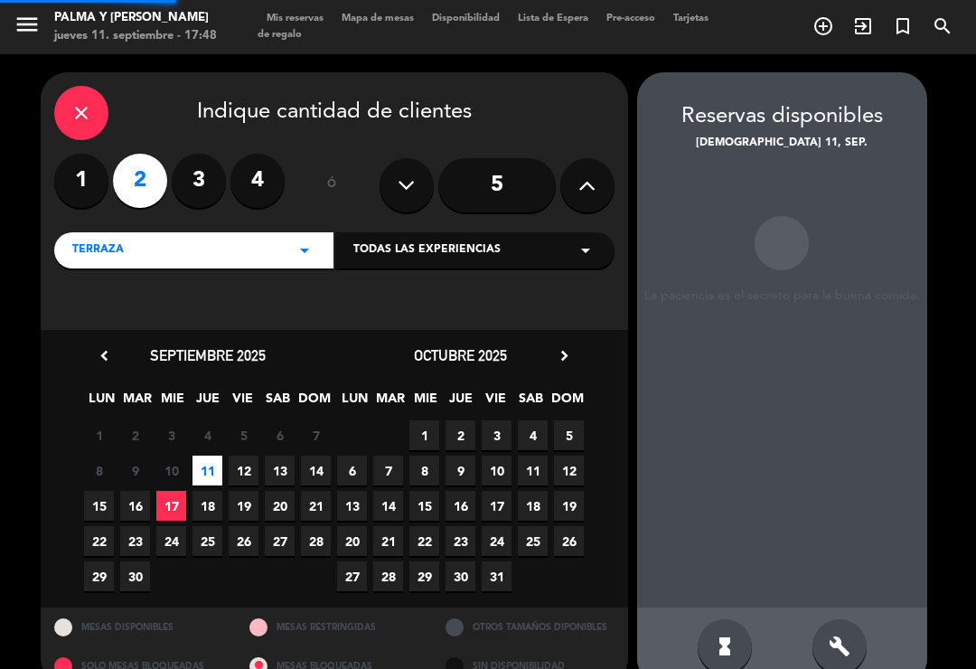
scroll to position [6, 0]
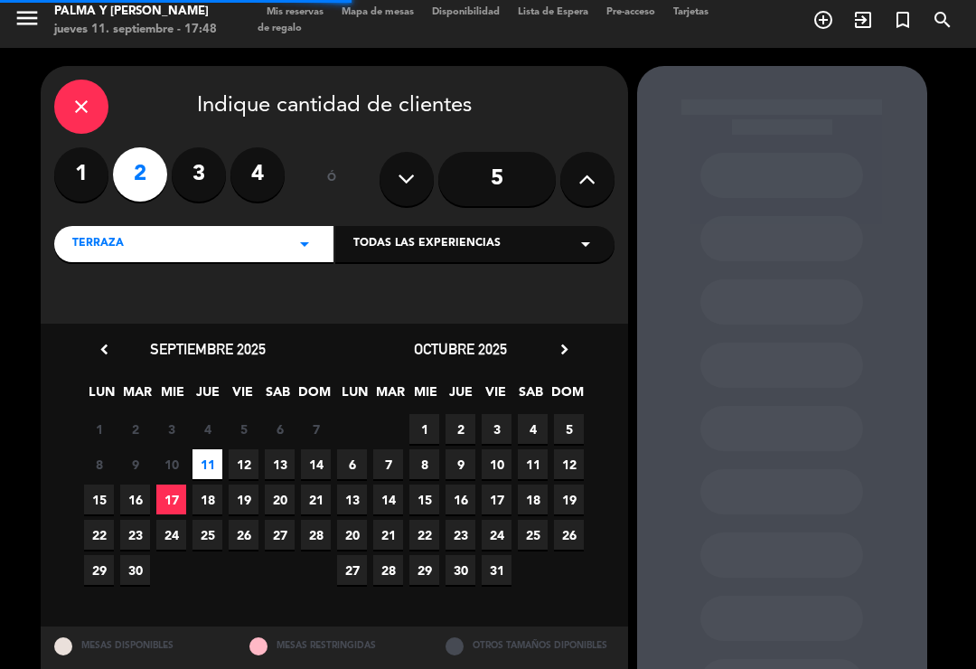
click at [239, 449] on span "12" at bounding box center [244, 464] width 30 height 30
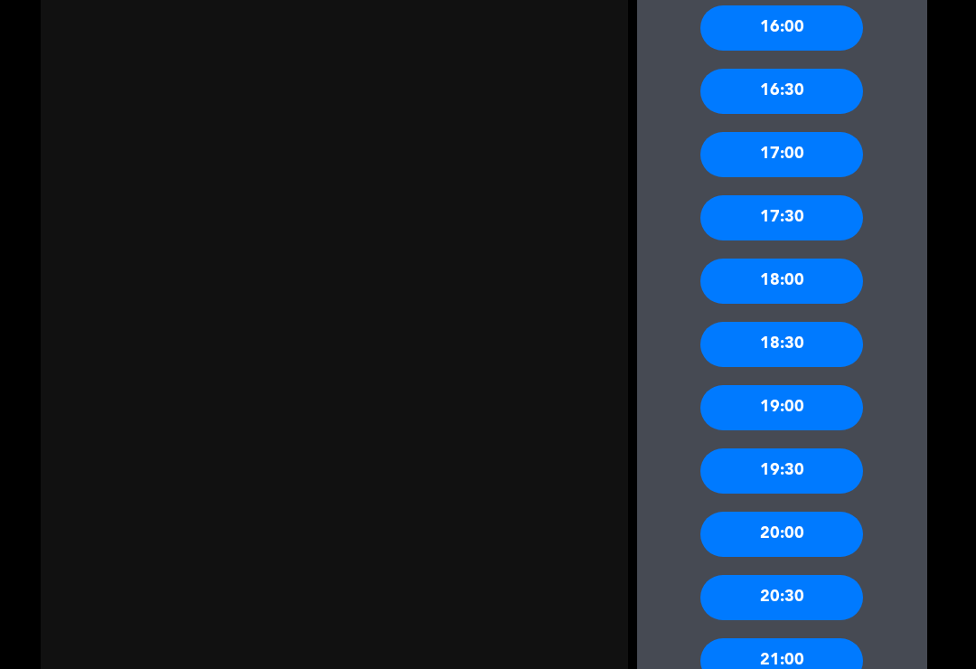
scroll to position [1276, 0]
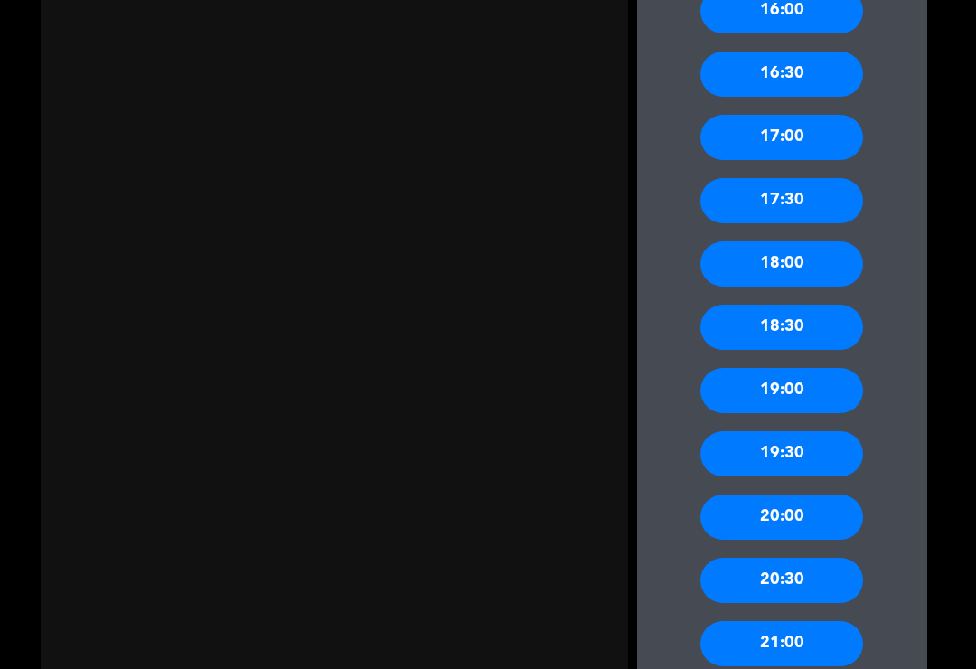
click at [813, 558] on div "20:30" at bounding box center [782, 580] width 163 height 45
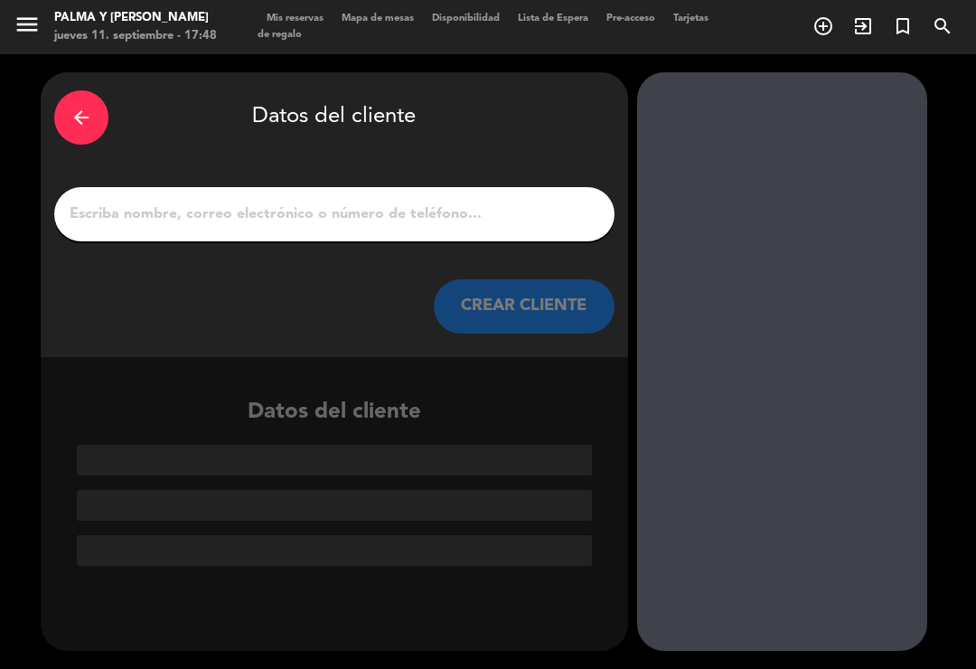
click at [471, 202] on input "1" at bounding box center [334, 214] width 533 height 25
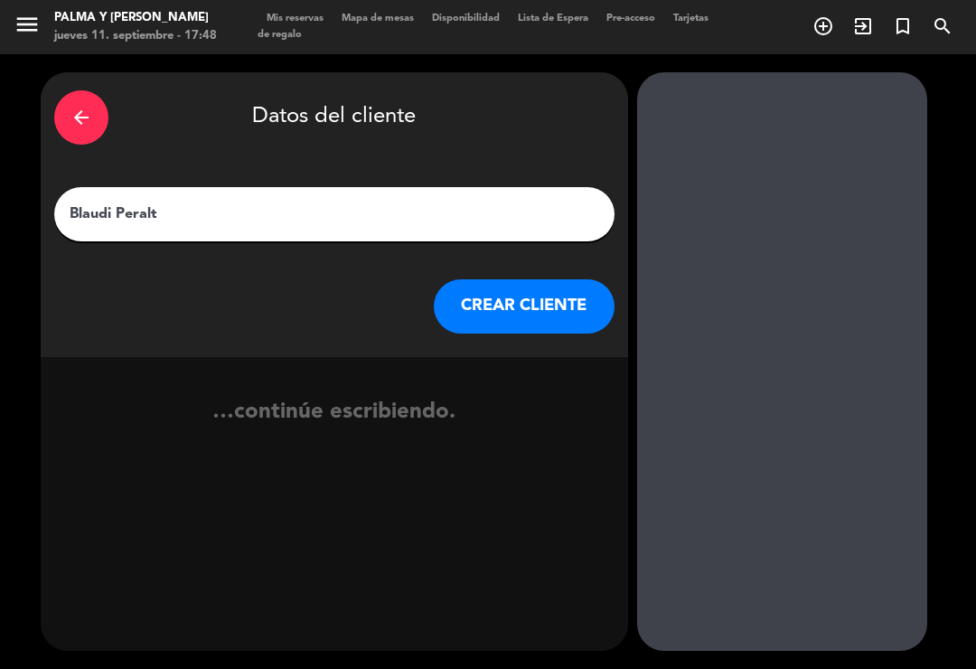
type input "Blaudi [PERSON_NAME]"
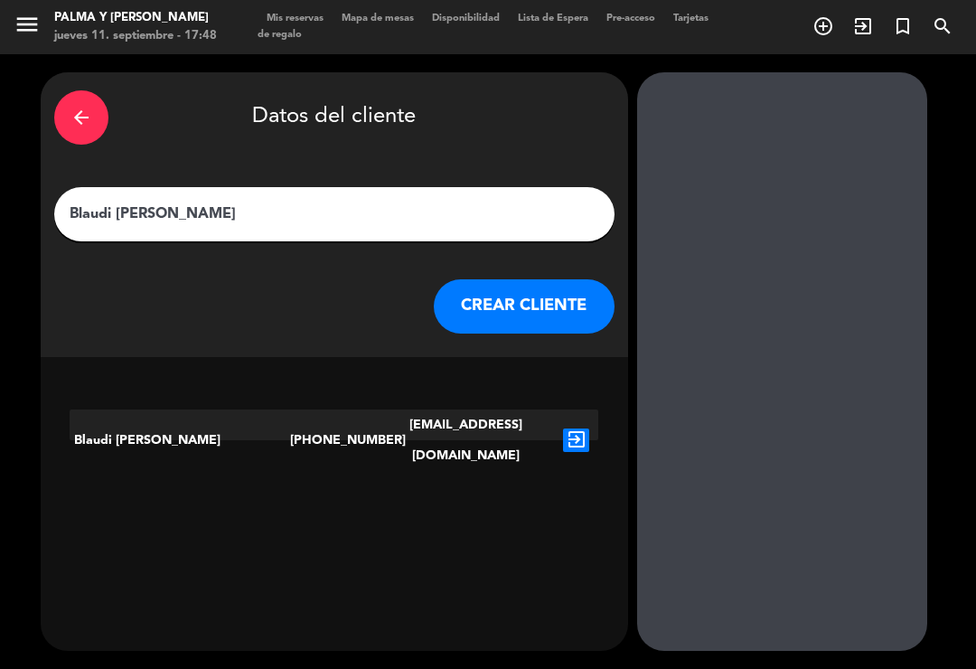
click at [547, 279] on button "CREAR CLIENTE" at bounding box center [524, 306] width 181 height 54
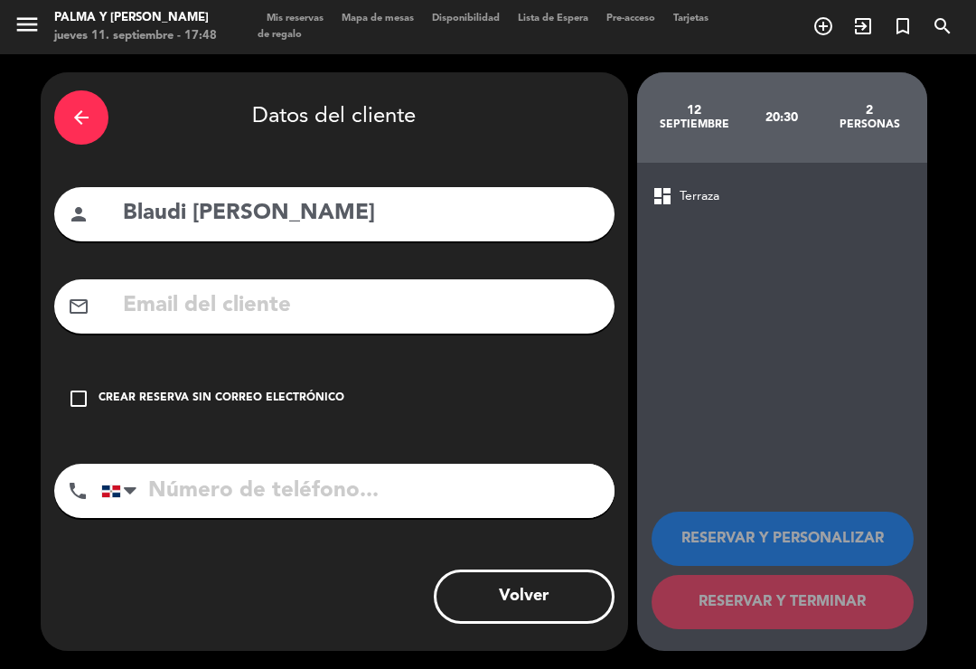
click at [376, 287] on input "text" at bounding box center [361, 305] width 480 height 37
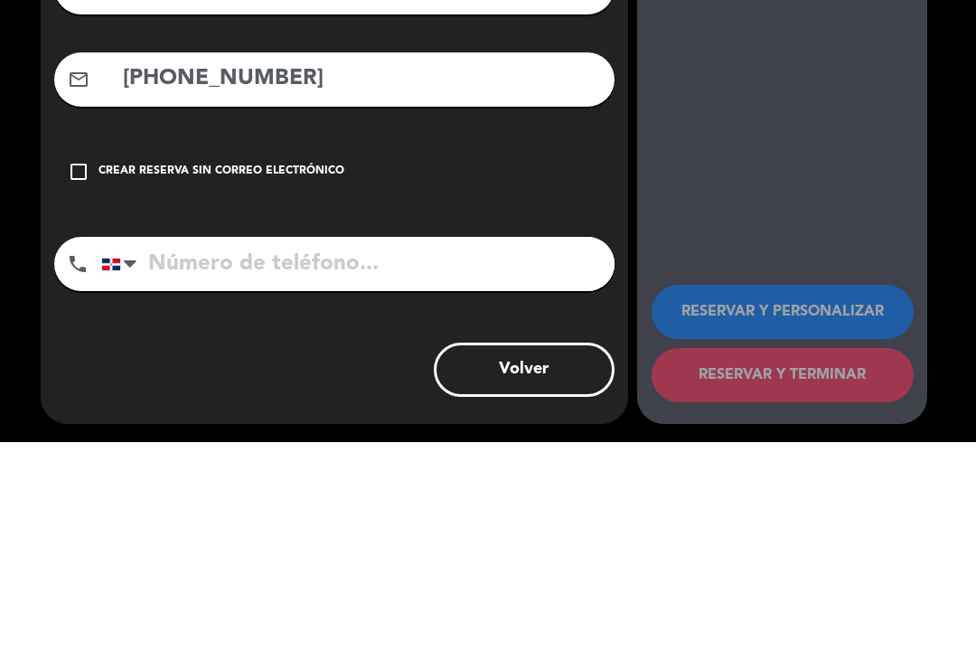
type input "[PHONE_NUMBER]"
click at [445, 464] on input "tel" at bounding box center [357, 491] width 513 height 54
click at [475, 464] on input "tel" at bounding box center [357, 491] width 513 height 54
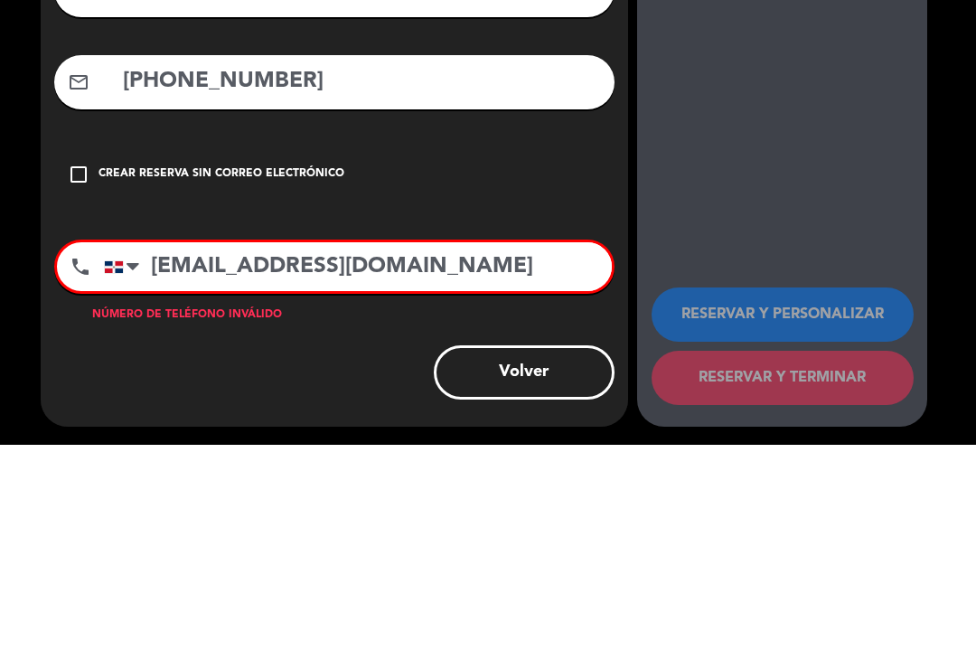
click at [154, 466] on input "[EMAIL_ADDRESS][DOMAIN_NAME]" at bounding box center [358, 490] width 508 height 49
type input "[EMAIL_ADDRESS][DOMAIN_NAME]"
click at [383, 287] on input "[PHONE_NUMBER]" at bounding box center [361, 305] width 480 height 37
click at [135, 287] on input "[PHONE_NUMBER]" at bounding box center [361, 305] width 480 height 37
click at [139, 287] on input "[PHONE_NUMBER]" at bounding box center [361, 305] width 480 height 37
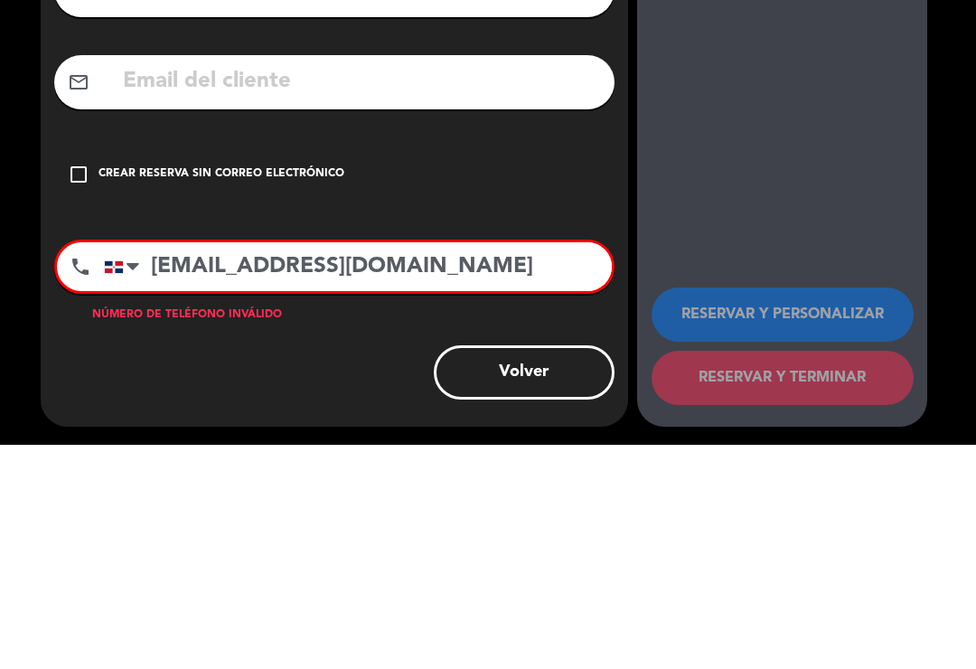
click at [343, 287] on input "text" at bounding box center [361, 305] width 480 height 37
paste input "[EMAIL_ADDRESS][DOMAIN_NAME]"
type input "[EMAIL_ADDRESS][DOMAIN_NAME]"
click at [172, 466] on input "[EMAIL_ADDRESS][DOMAIN_NAME]" at bounding box center [358, 490] width 508 height 49
click at [163, 466] on input "[EMAIL_ADDRESS][DOMAIN_NAME]" at bounding box center [358, 490] width 508 height 49
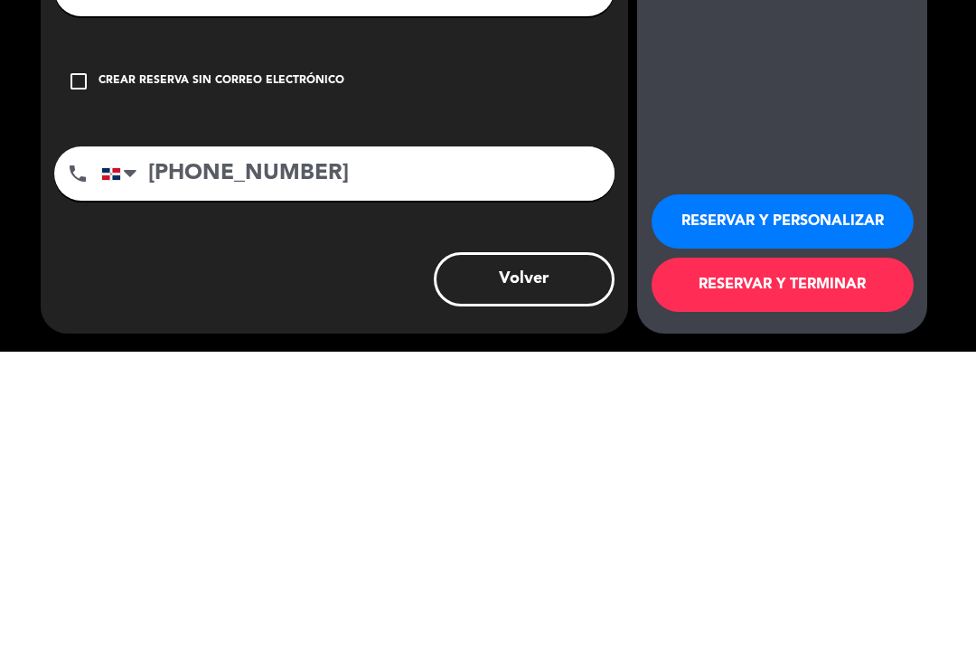
type input "[PHONE_NUMBER]"
click at [708, 575] on button "RESERVAR Y TERMINAR" at bounding box center [783, 602] width 262 height 54
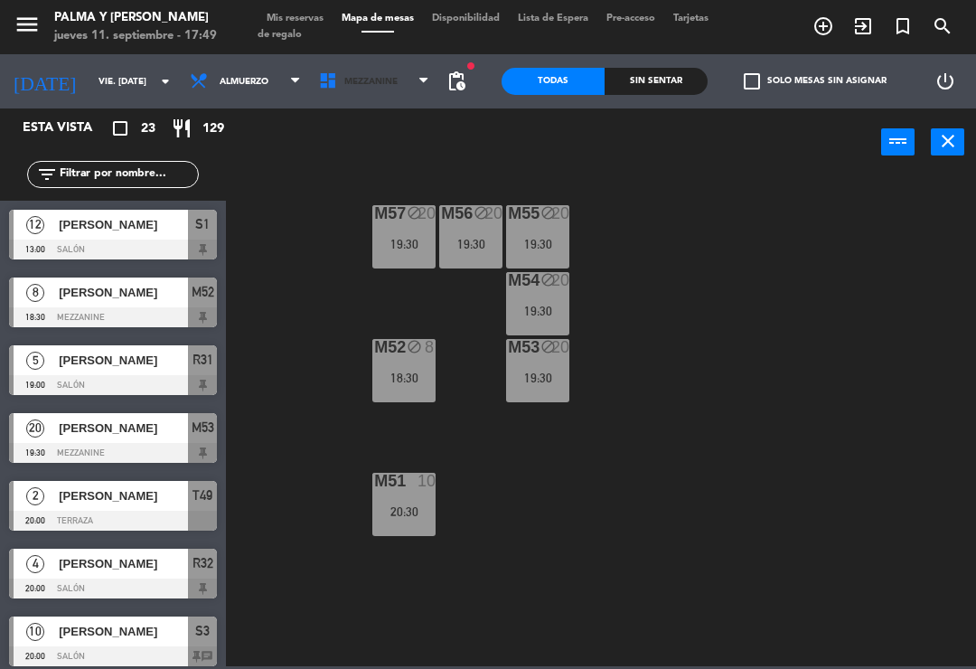
click at [371, 95] on span "Mezzanine" at bounding box center [374, 81] width 129 height 40
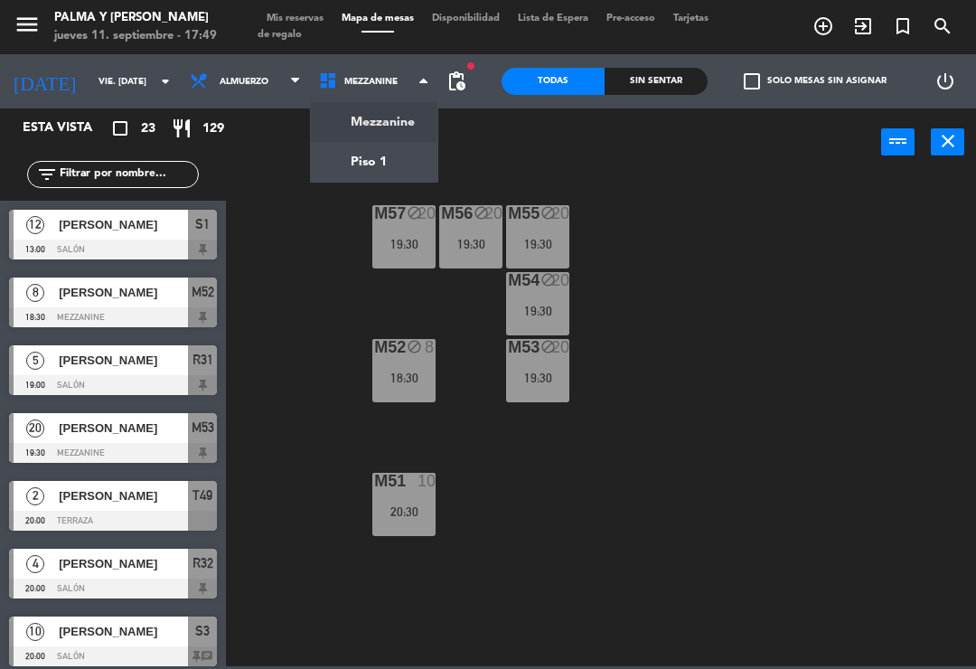
click at [450, 325] on div "M57 block 20 19:30 M56 block 20 19:30 M55 block 20 19:30 M54 block 20 19:30 M52…" at bounding box center [606, 420] width 740 height 493
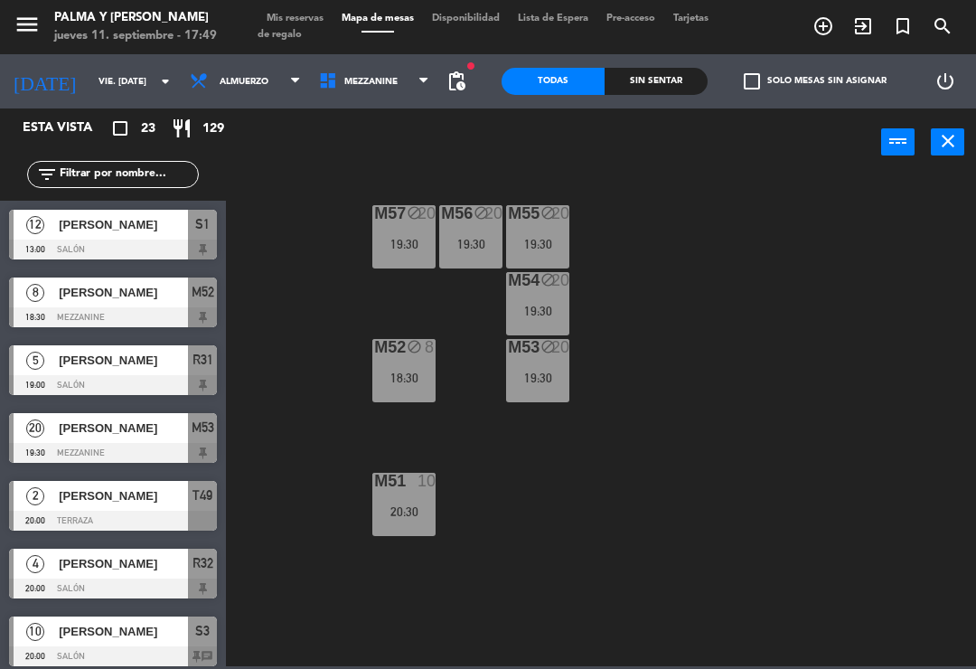
click at [399, 366] on div "M52 block 8 18:30" at bounding box center [403, 370] width 63 height 63
click at [305, 337] on div "M57 block 20 19:30 M56 block 20 19:30 M55 block 20 19:30 M54 block 20 19:30 M52…" at bounding box center [606, 420] width 740 height 493
click at [400, 94] on span "Mezzanine" at bounding box center [374, 81] width 129 height 40
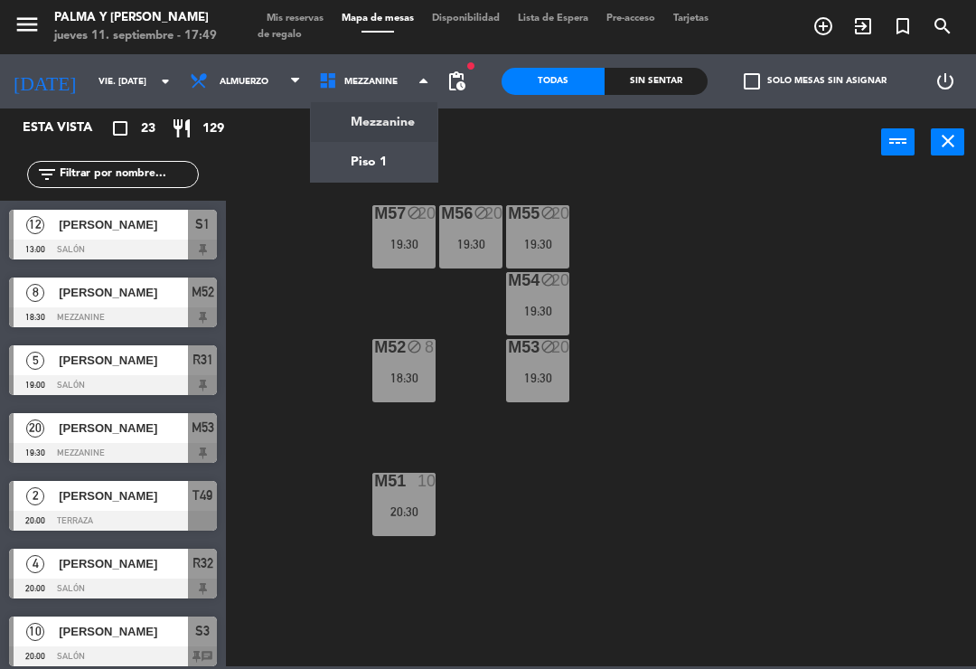
click at [409, 161] on ng-component "menu Palma y [PERSON_NAME] jueves 11. septiembre - 17:49 Mis reservas Mapa de m…" at bounding box center [488, 333] width 976 height 666
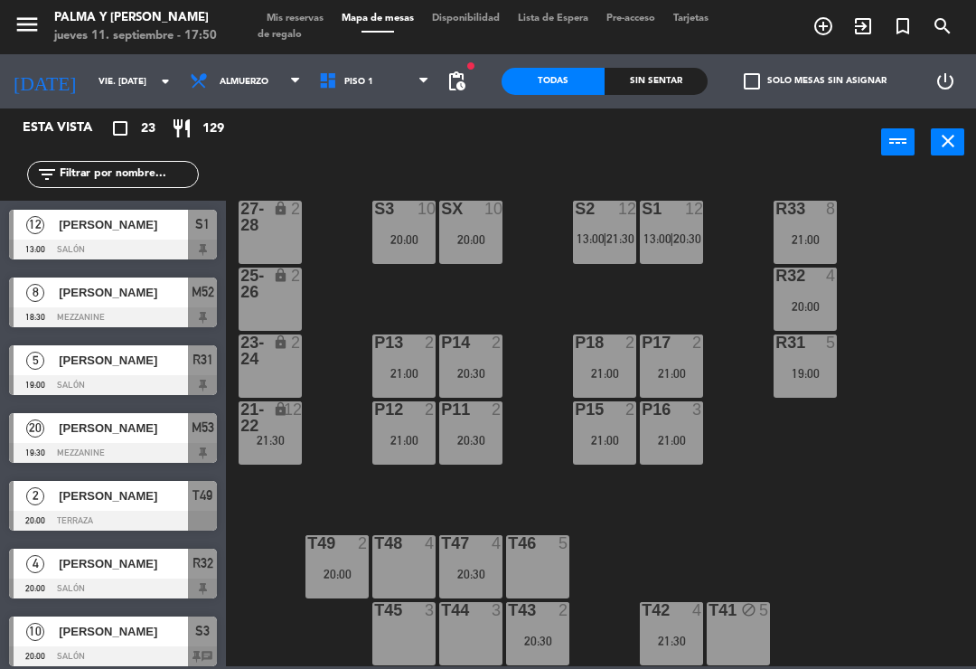
scroll to position [5, 0]
